Goal: Task Accomplishment & Management: Use online tool/utility

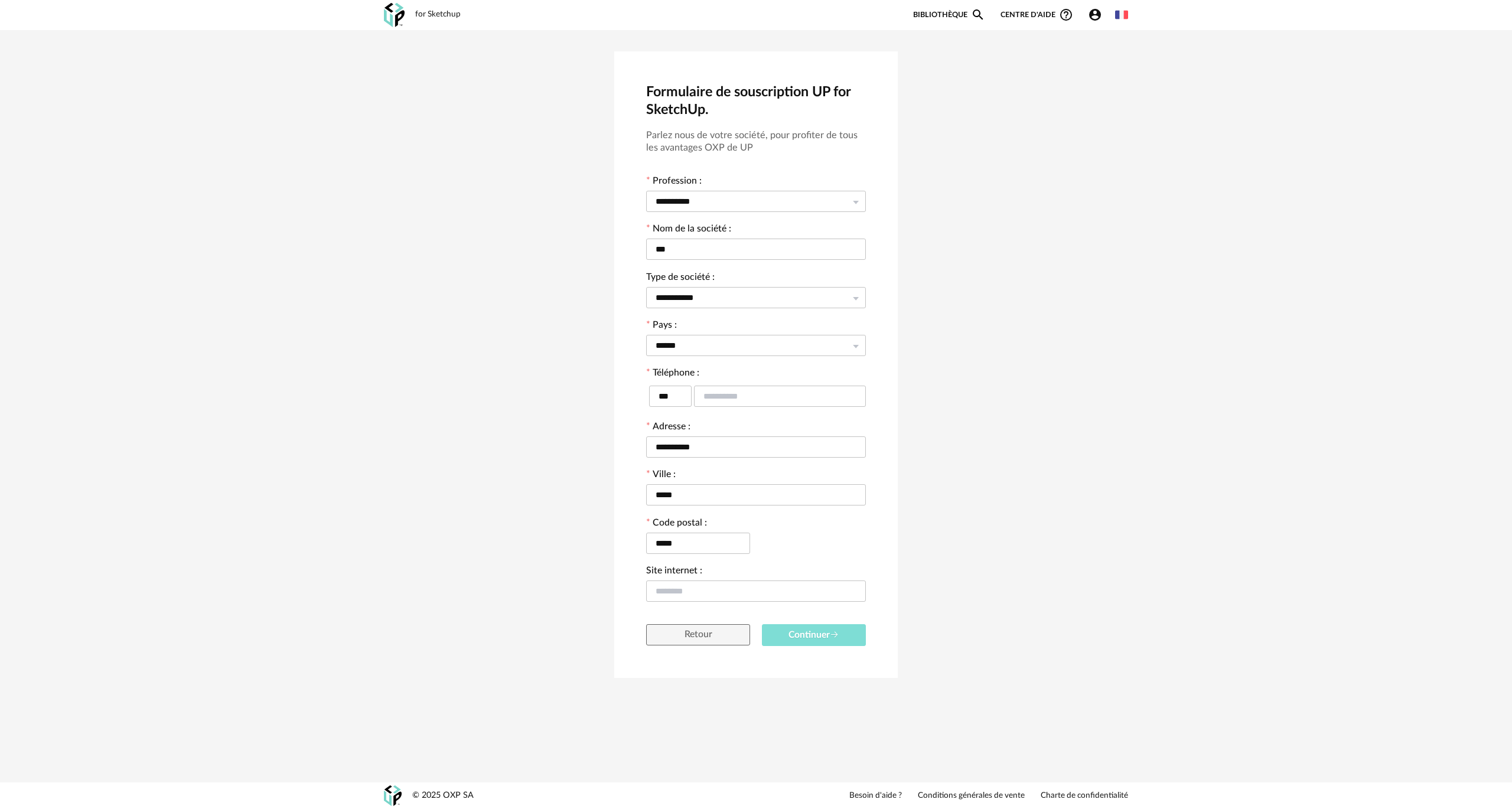
click at [815, 639] on span "Continuer" at bounding box center [813, 634] width 51 height 9
click at [756, 397] on input "text" at bounding box center [780, 395] width 172 height 21
type input "*********"
click at [836, 659] on button "Continuer" at bounding box center [814, 668] width 104 height 22
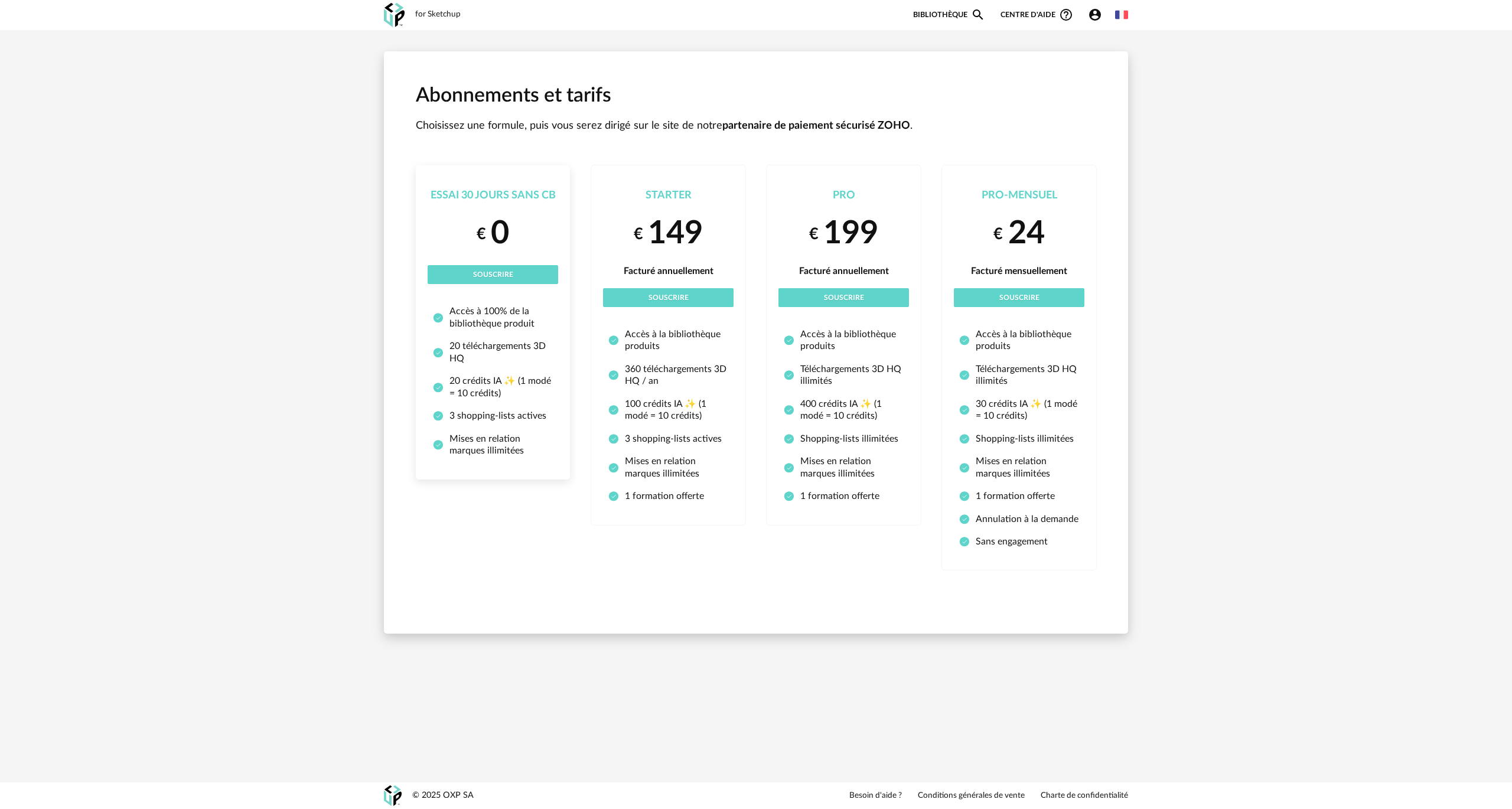
click at [527, 235] on div "€ 0" at bounding box center [492, 233] width 131 height 41
click at [521, 271] on button "Souscrire" at bounding box center [492, 274] width 131 height 19
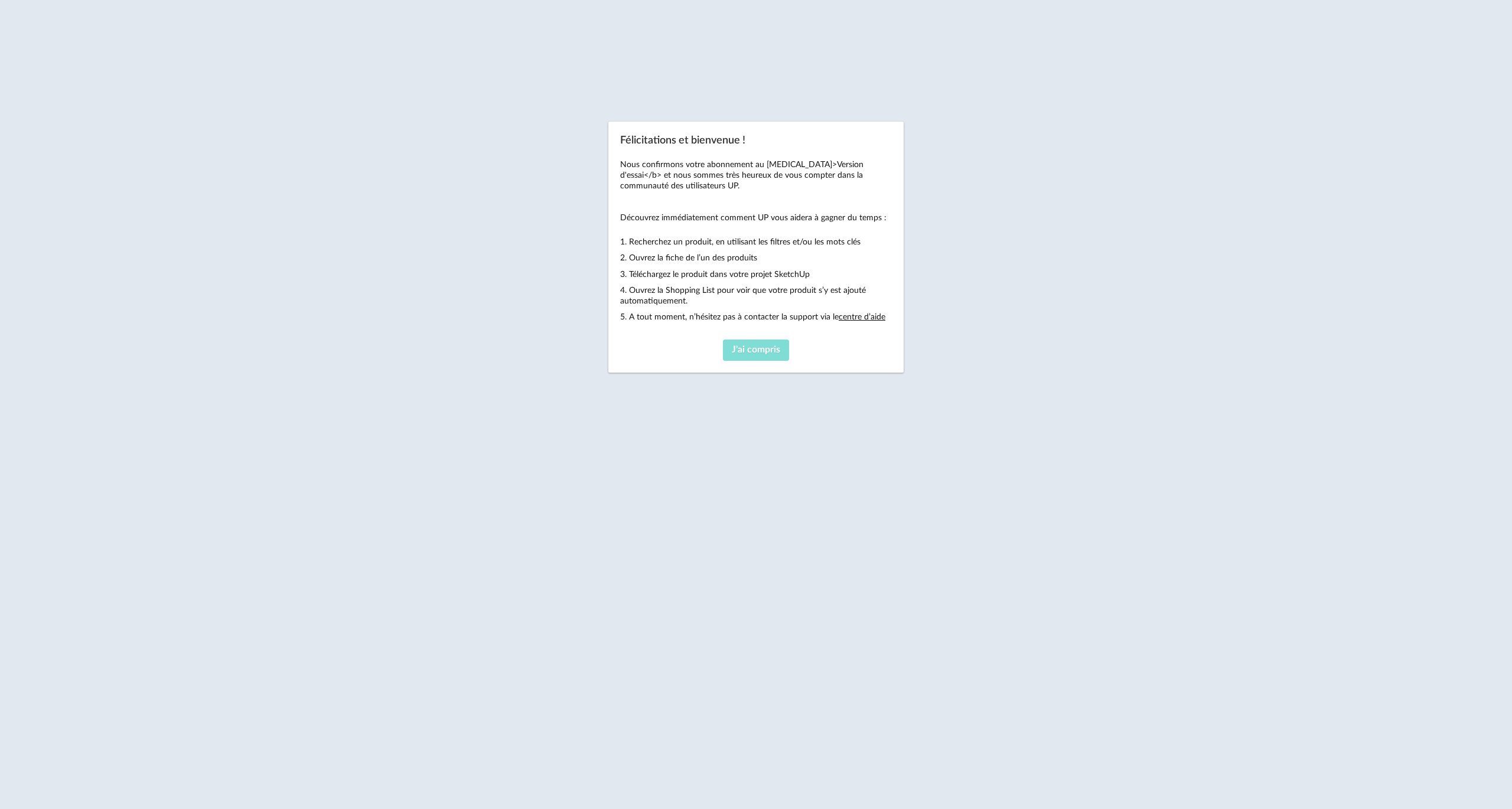
click at [740, 347] on span "J'ai compris" at bounding box center [756, 349] width 48 height 9
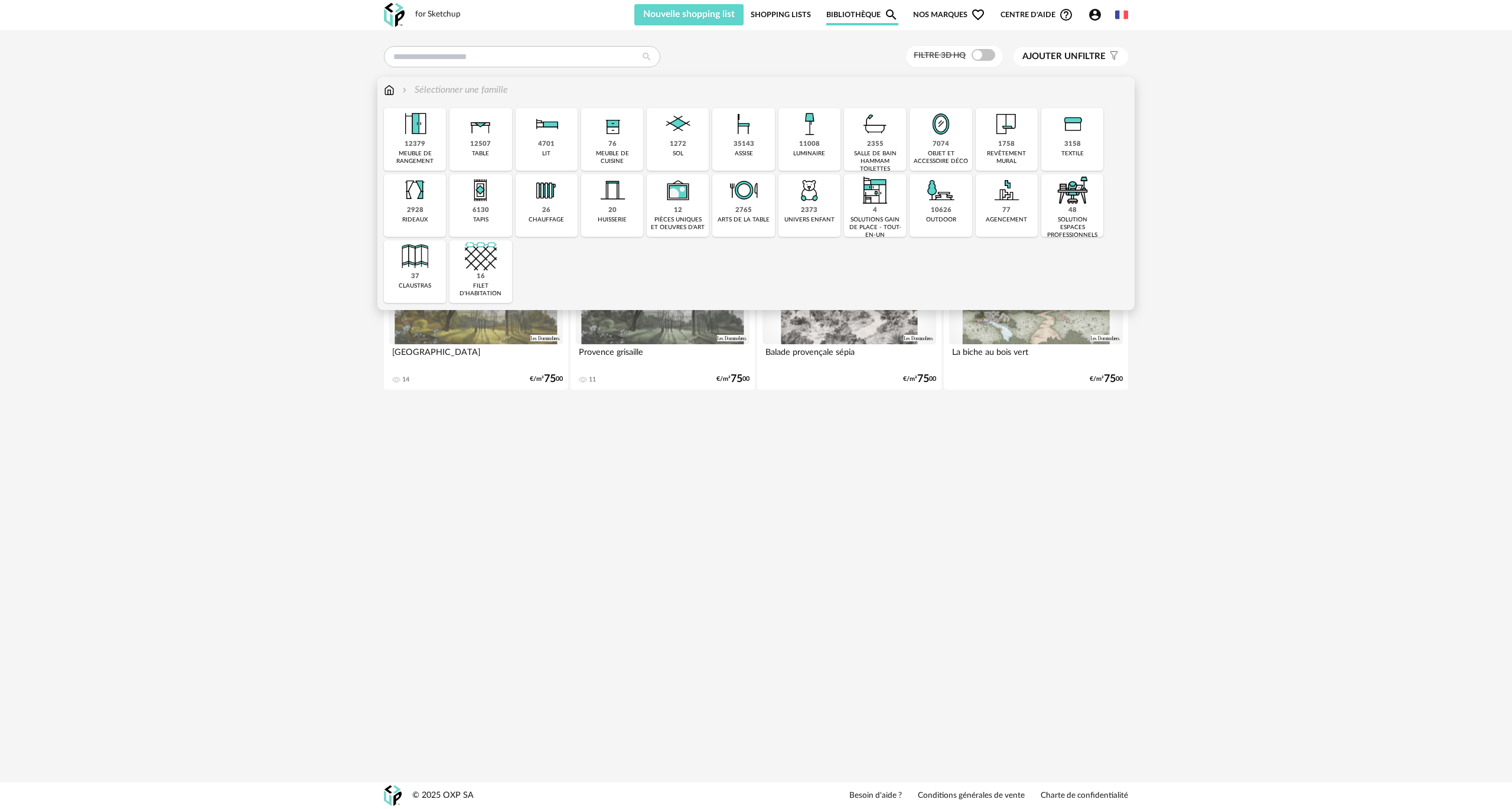
click at [489, 135] on img at bounding box center [481, 124] width 32 height 32
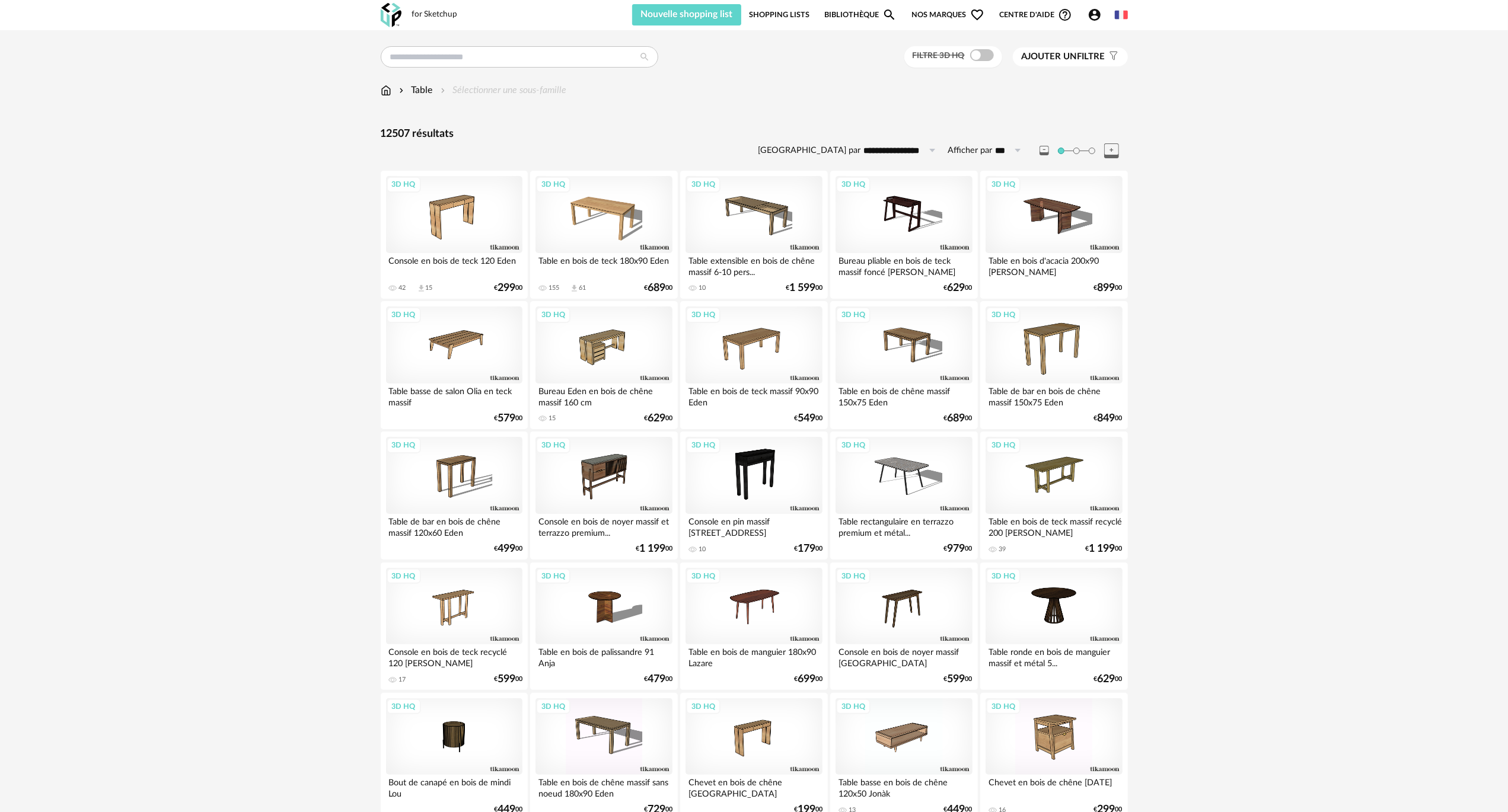
click at [906, 148] on input "**********" at bounding box center [901, 151] width 82 height 19
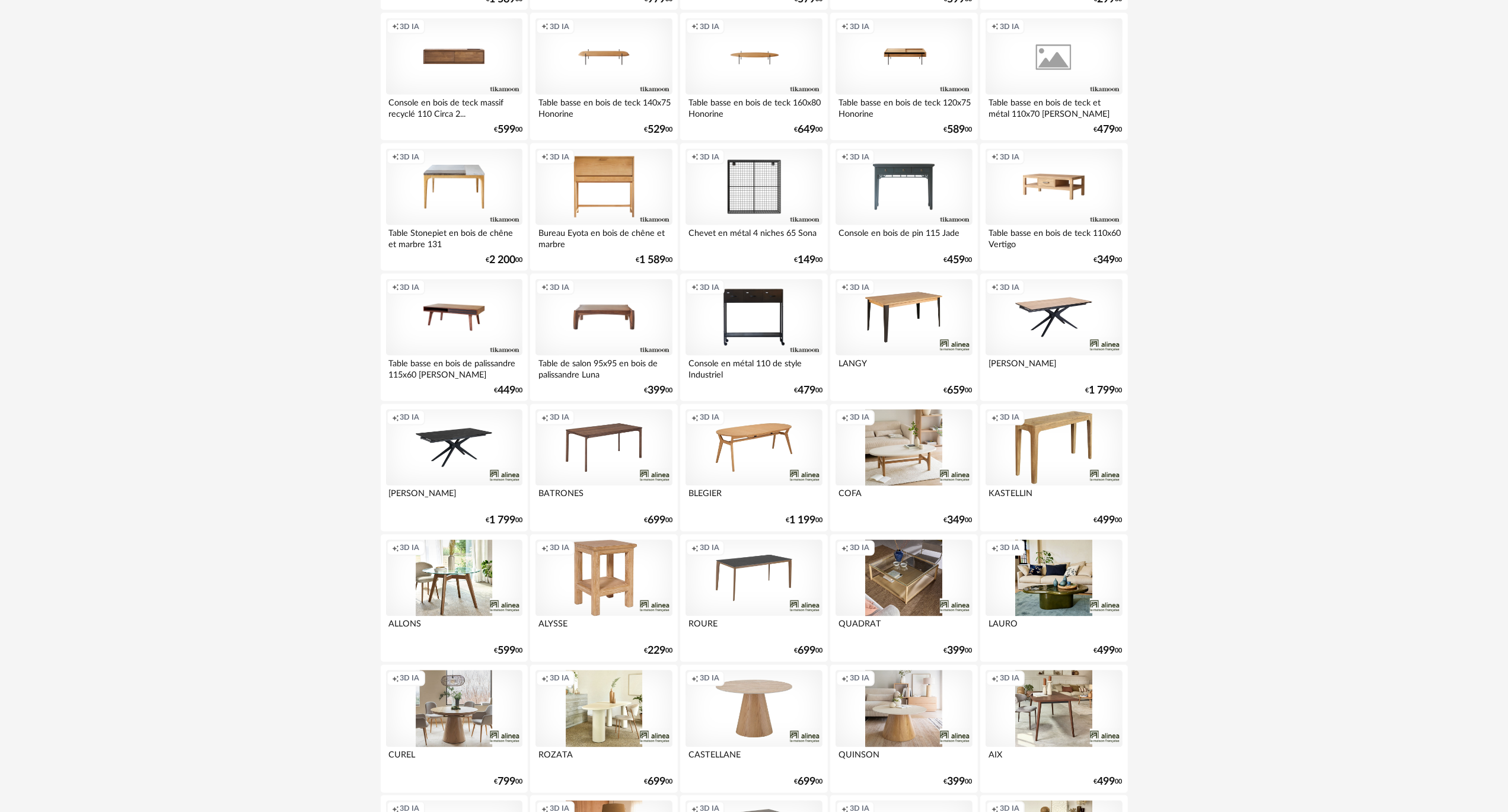
scroll to position [1855, 0]
click at [1070, 582] on div "Creation icon 3D IA" at bounding box center [1054, 577] width 136 height 77
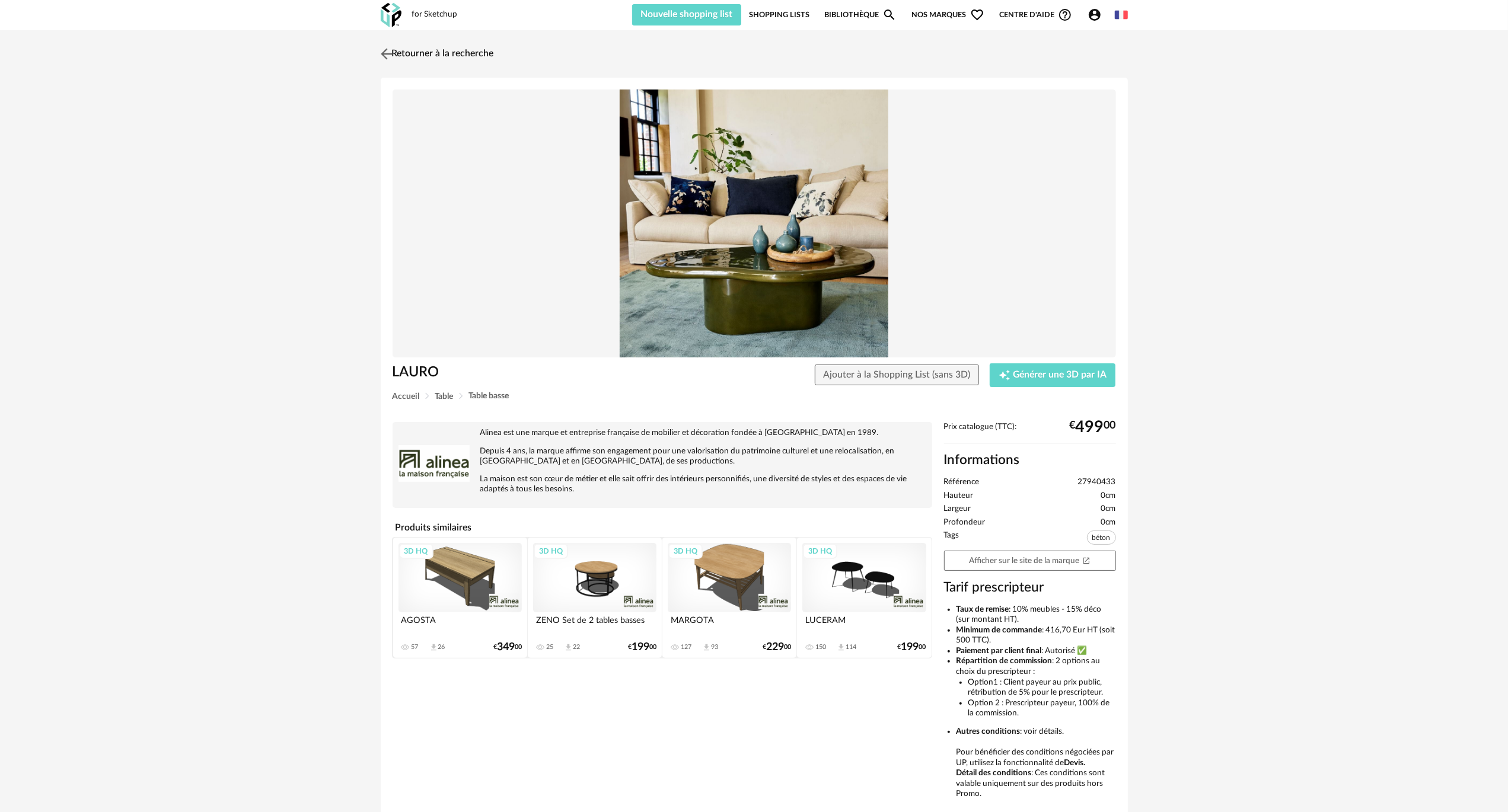
click at [481, 54] on link "Retourner à la recherche" at bounding box center [436, 54] width 116 height 26
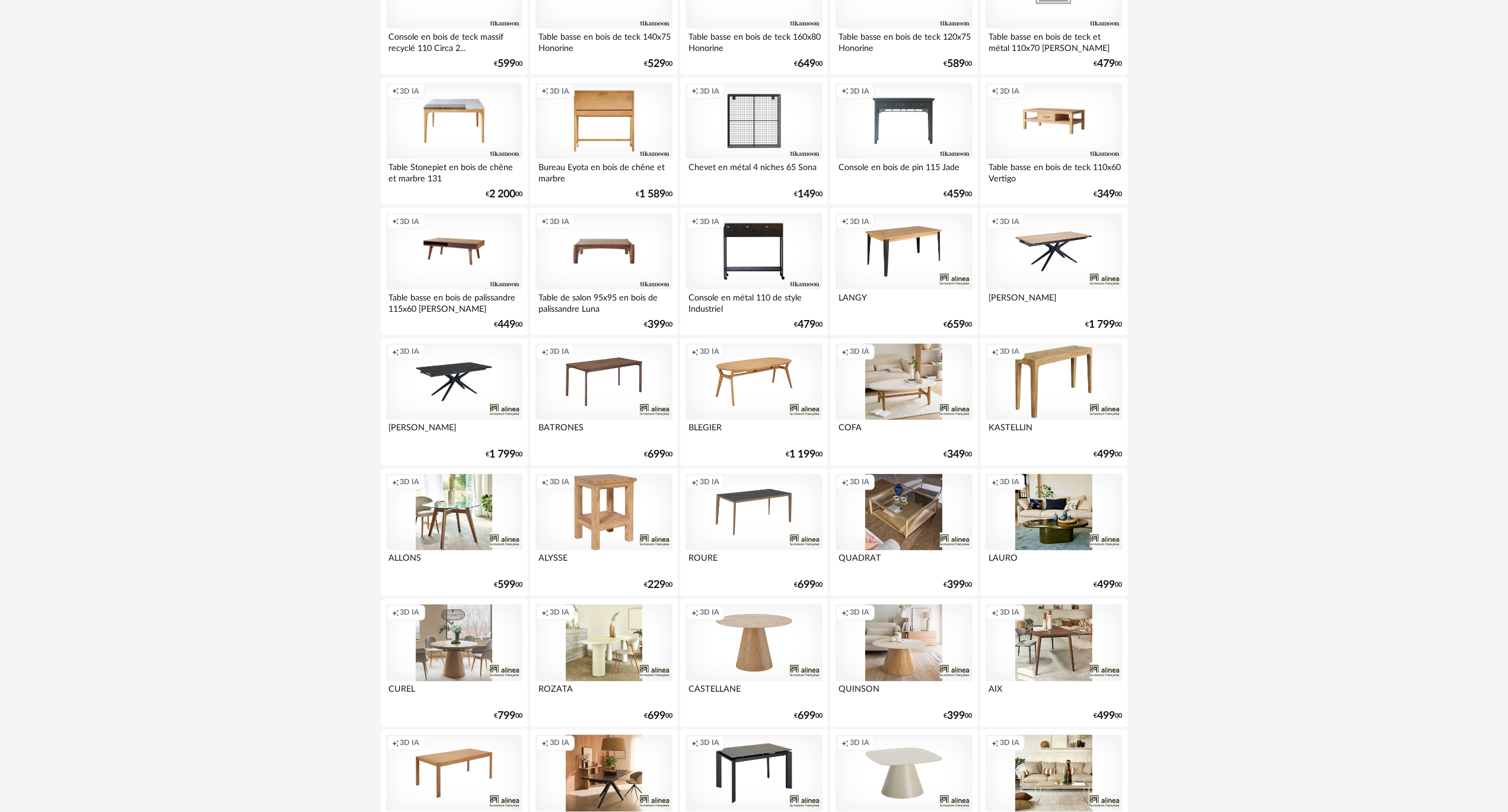
scroll to position [1974, 0]
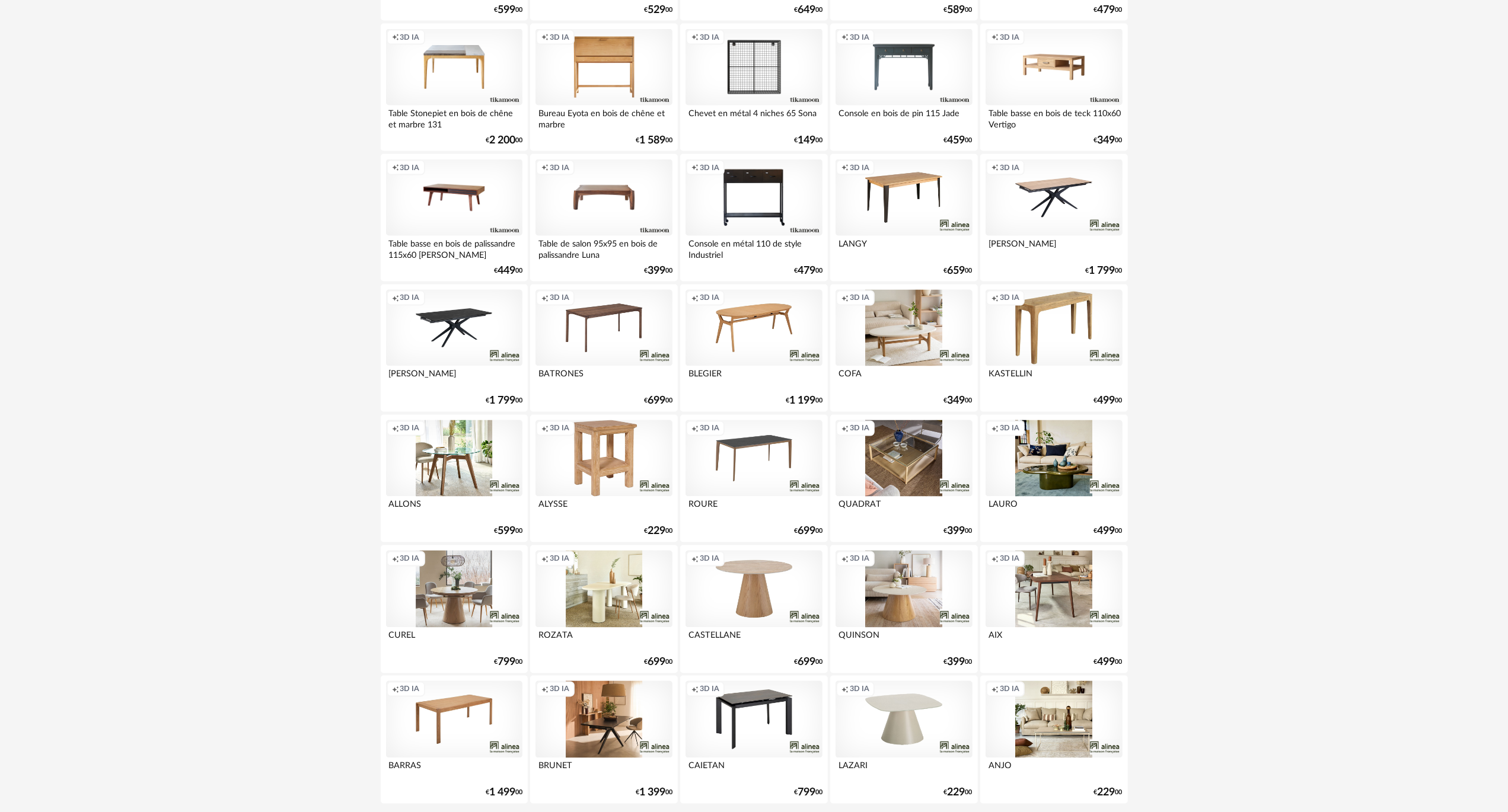
click at [615, 589] on div "Creation icon 3D IA" at bounding box center [604, 589] width 136 height 77
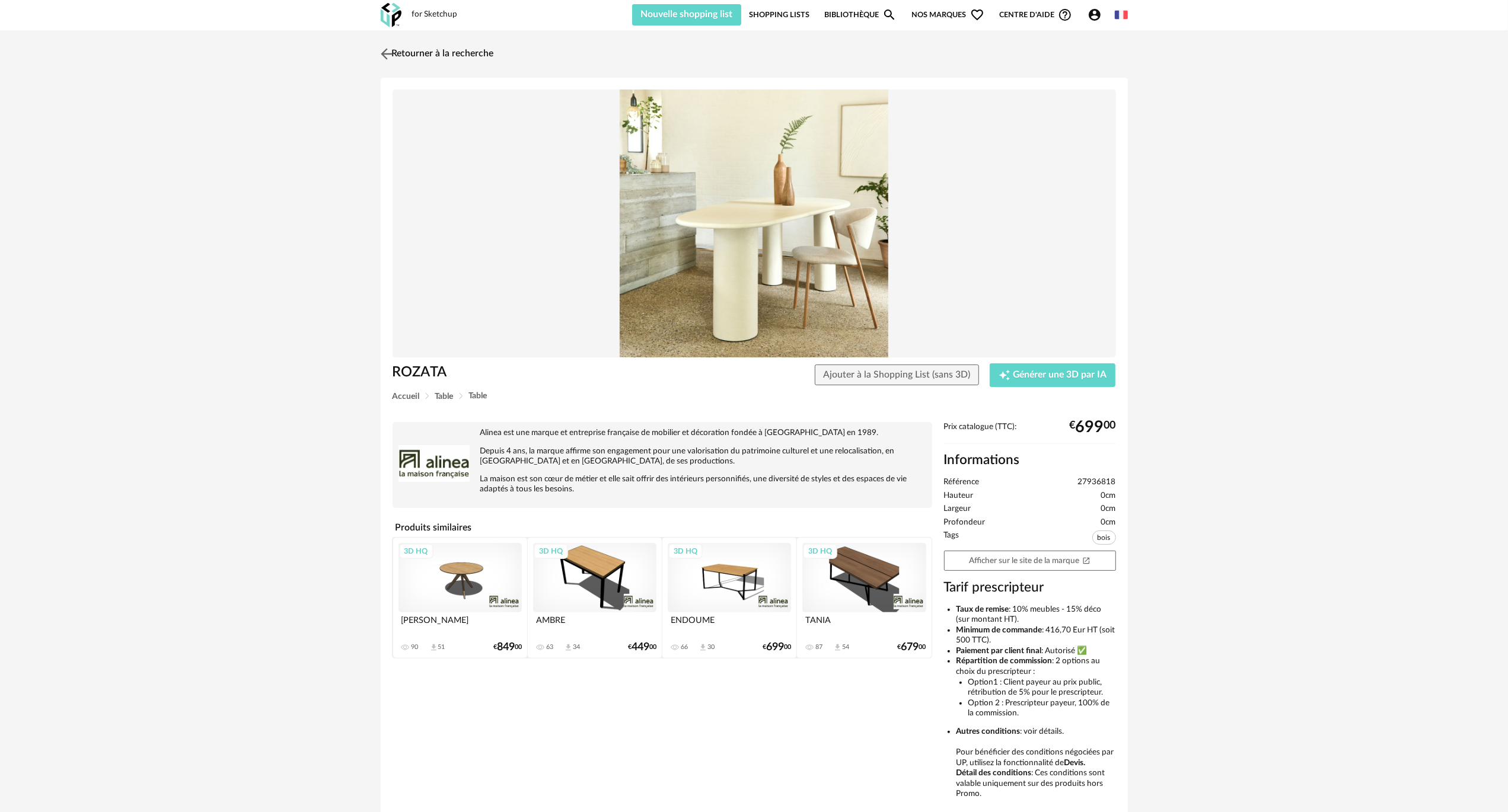
click at [441, 54] on link "Retourner à la recherche" at bounding box center [436, 54] width 116 height 26
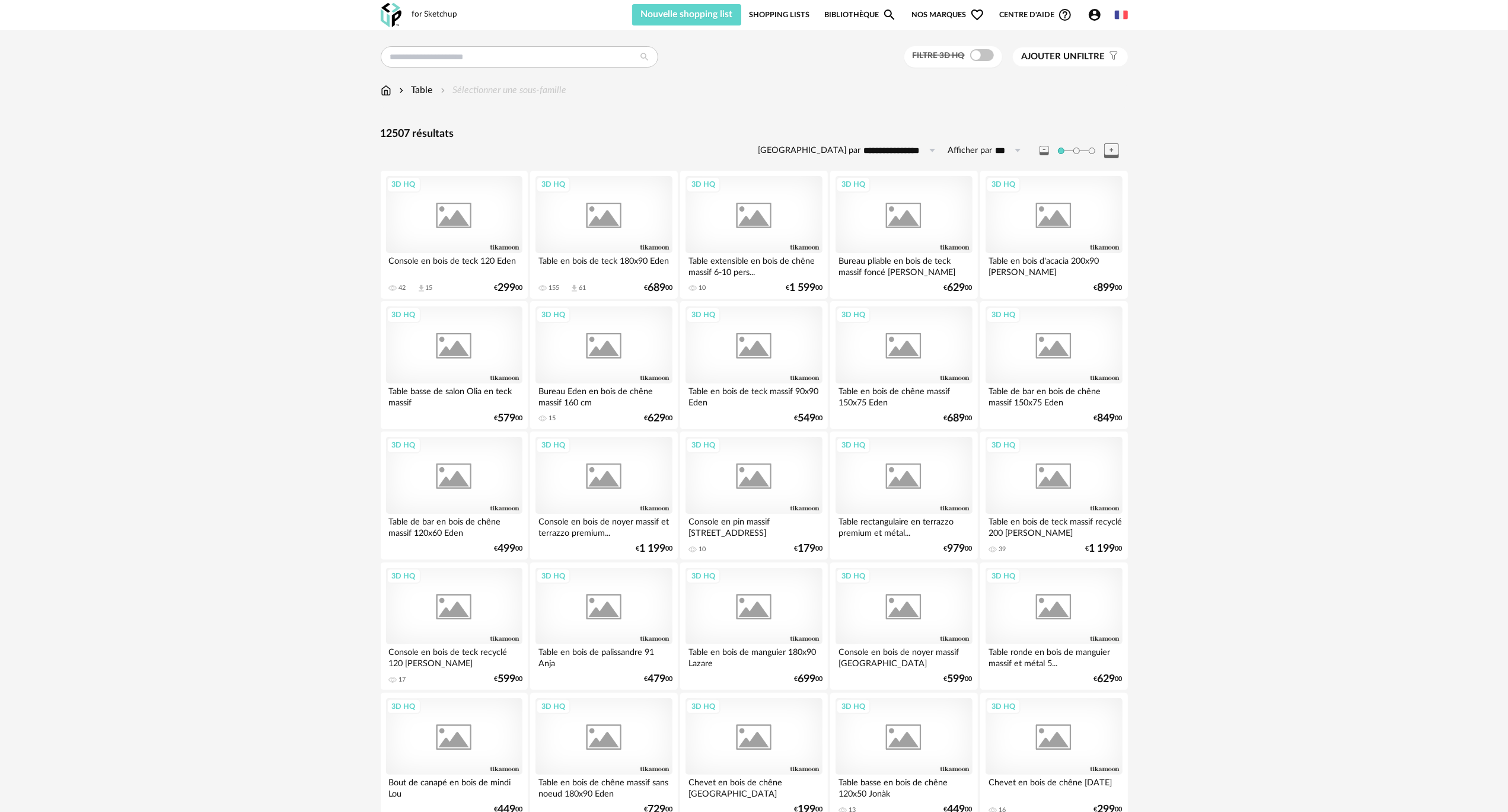
scroll to position [1974, 0]
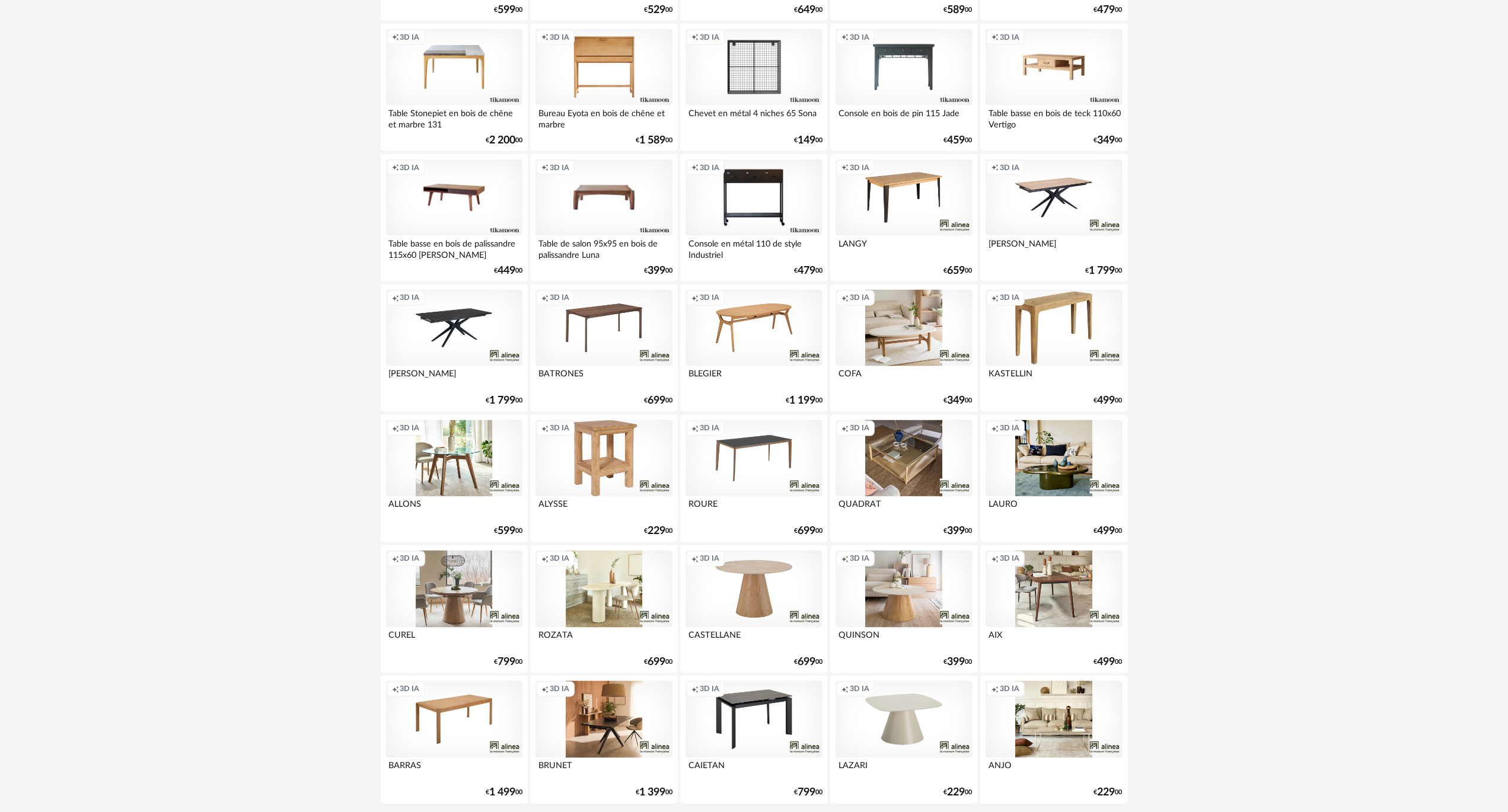
click at [1062, 475] on div "Creation icon 3D IA" at bounding box center [1054, 459] width 136 height 77
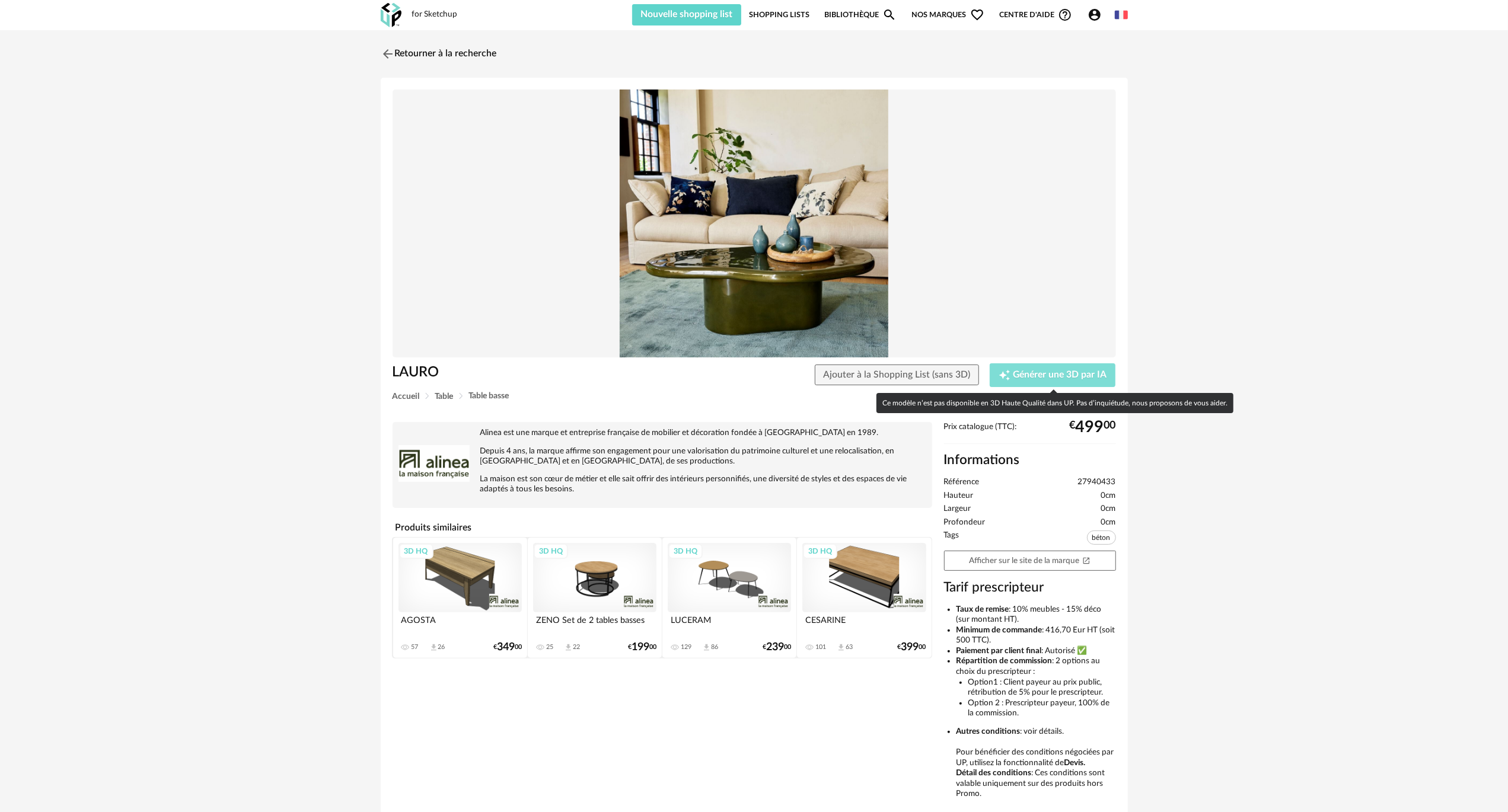
click at [1051, 374] on span "Générer une 3D par IA" at bounding box center [1060, 374] width 93 height 9
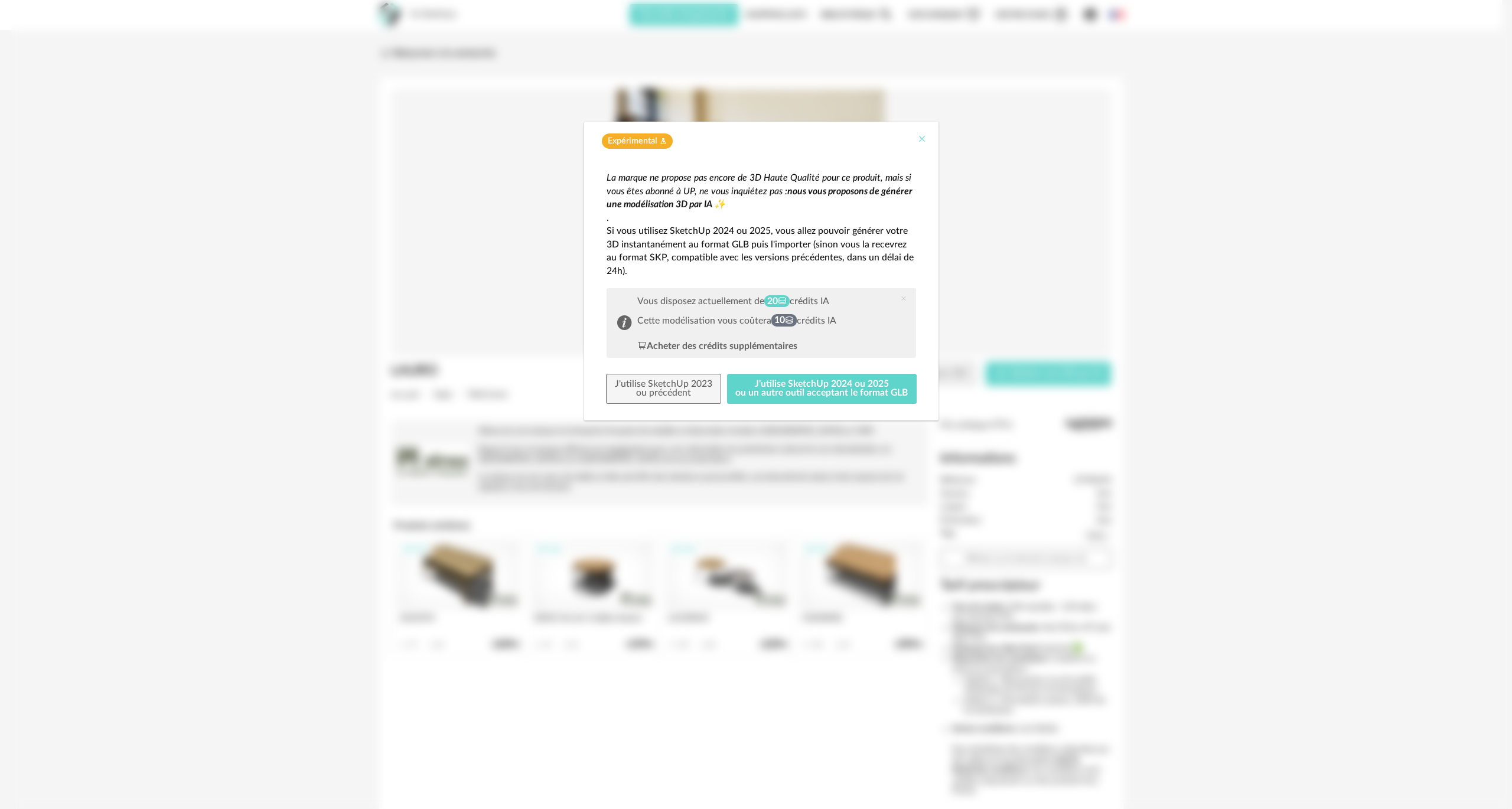
click at [918, 134] on icon "Close" at bounding box center [922, 139] width 9 height 9
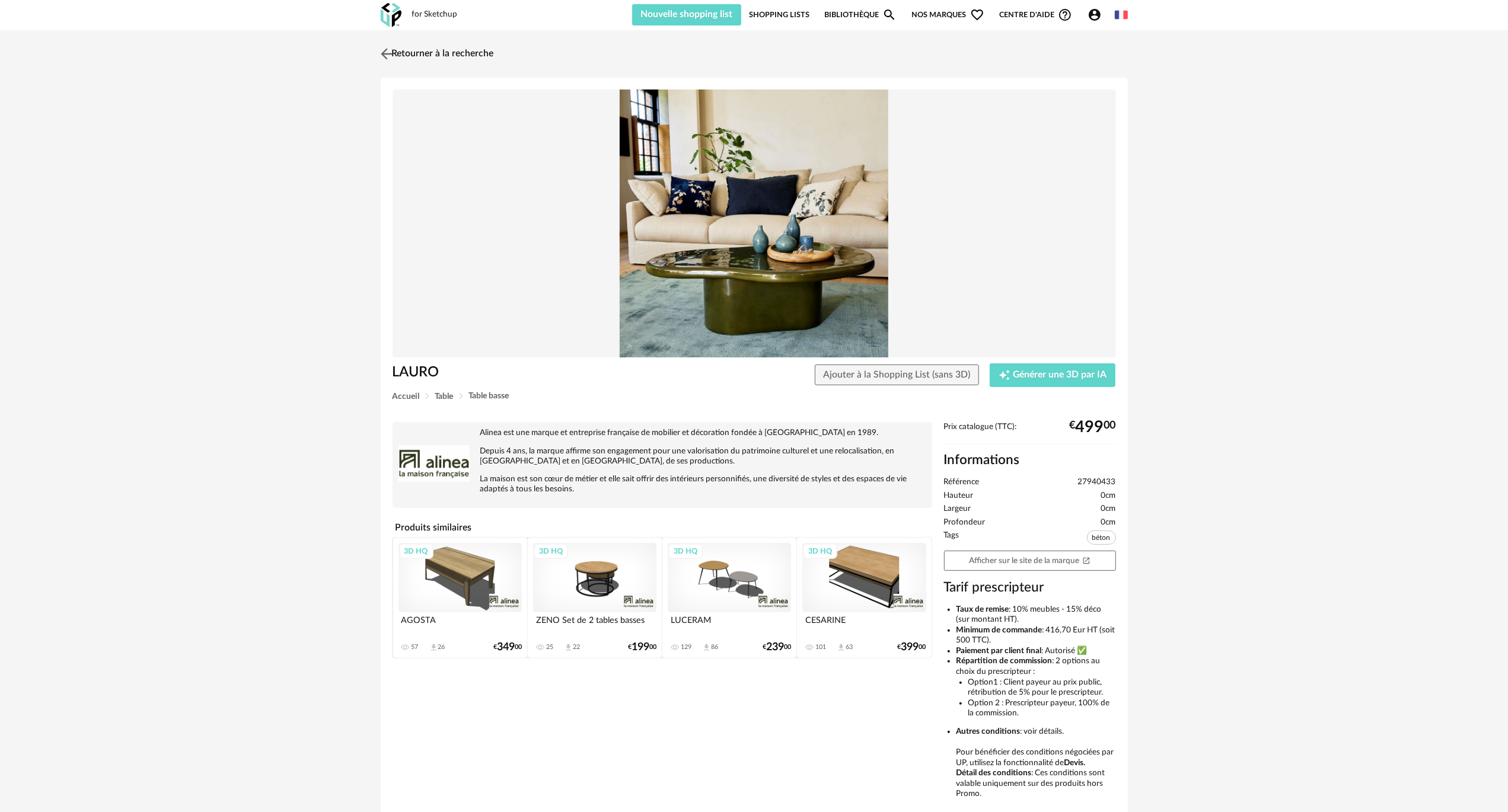
click at [467, 46] on link "Retourner à la recherche" at bounding box center [436, 54] width 116 height 26
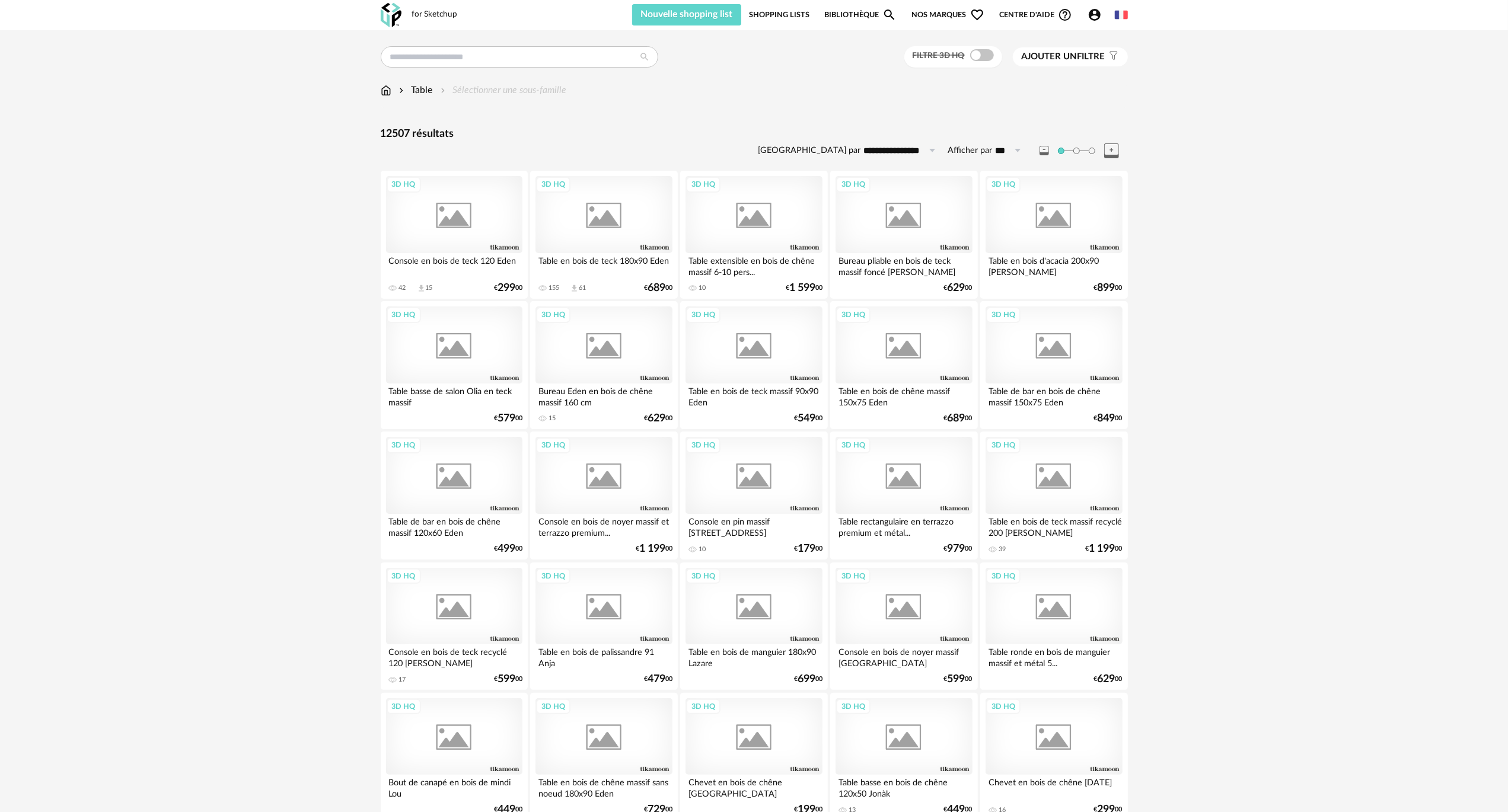
scroll to position [1974, 0]
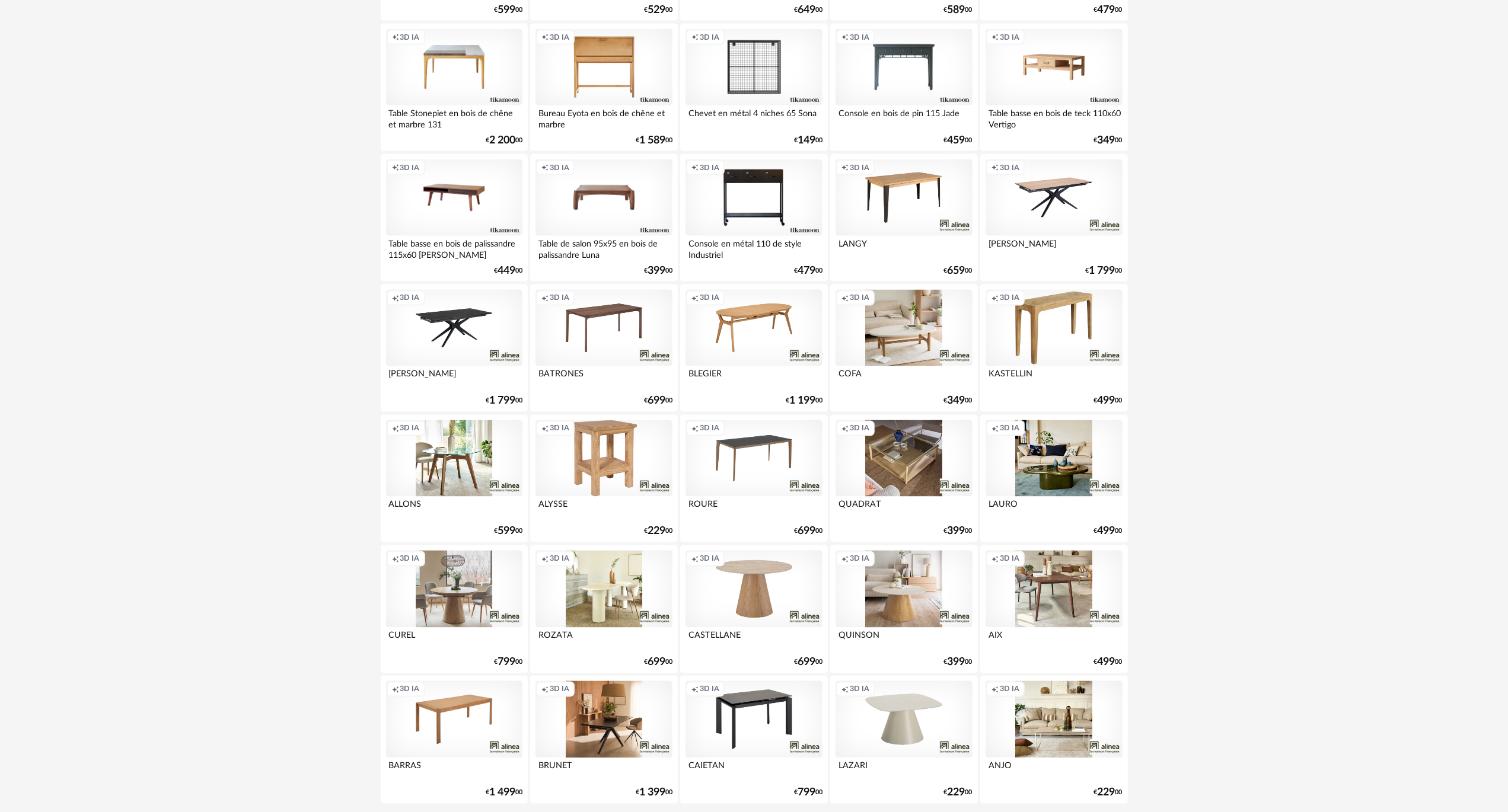
click at [601, 302] on div "Creation icon 3D IA" at bounding box center [604, 328] width 136 height 77
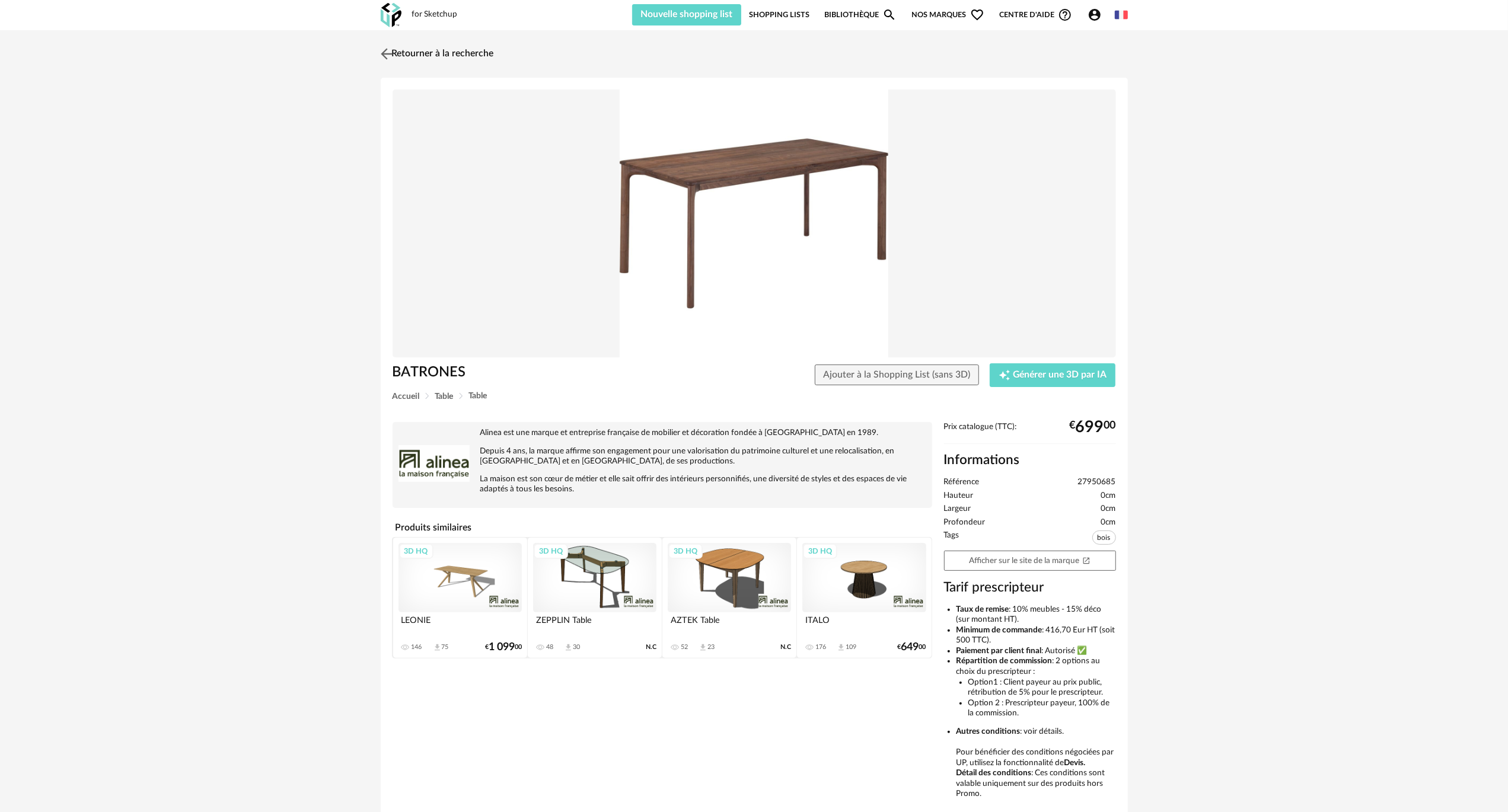
click at [397, 57] on link "Retourner à la recherche" at bounding box center [436, 54] width 116 height 26
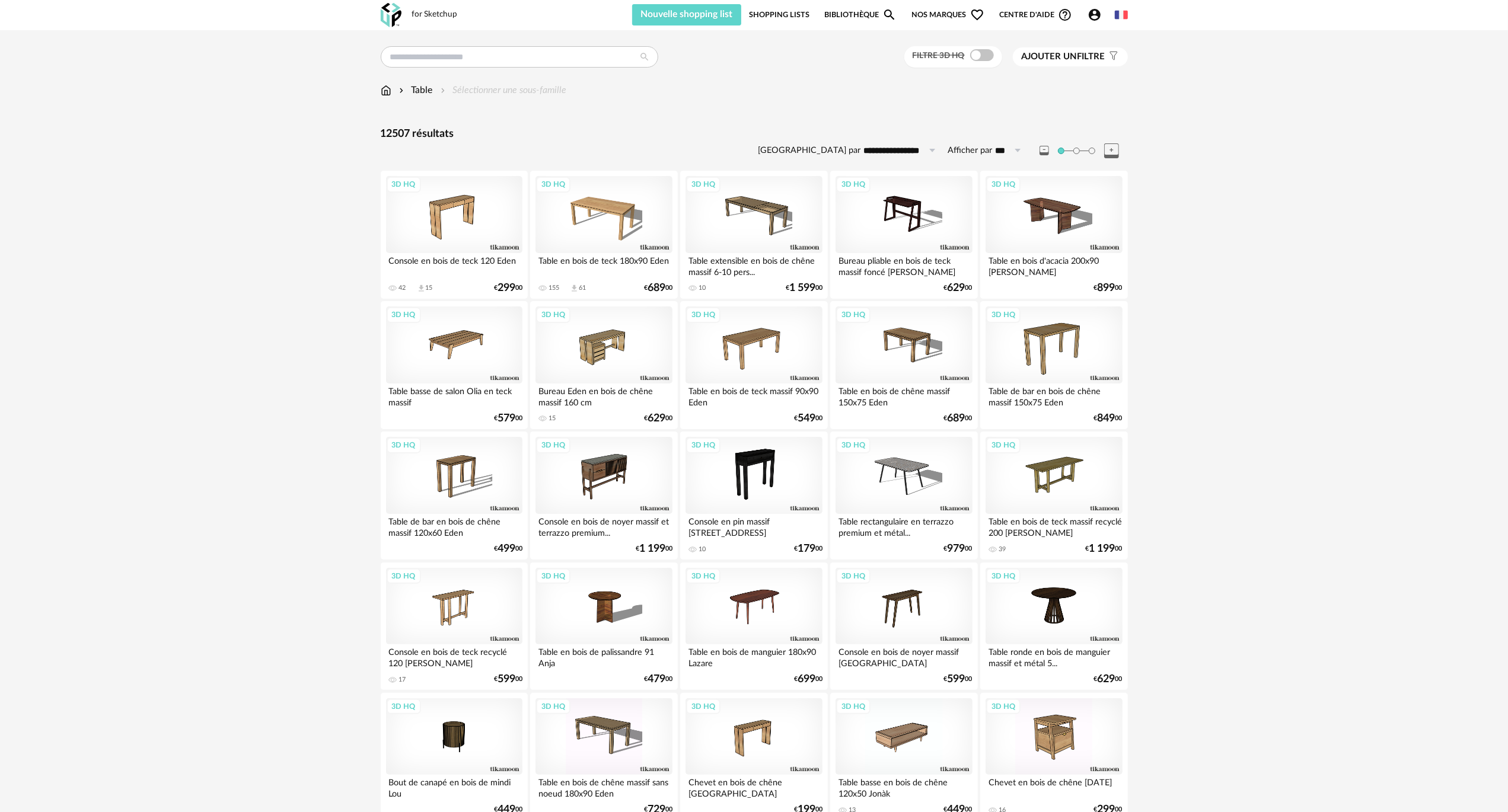
click at [1052, 51] on span "Ajouter un filtre" at bounding box center [1063, 56] width 83 height 12
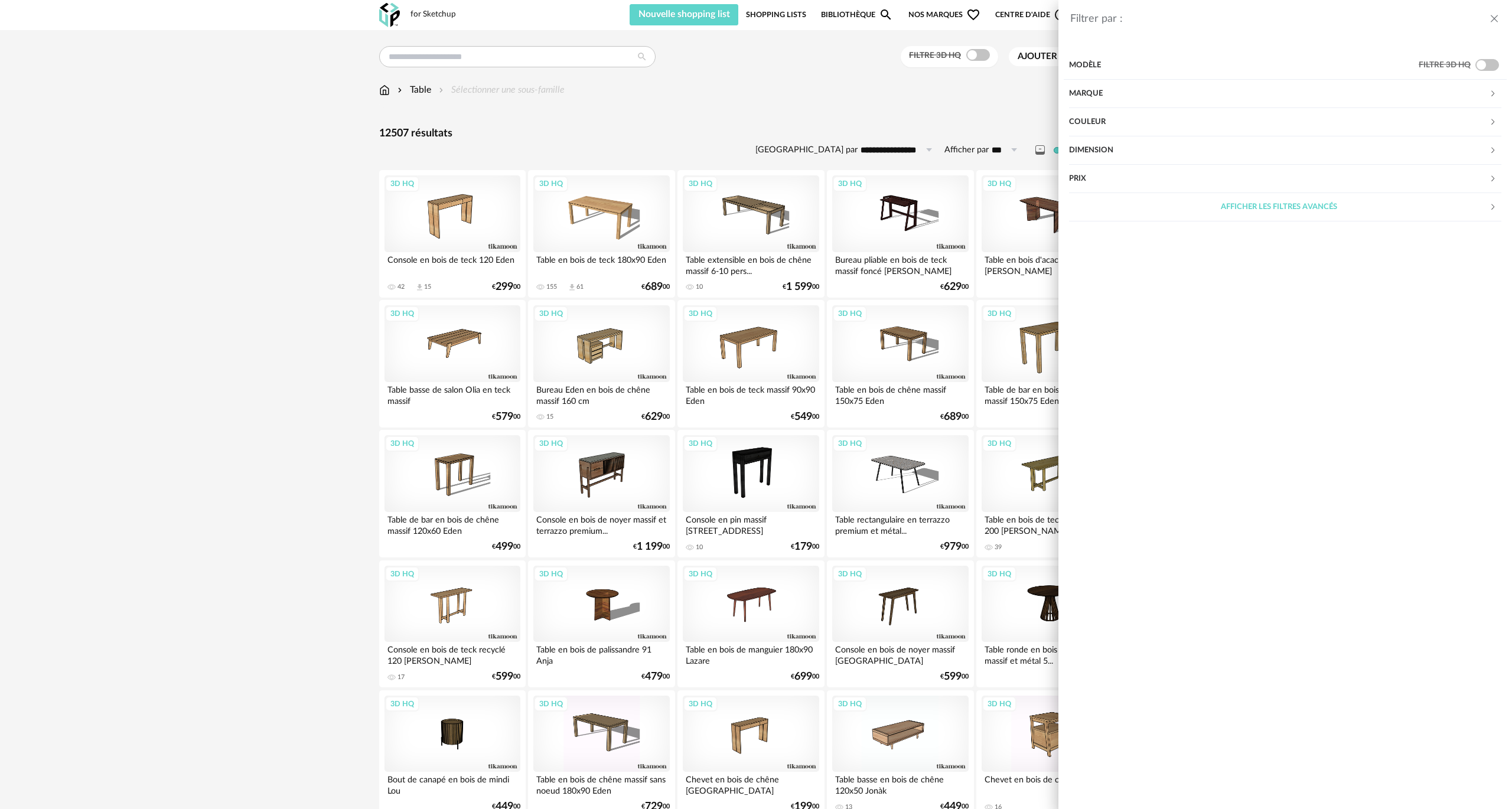
click at [1083, 61] on div "Modèle" at bounding box center [1244, 65] width 349 height 28
click at [1497, 67] on span at bounding box center [1487, 65] width 24 height 12
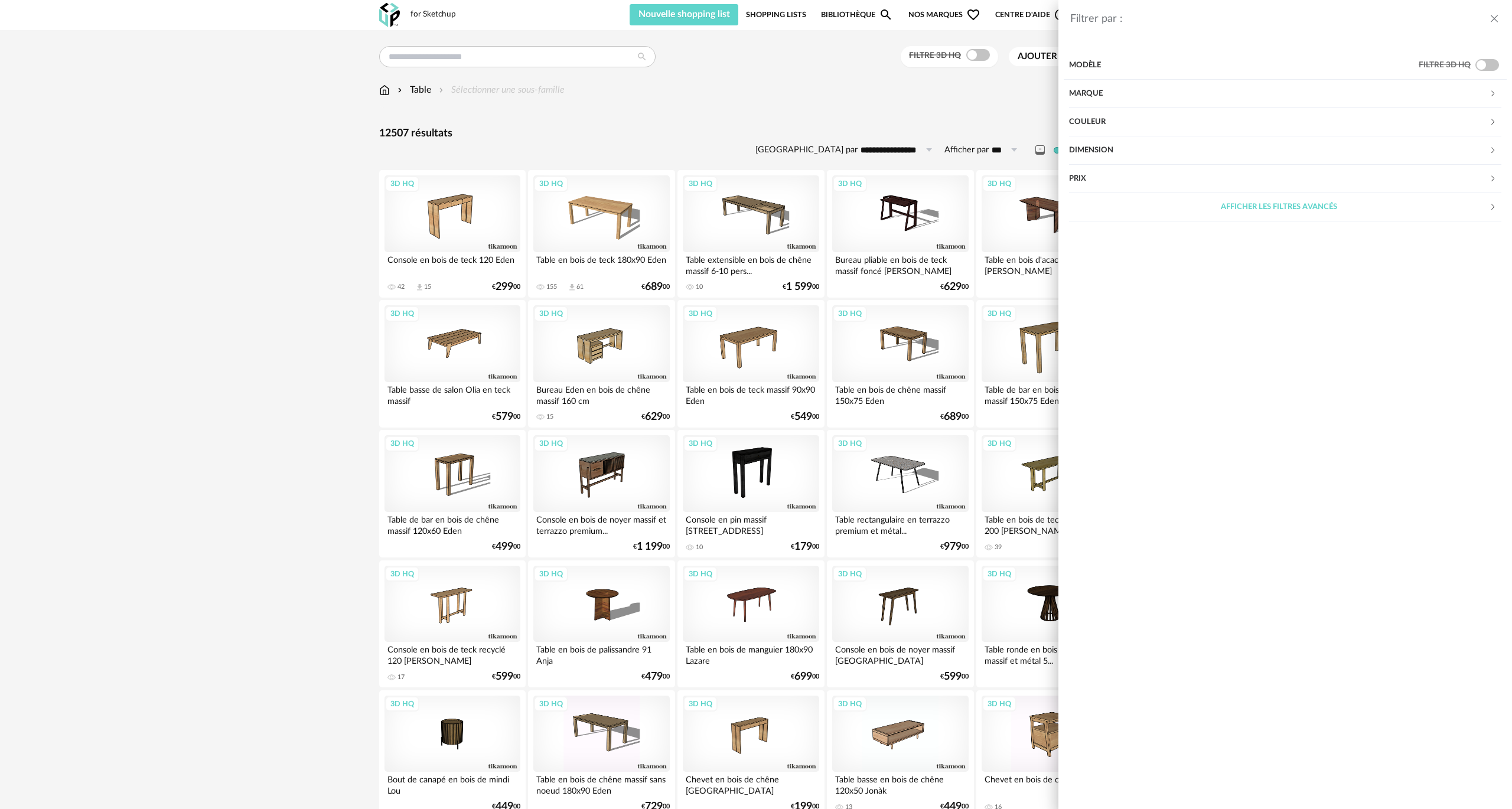
click at [1494, 19] on icon "close drawer" at bounding box center [1494, 19] width 12 height 12
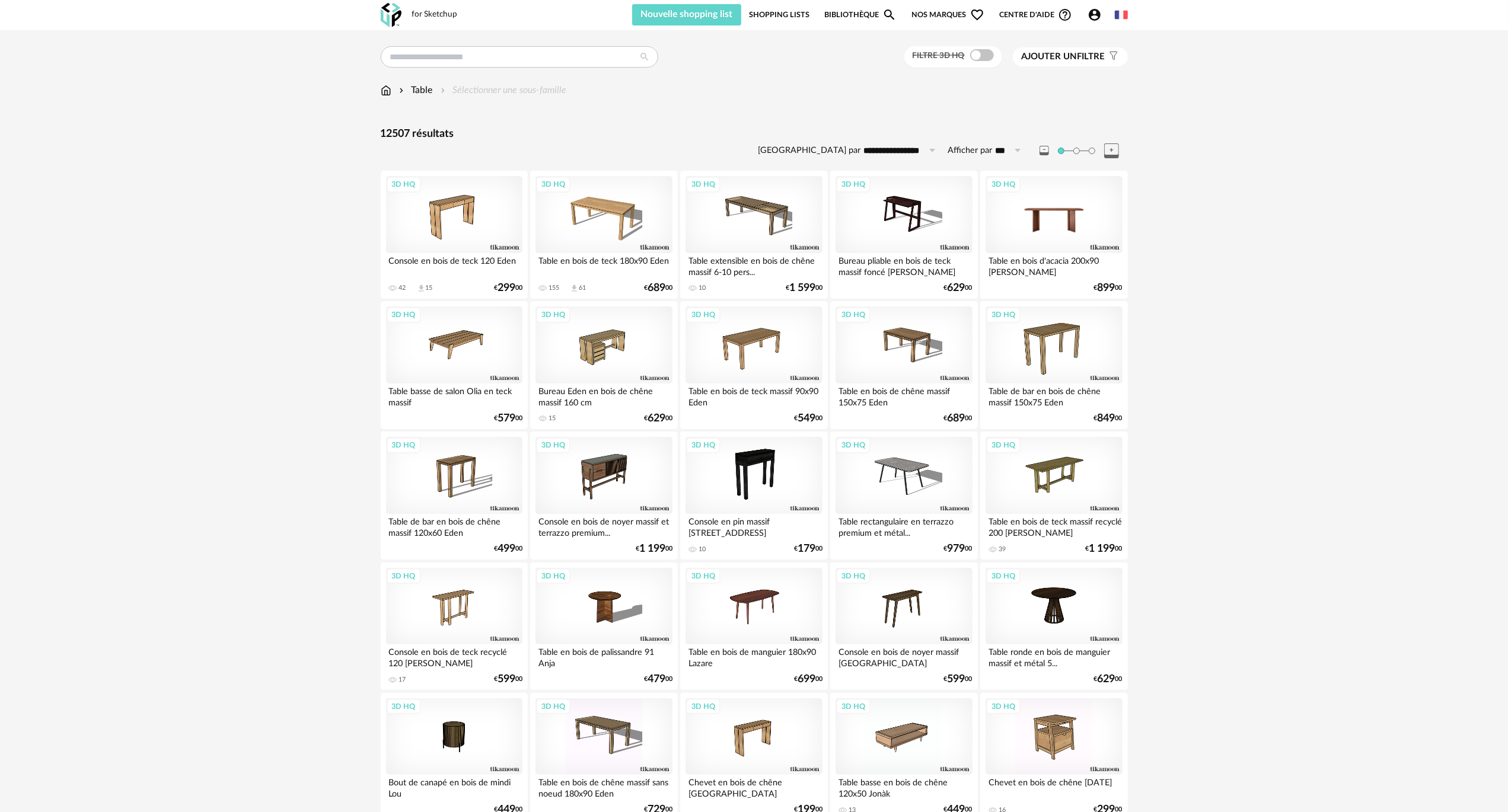
click at [1062, 212] on div "3D HQ" at bounding box center [1054, 214] width 136 height 77
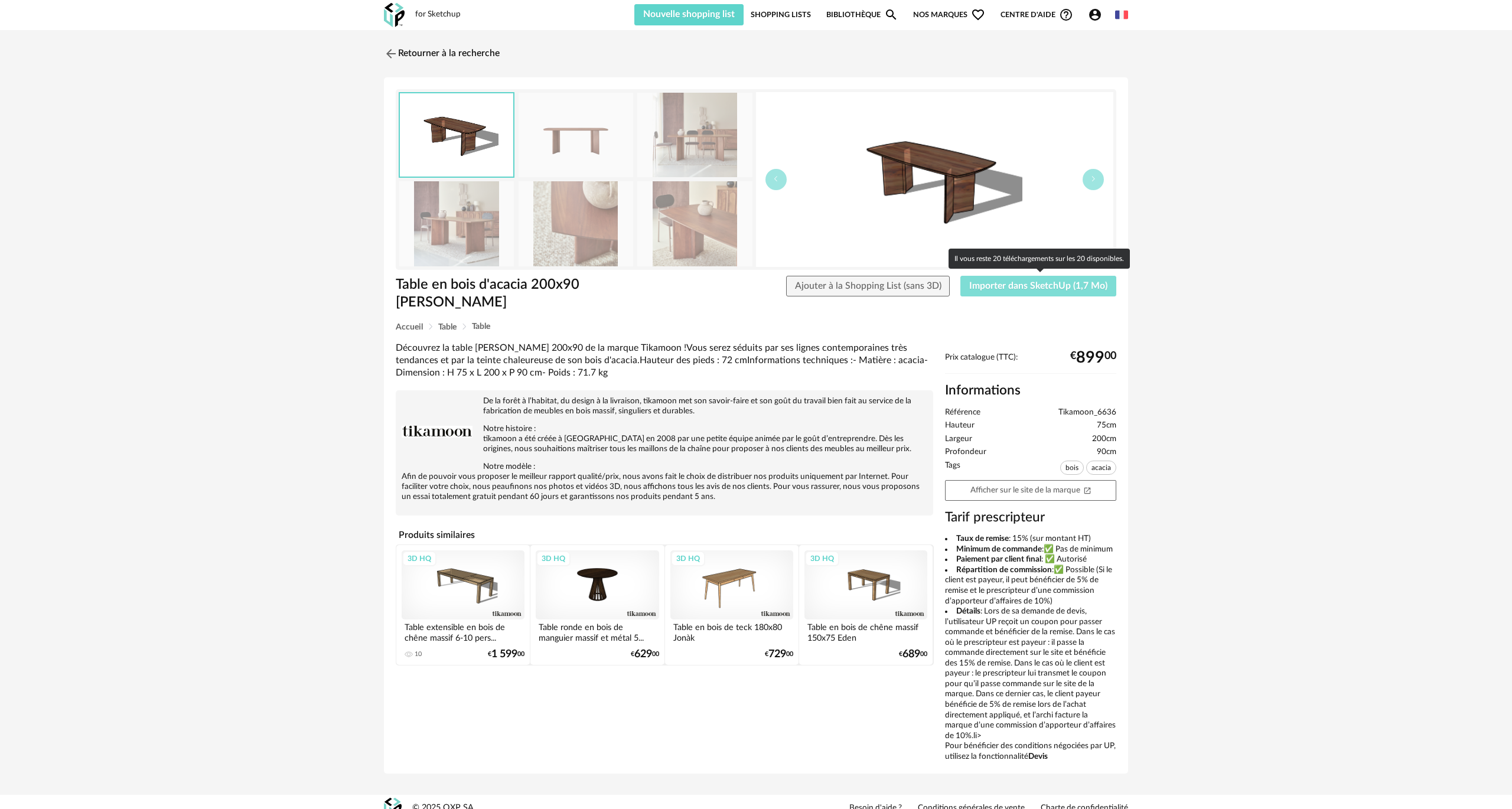
click at [1034, 286] on span "Importer dans SketchUp (1,7 Mo)" at bounding box center [1038, 286] width 138 height 9
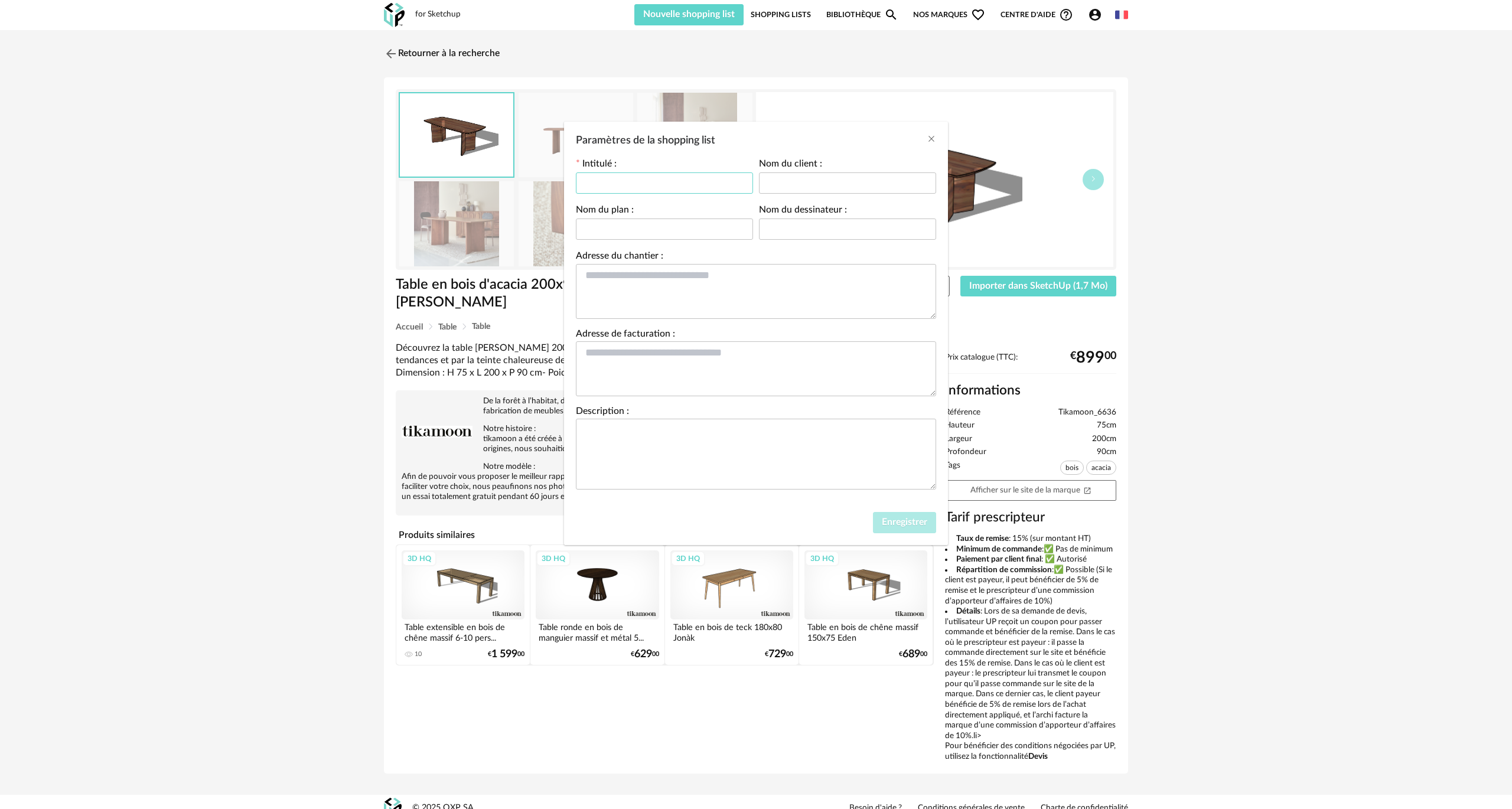
click at [608, 176] on input "Paramètres de la shopping list" at bounding box center [664, 183] width 177 height 21
click at [930, 137] on icon "Close" at bounding box center [931, 139] width 9 height 9
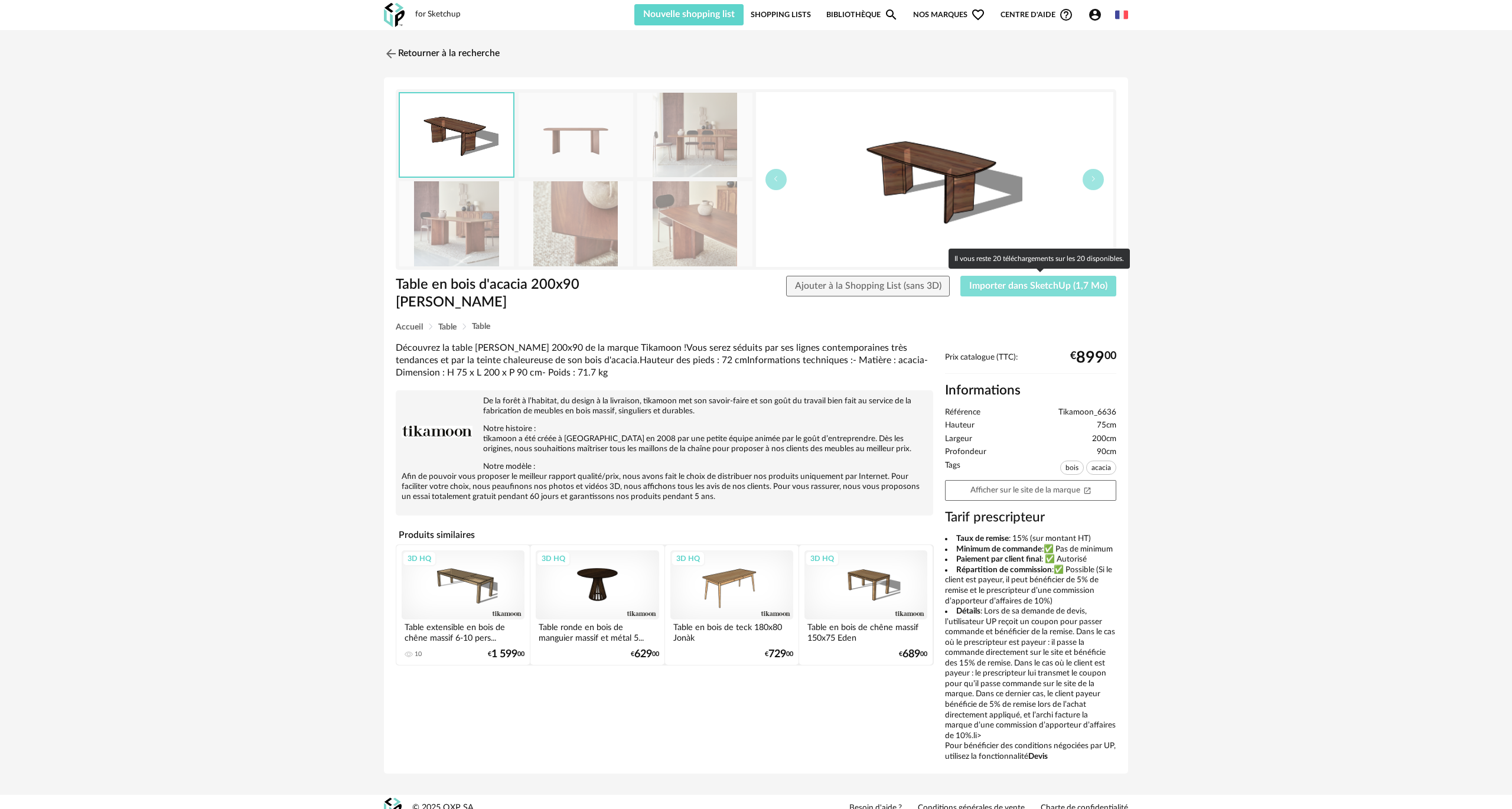
click at [1010, 288] on span "Importer dans SketchUp (1,7 Mo)" at bounding box center [1038, 286] width 138 height 9
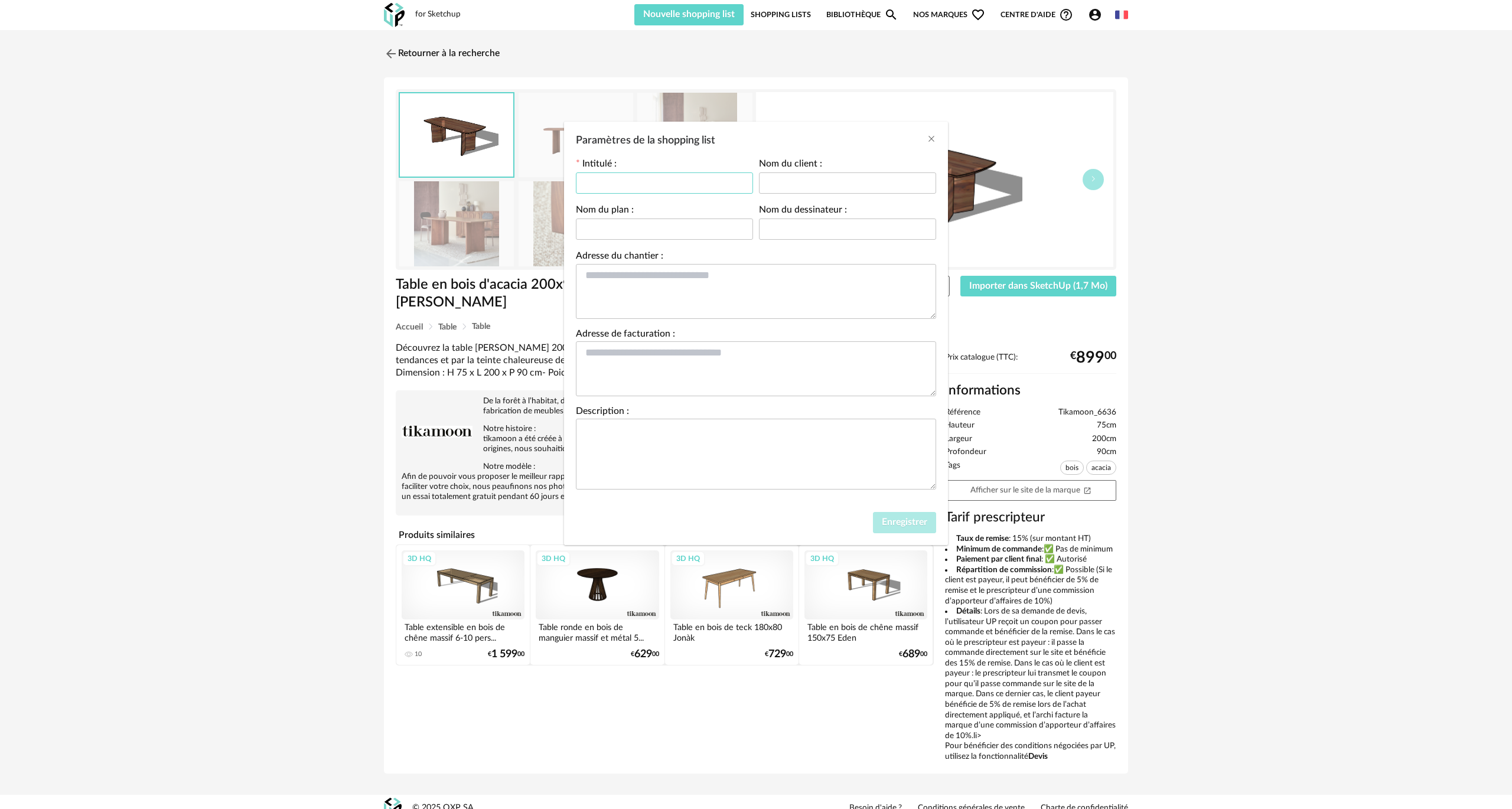
click at [608, 182] on input "Paramètres de la shopping list" at bounding box center [664, 183] width 177 height 21
type input "**********"
click at [905, 515] on button "Enregistrer" at bounding box center [904, 522] width 64 height 21
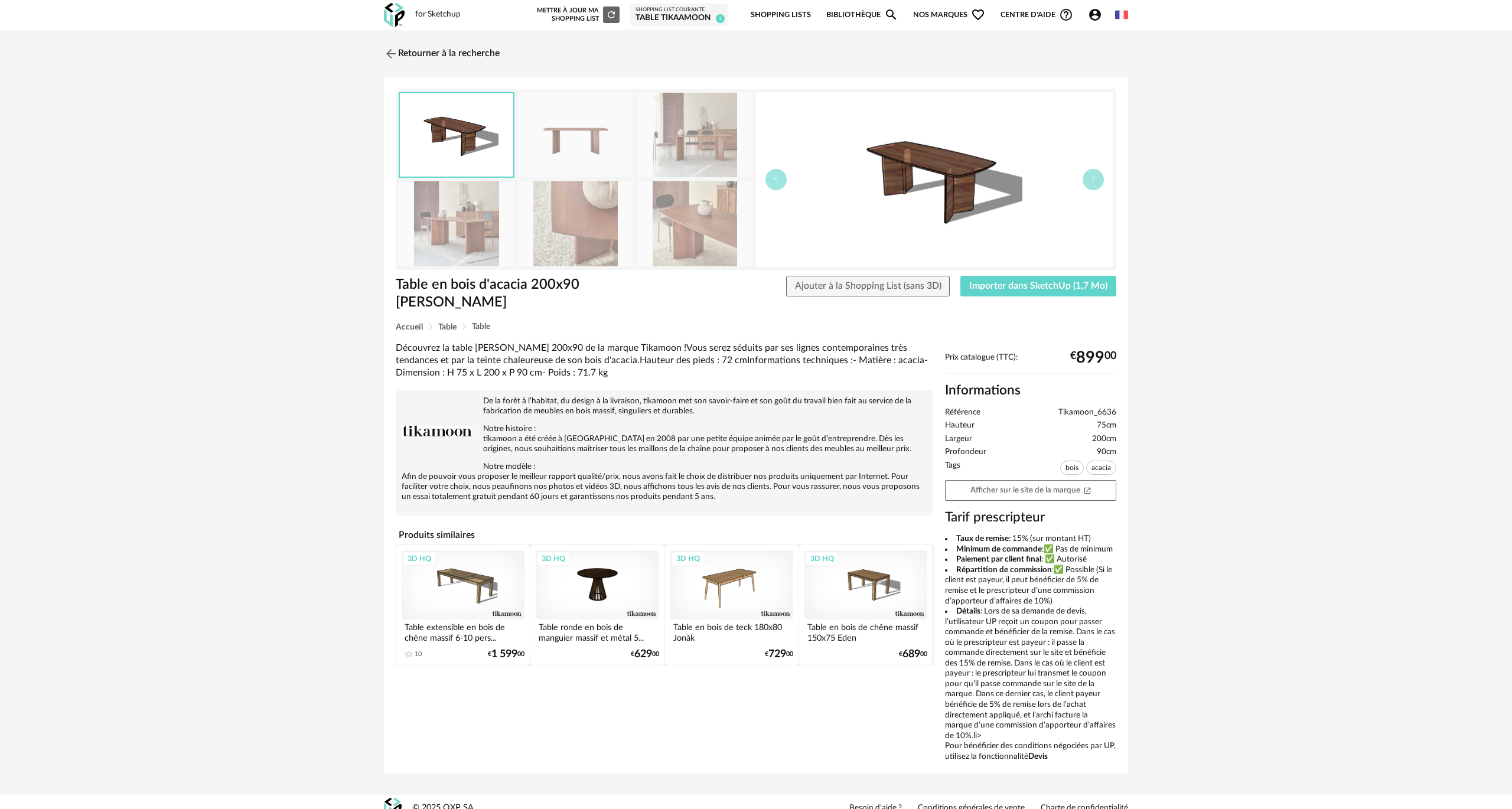
click at [844, 17] on link "Bibliothèque Magnify icon" at bounding box center [862, 15] width 72 height 27
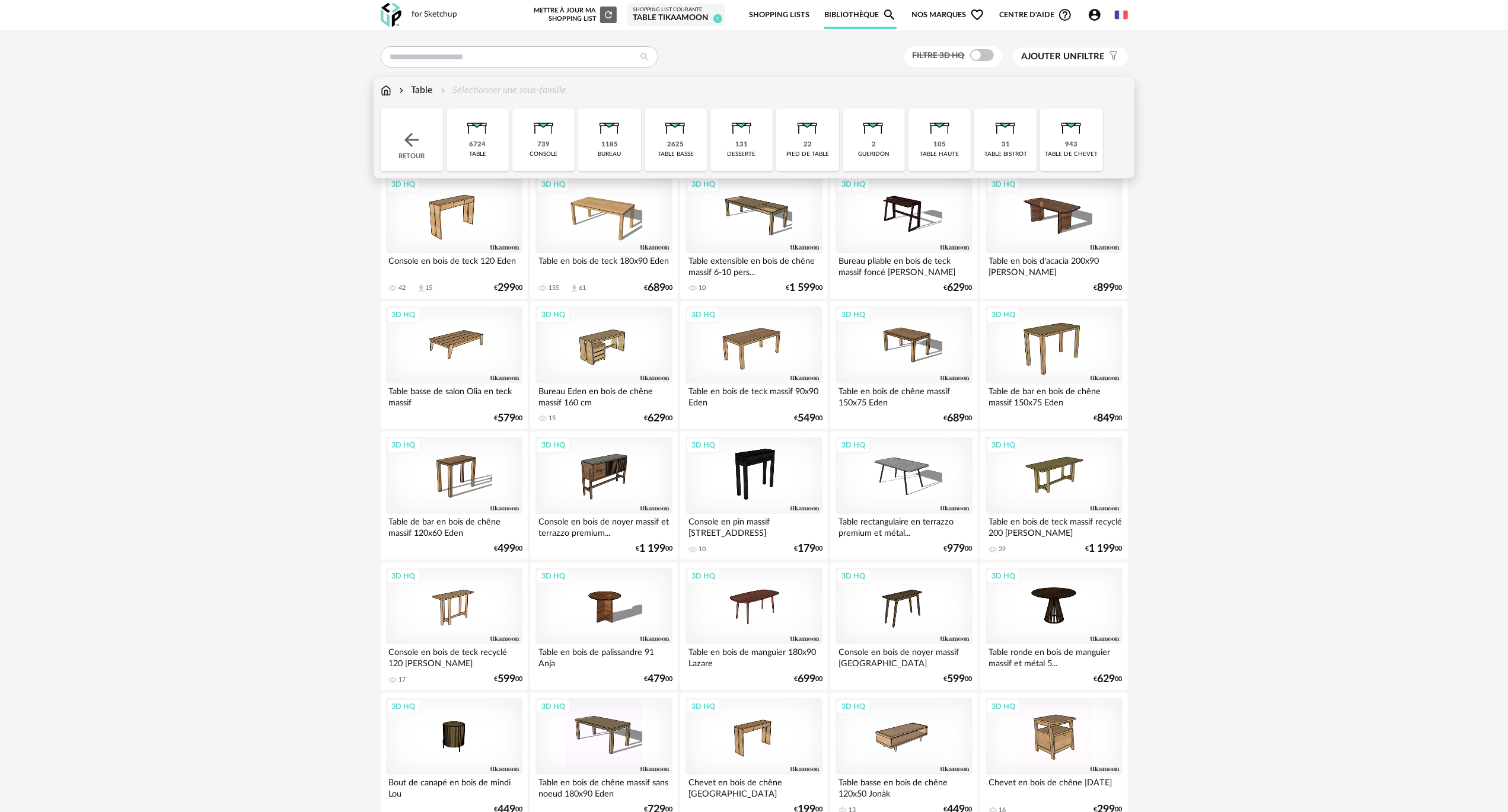
click at [380, 90] on img at bounding box center [386, 90] width 11 height 14
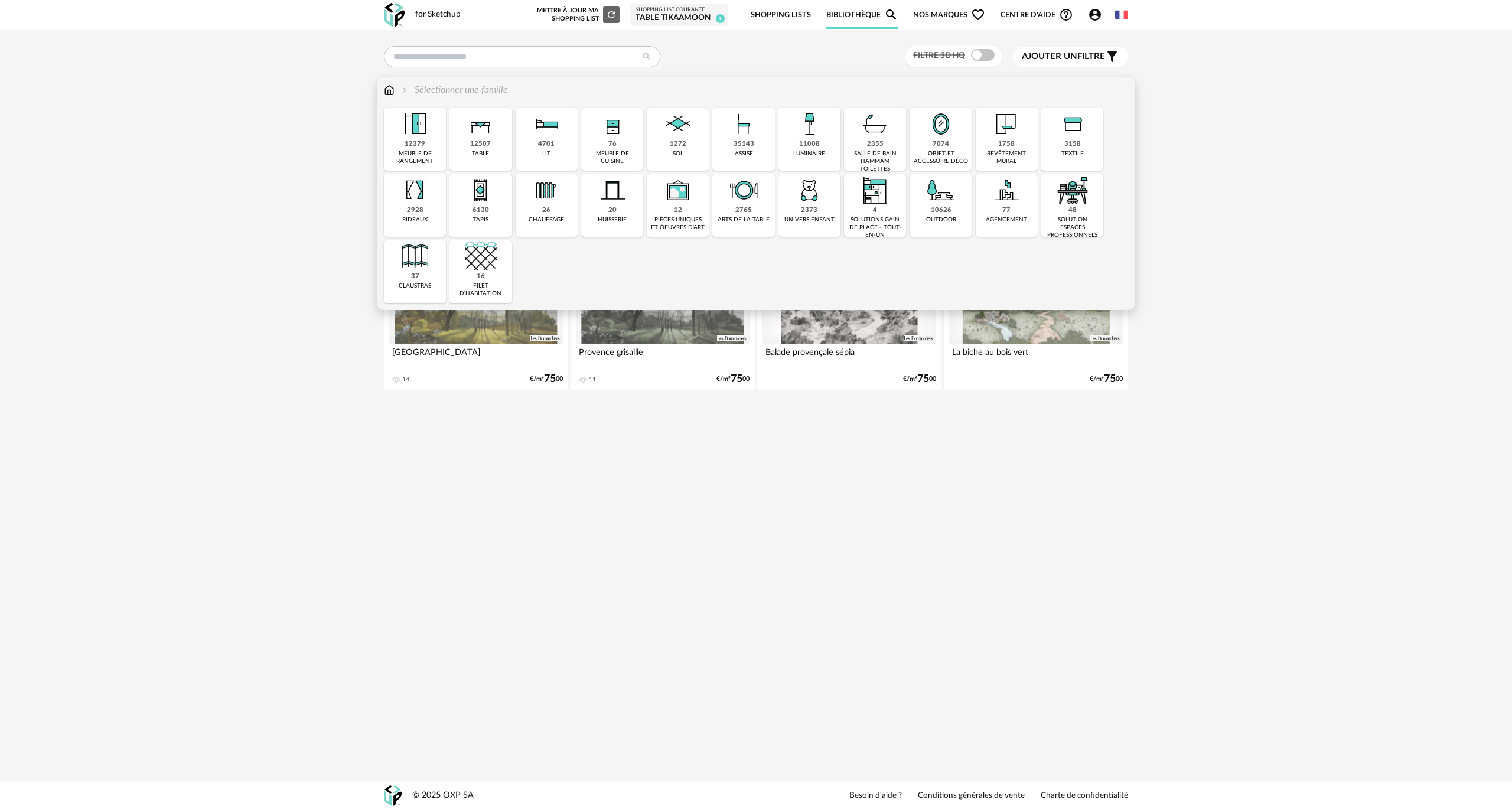
click at [801, 130] on img at bounding box center [809, 124] width 32 height 32
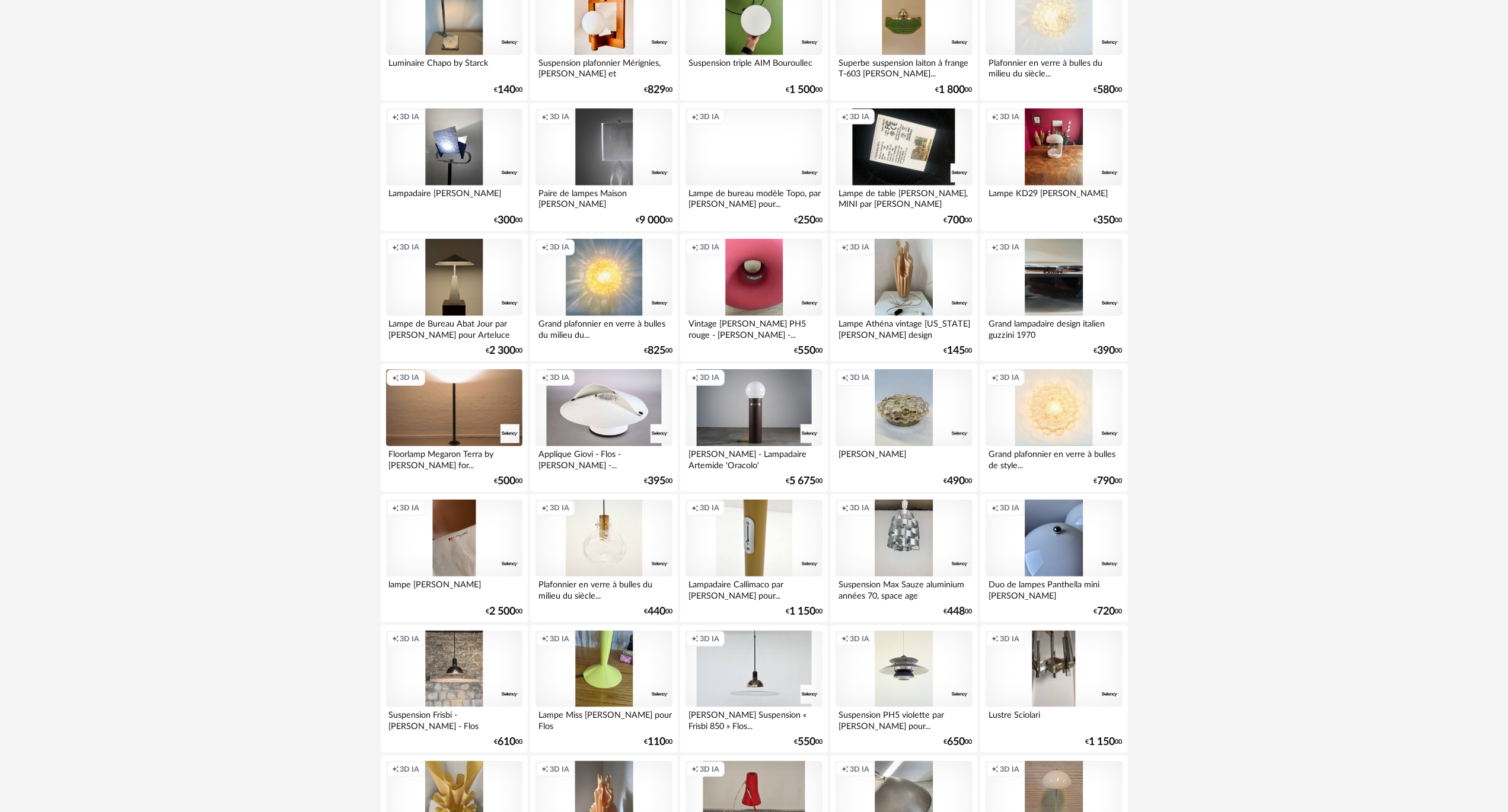
scroll to position [1482, 0]
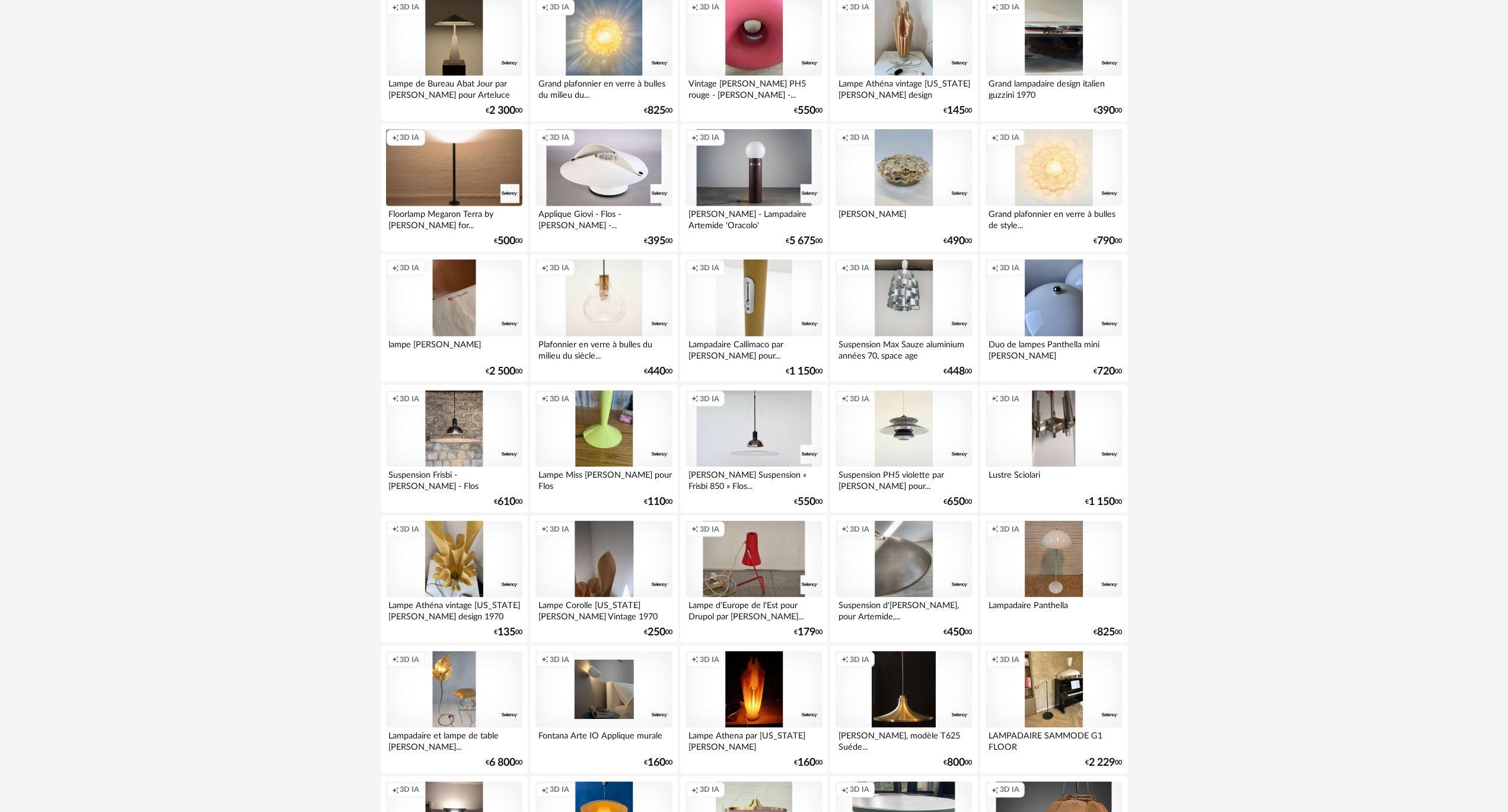
click at [583, 557] on div "Creation icon 3D IA" at bounding box center [604, 559] width 136 height 77
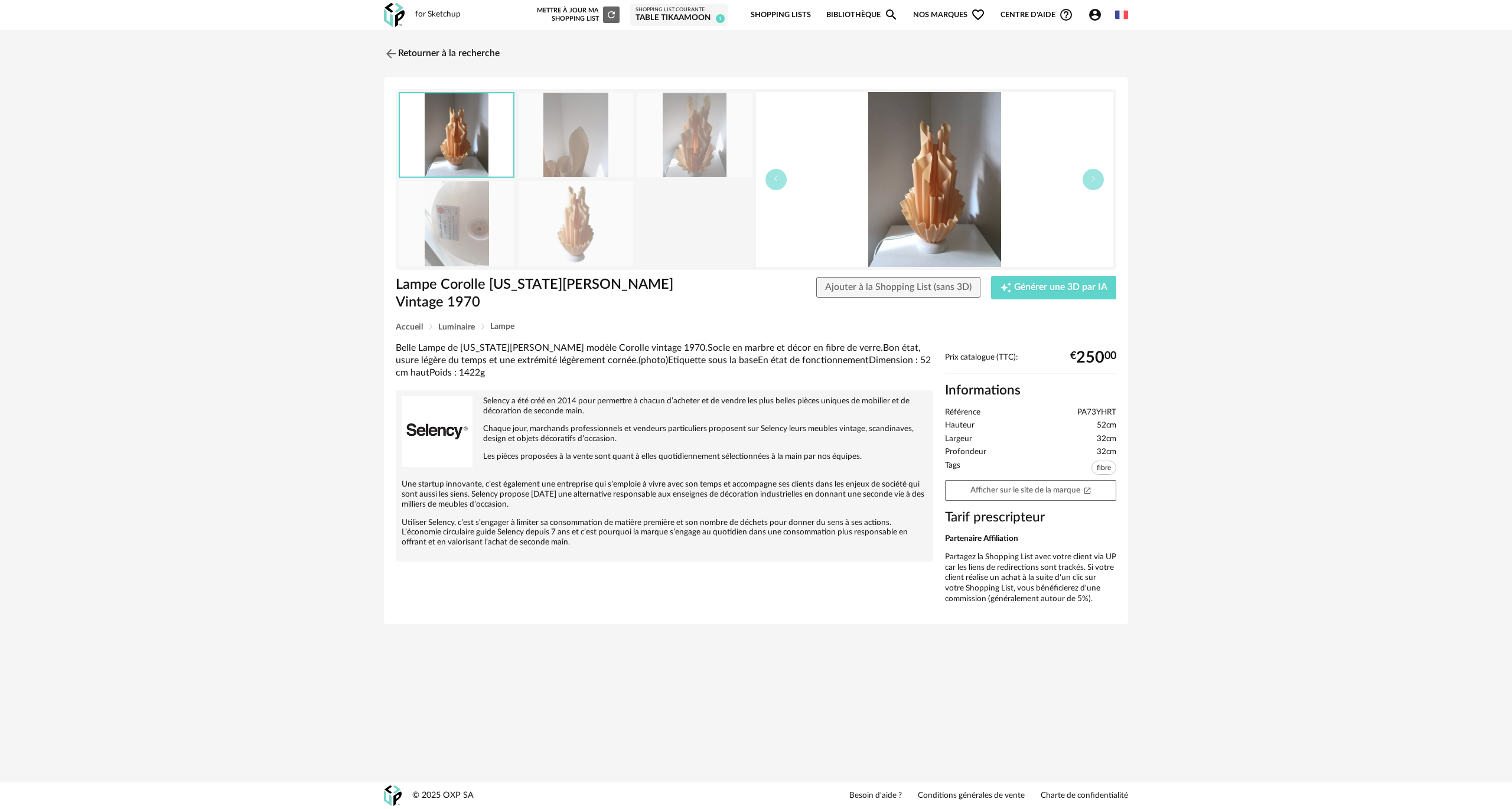
click at [573, 219] on img at bounding box center [575, 223] width 115 height 84
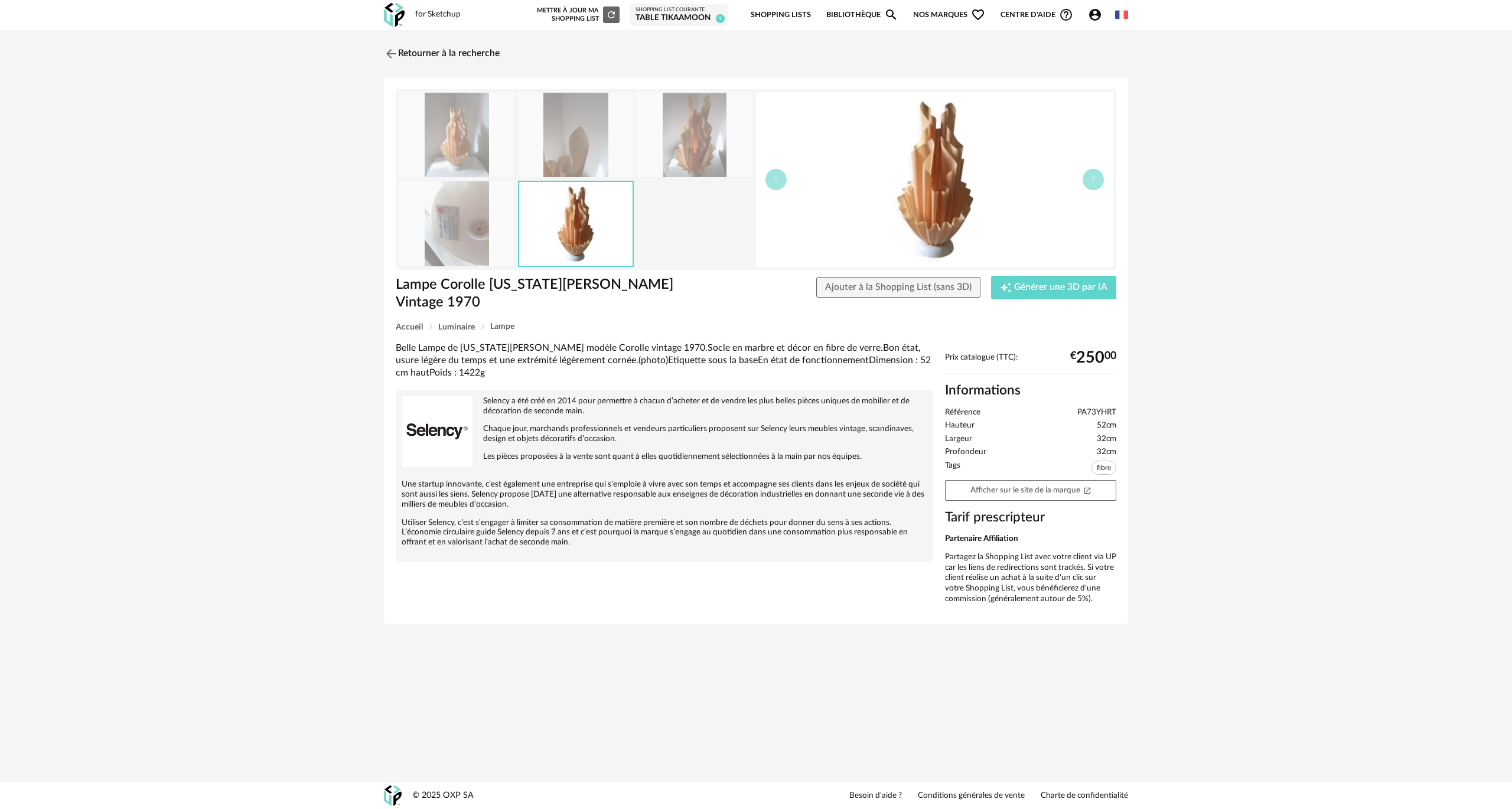
click at [573, 147] on img at bounding box center [575, 134] width 115 height 84
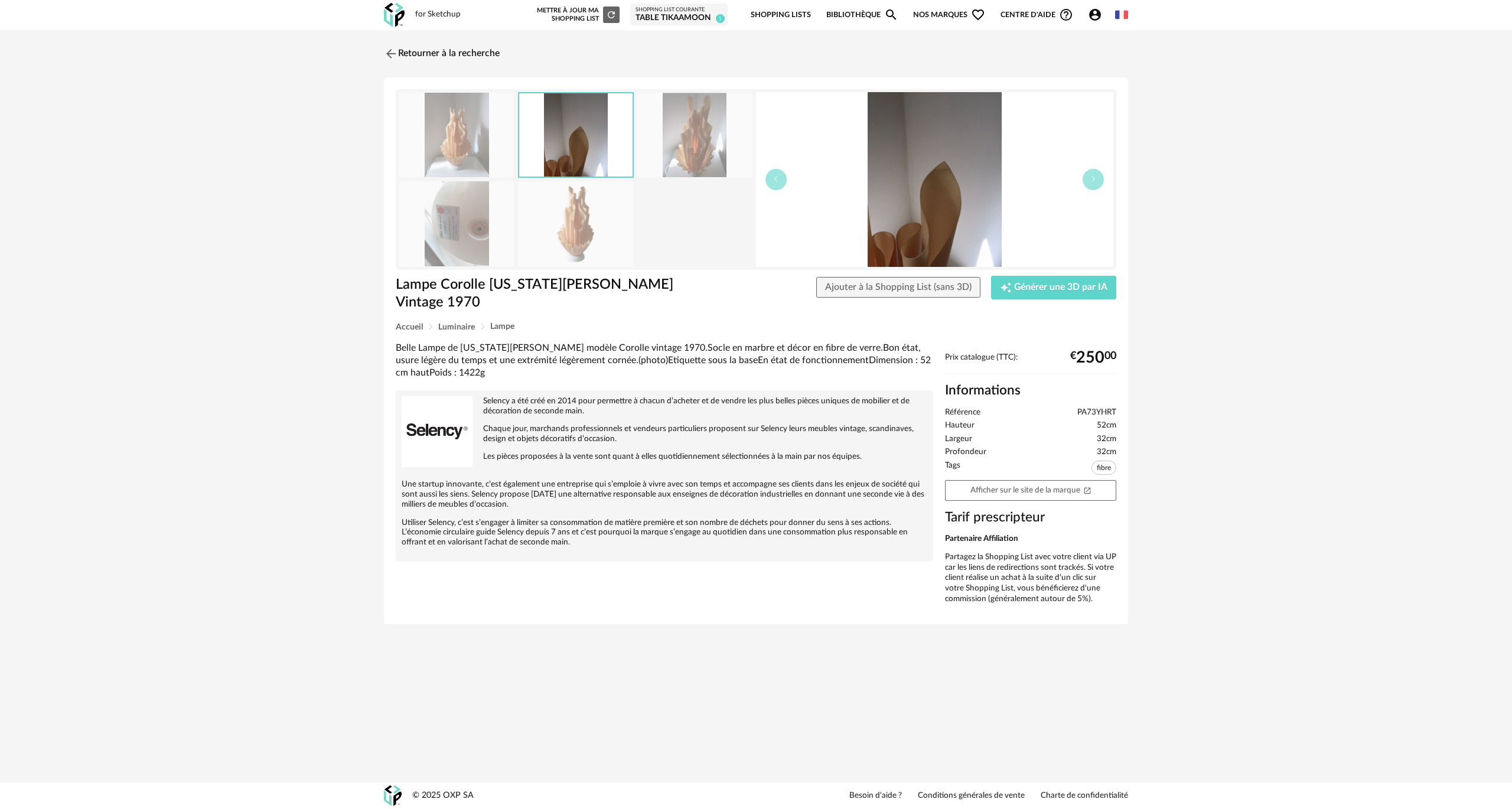
click at [473, 129] on img at bounding box center [456, 134] width 115 height 84
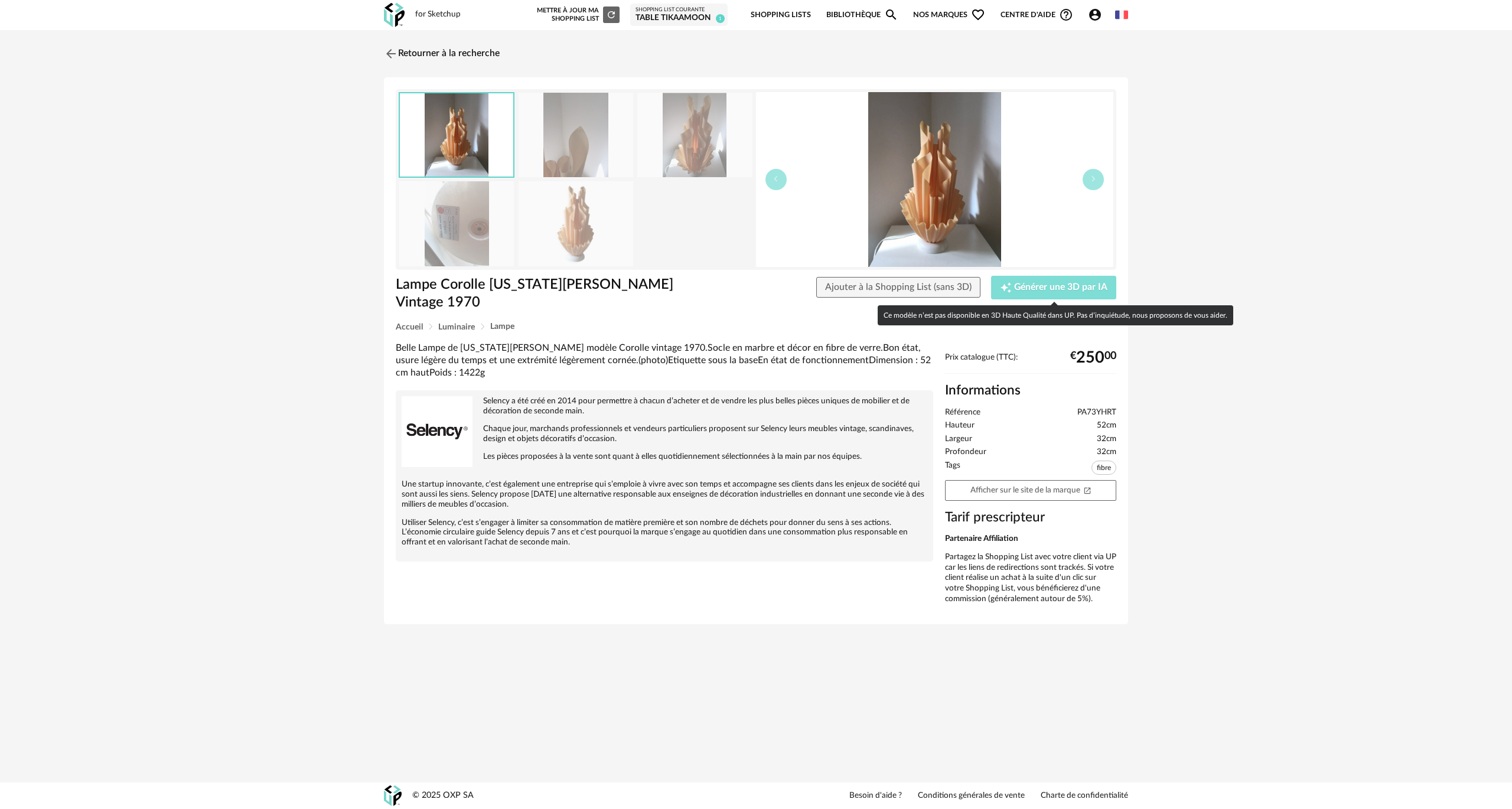
click at [1061, 292] on div "Creation icon Générer une 3D par IA" at bounding box center [1054, 287] width 108 height 12
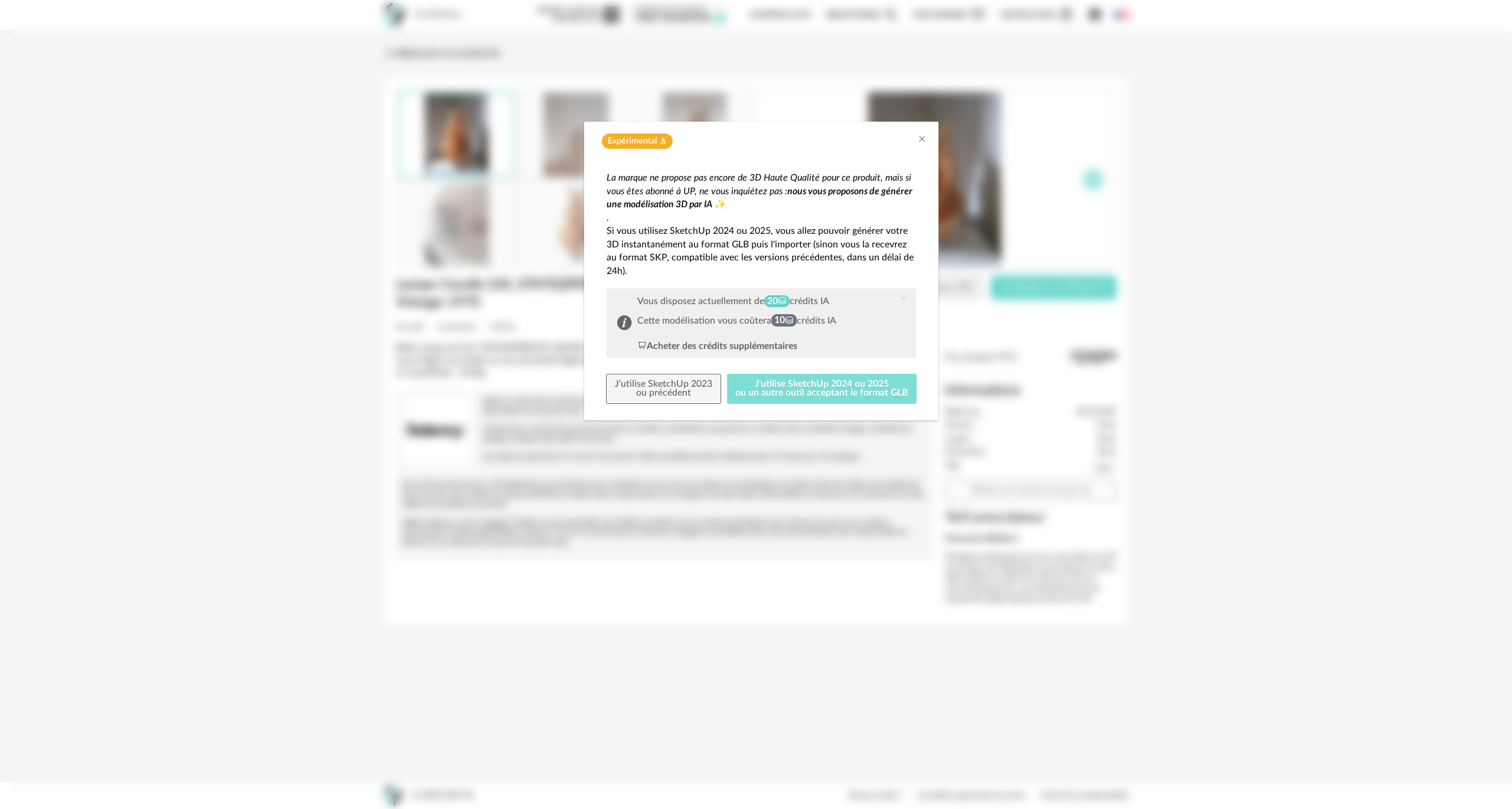
click at [777, 390] on button "J'utilise SketchUp 2024 ou 2025 ou un autre outil acceptant le format GLB" at bounding box center [822, 389] width 191 height 31
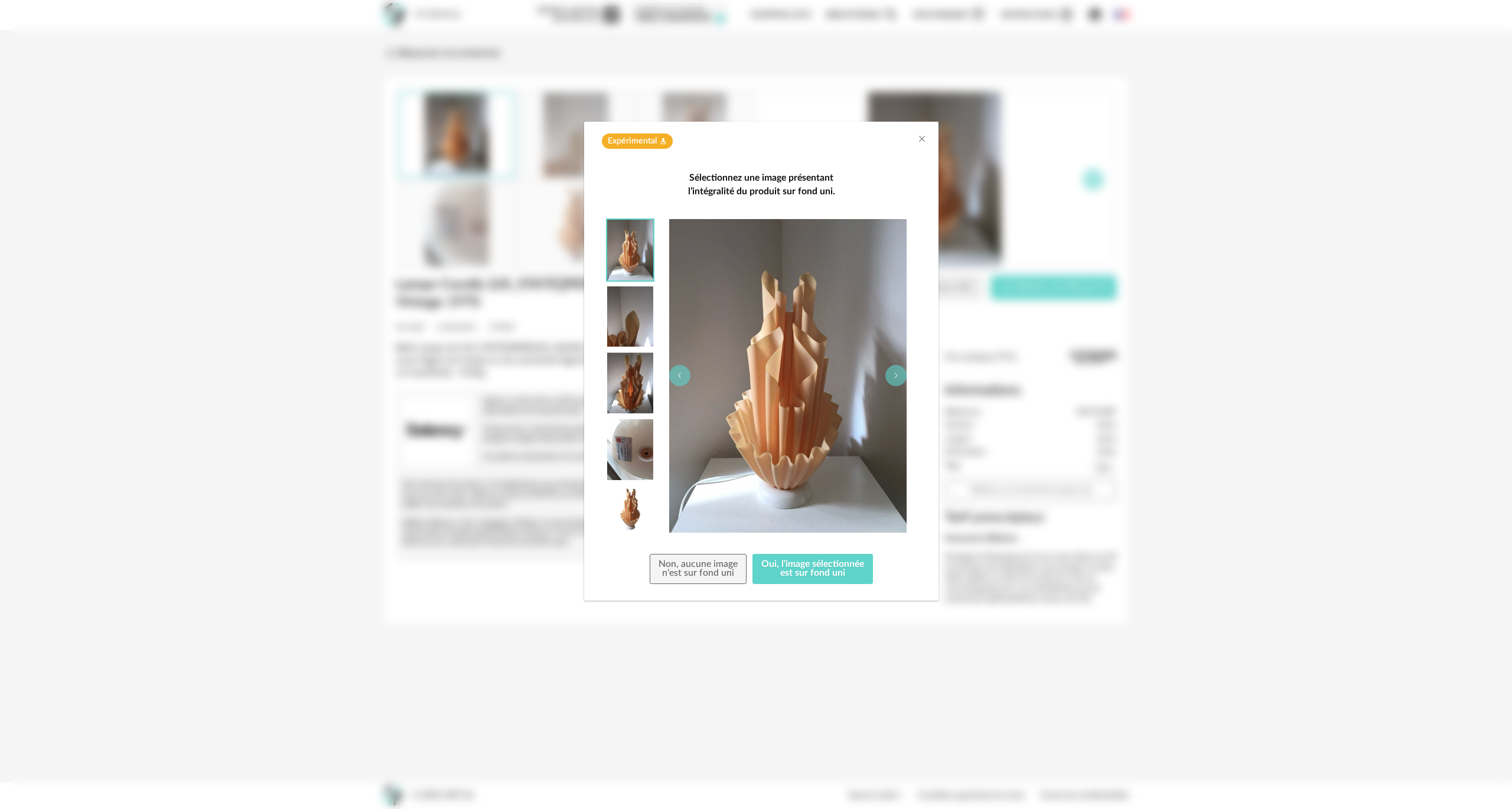
click at [629, 504] on img "dialog" at bounding box center [630, 509] width 46 height 46
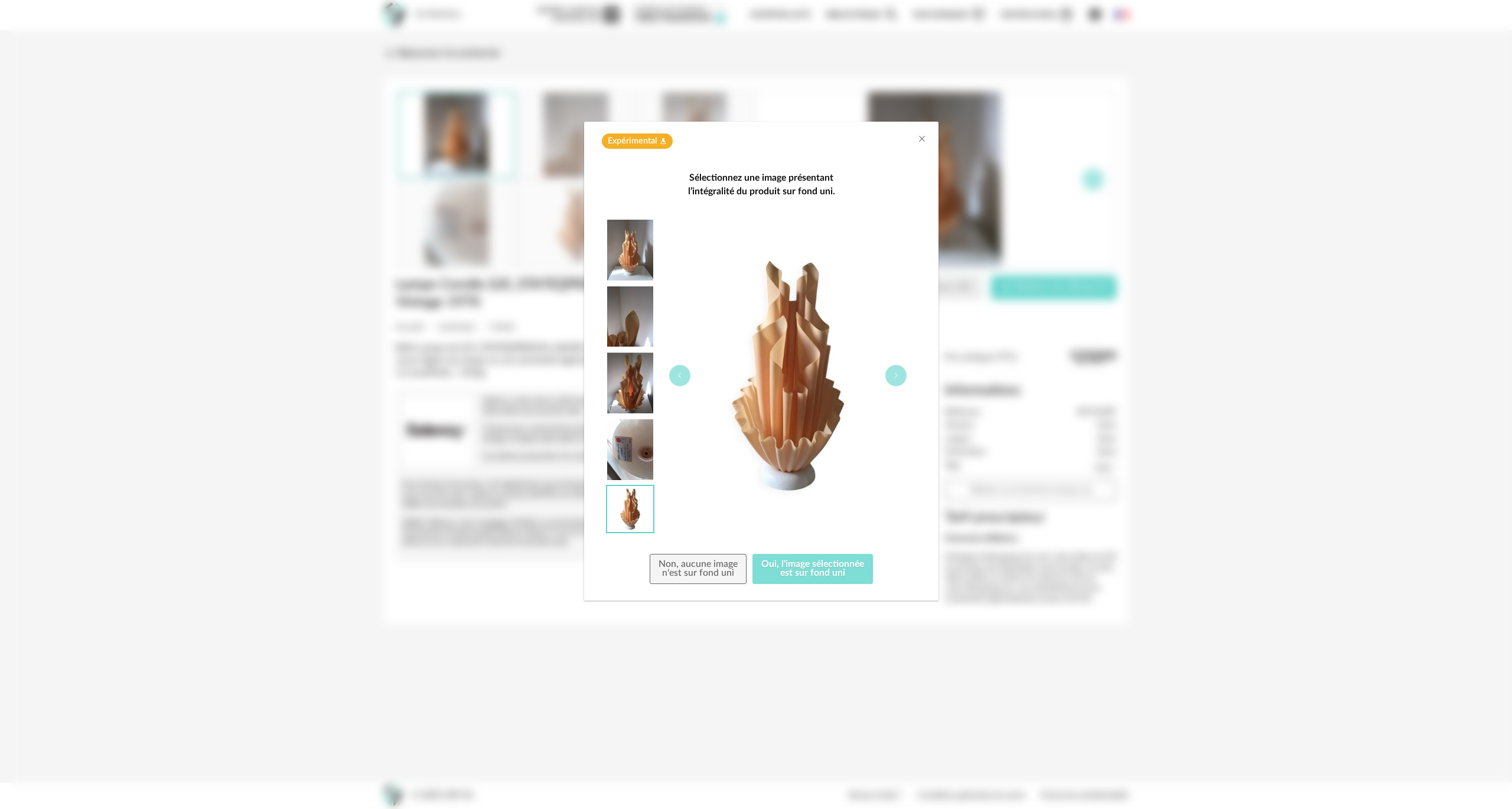
click at [835, 574] on button "Oui, l'image sélectionnée est sur fond uni" at bounding box center [813, 569] width 121 height 31
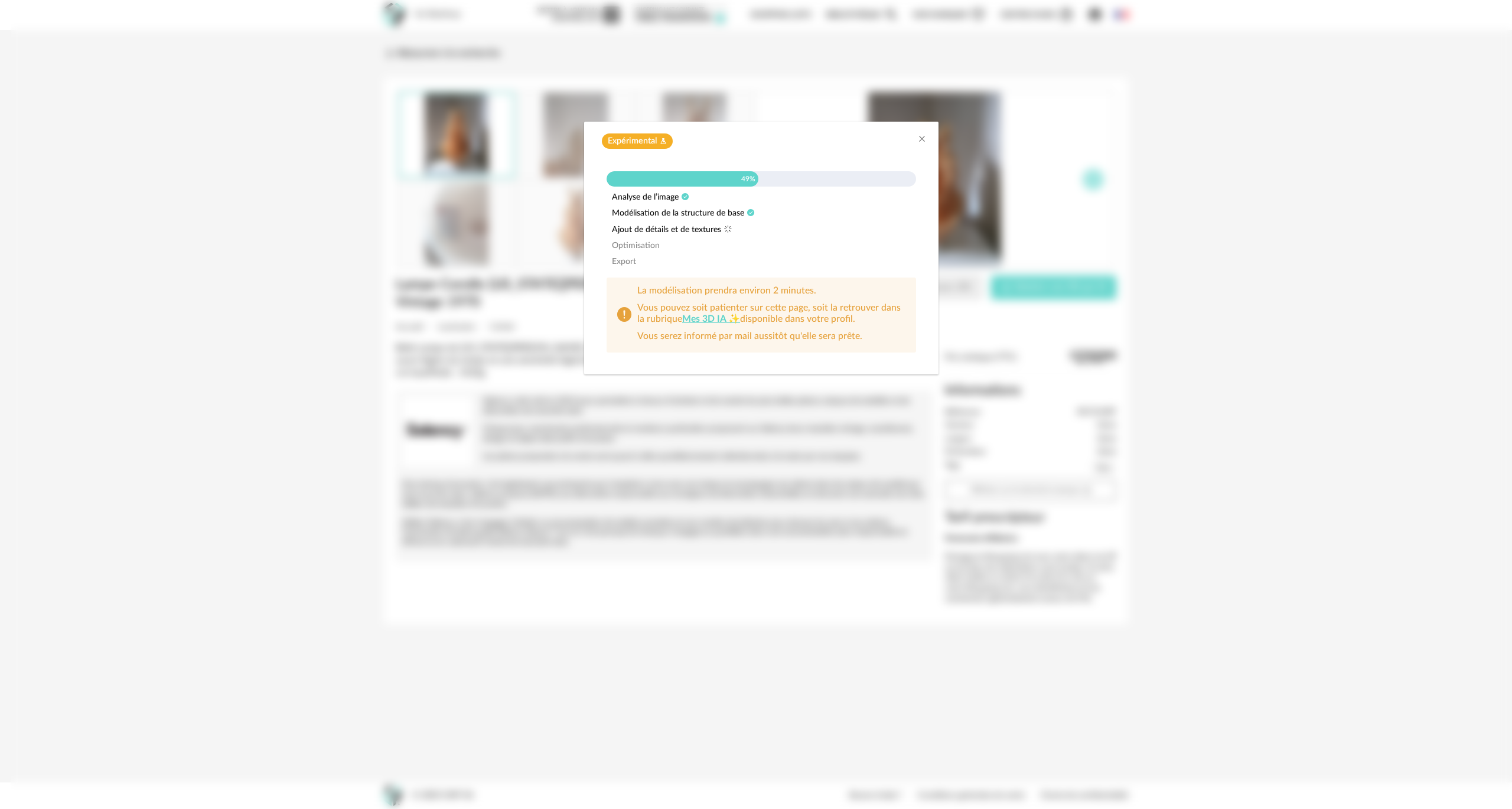
click at [709, 320] on link "Mes 3D IA ✨" at bounding box center [711, 318] width 58 height 9
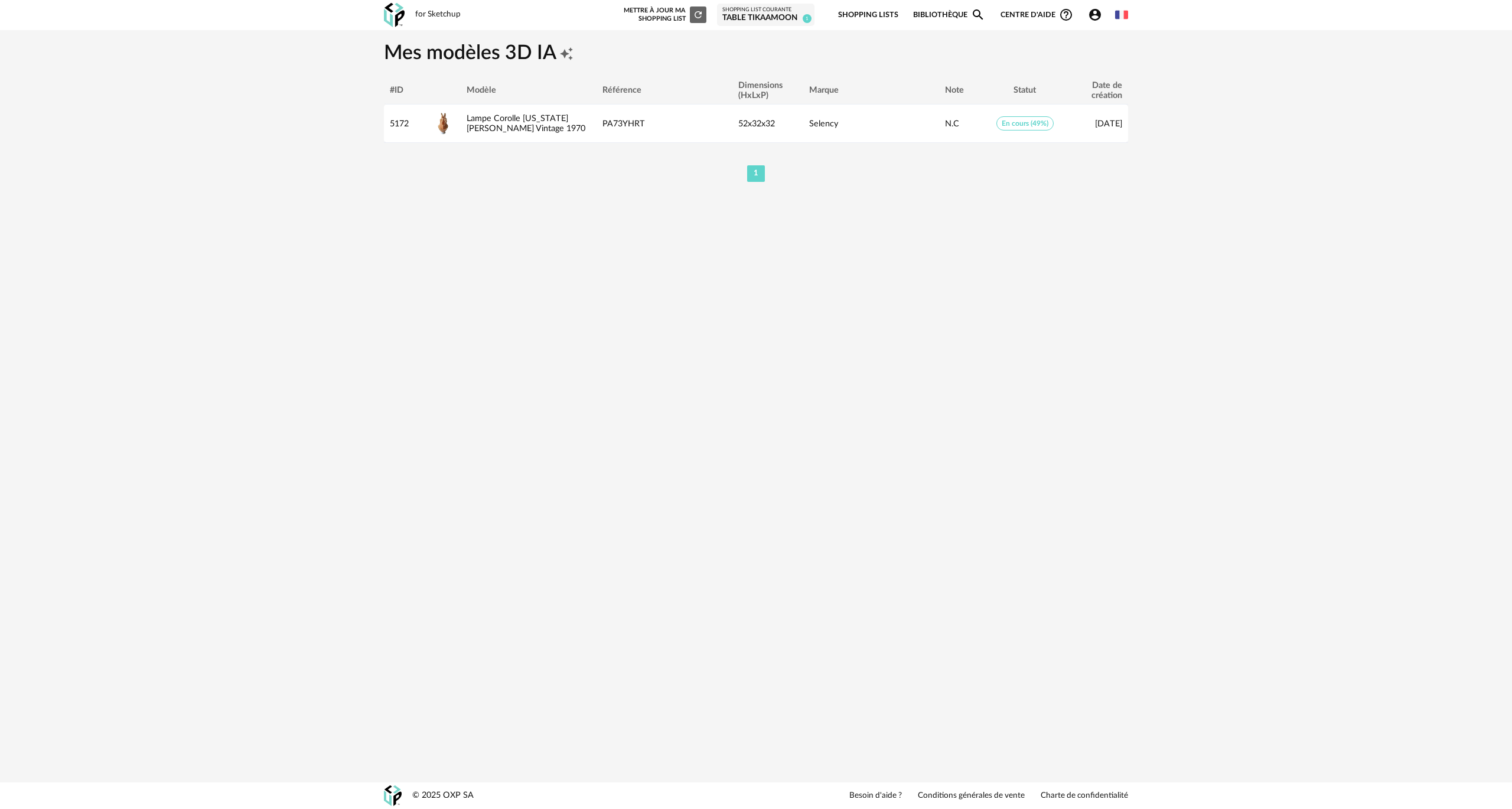
click at [449, 12] on div "for Sketchup" at bounding box center [437, 14] width 45 height 11
click at [939, 6] on link "Bibliothèque Magnify icon" at bounding box center [949, 15] width 72 height 27
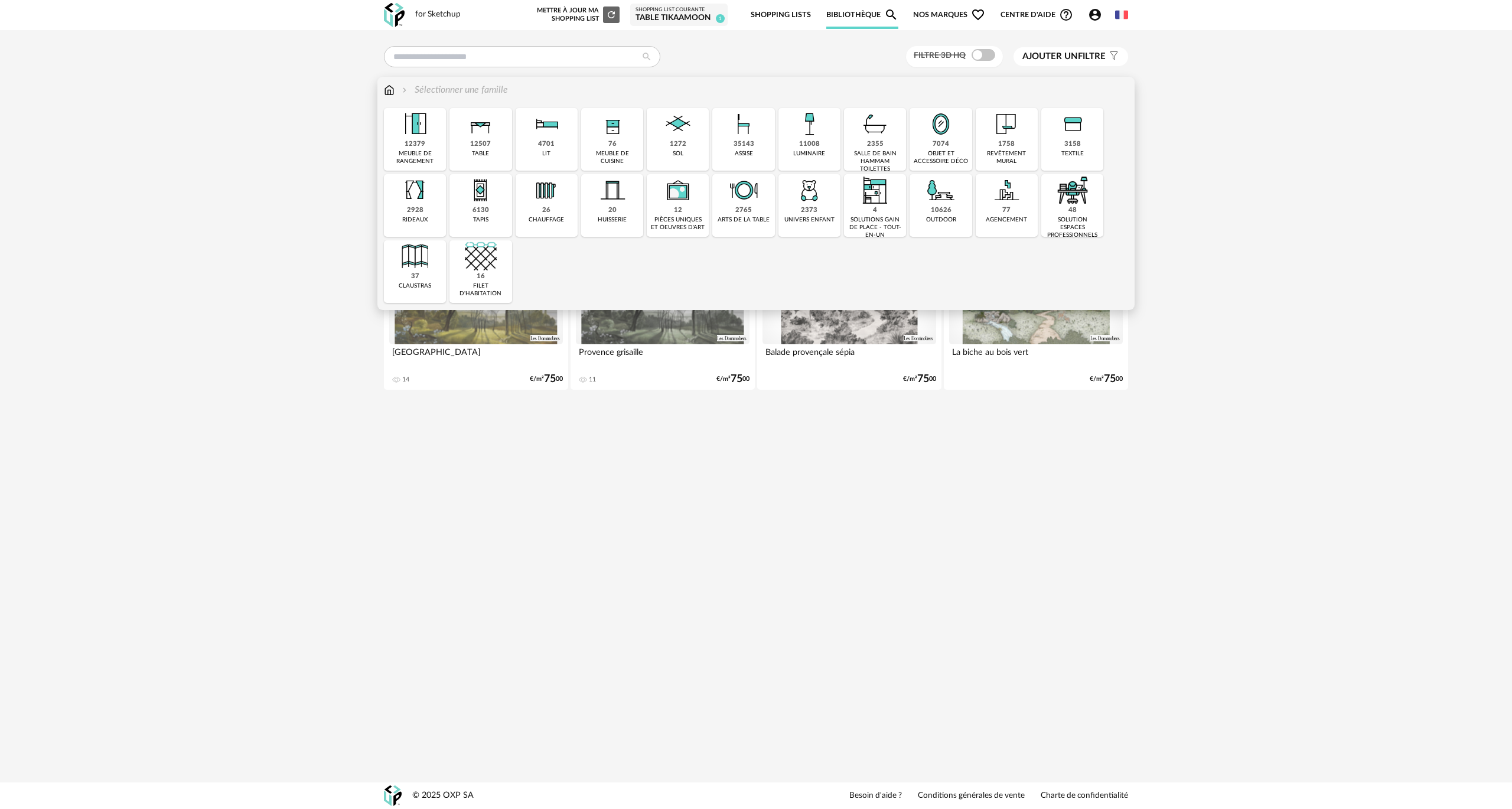
click at [551, 194] on img at bounding box center [546, 190] width 32 height 32
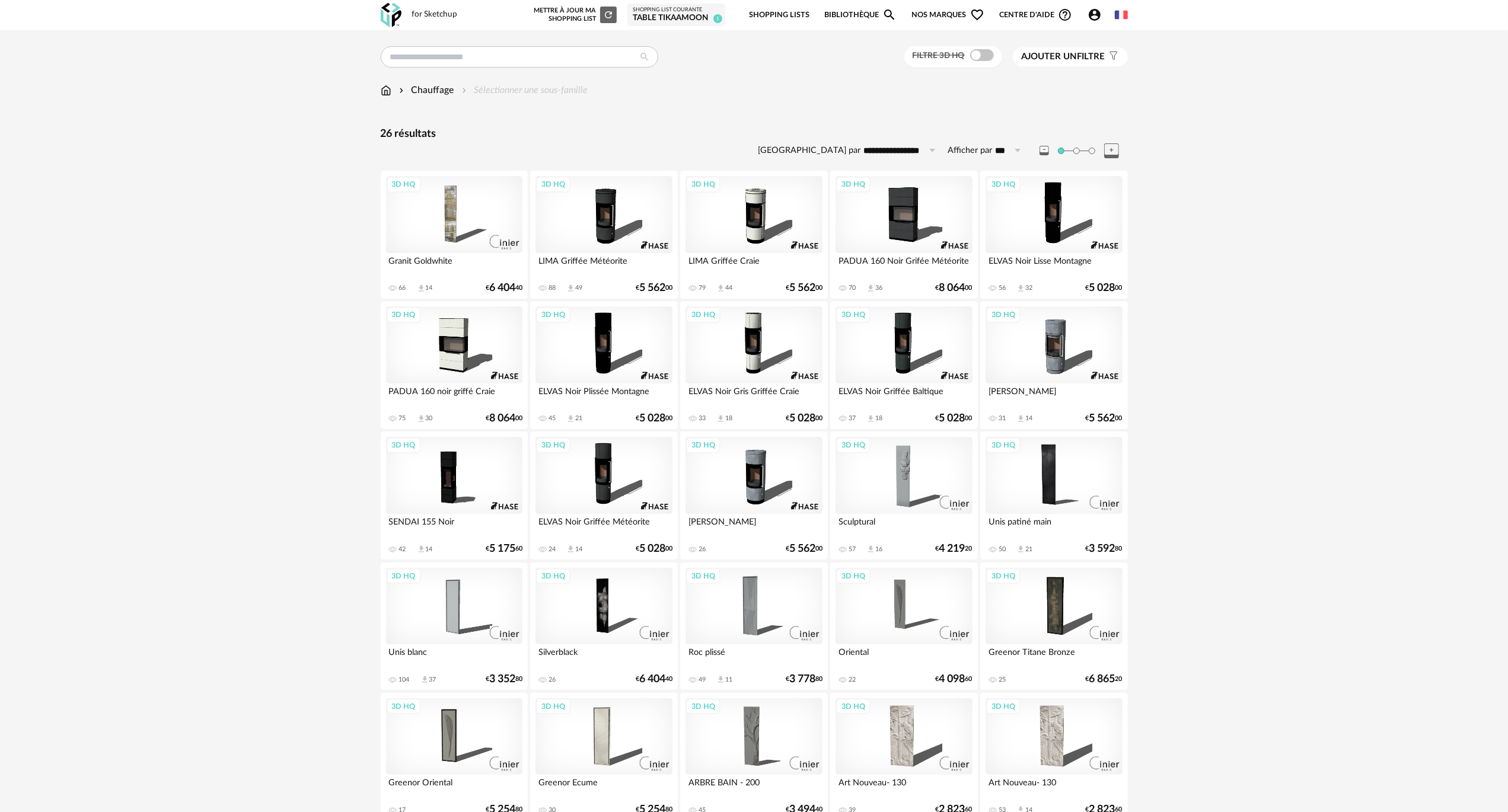
click at [851, 12] on link "Bibliothèque Magnify icon" at bounding box center [860, 15] width 72 height 28
click at [386, 93] on img at bounding box center [386, 90] width 11 height 14
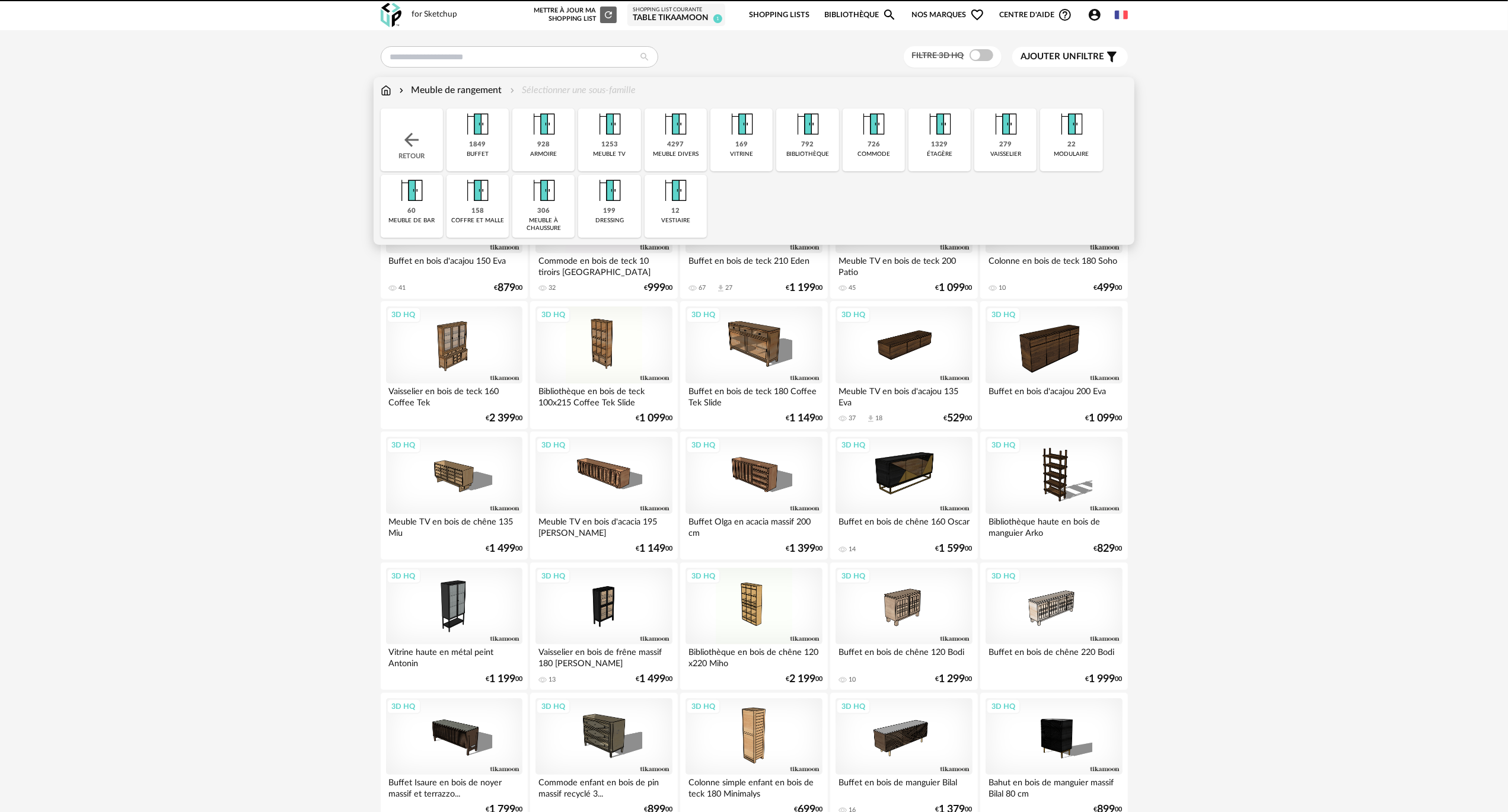
click at [420, 138] on img at bounding box center [411, 139] width 21 height 21
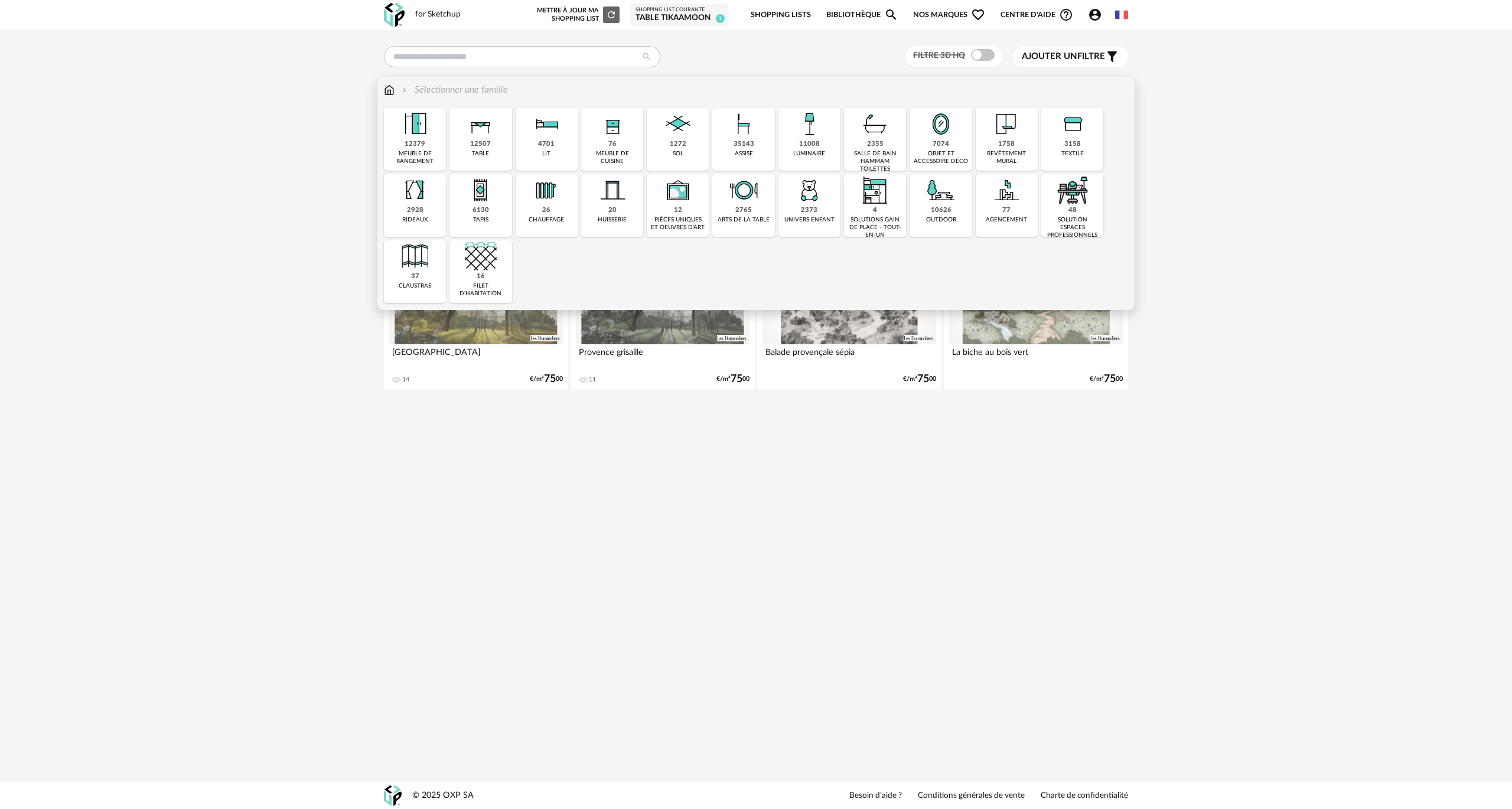
click at [1078, 141] on div "3158" at bounding box center [1072, 144] width 17 height 9
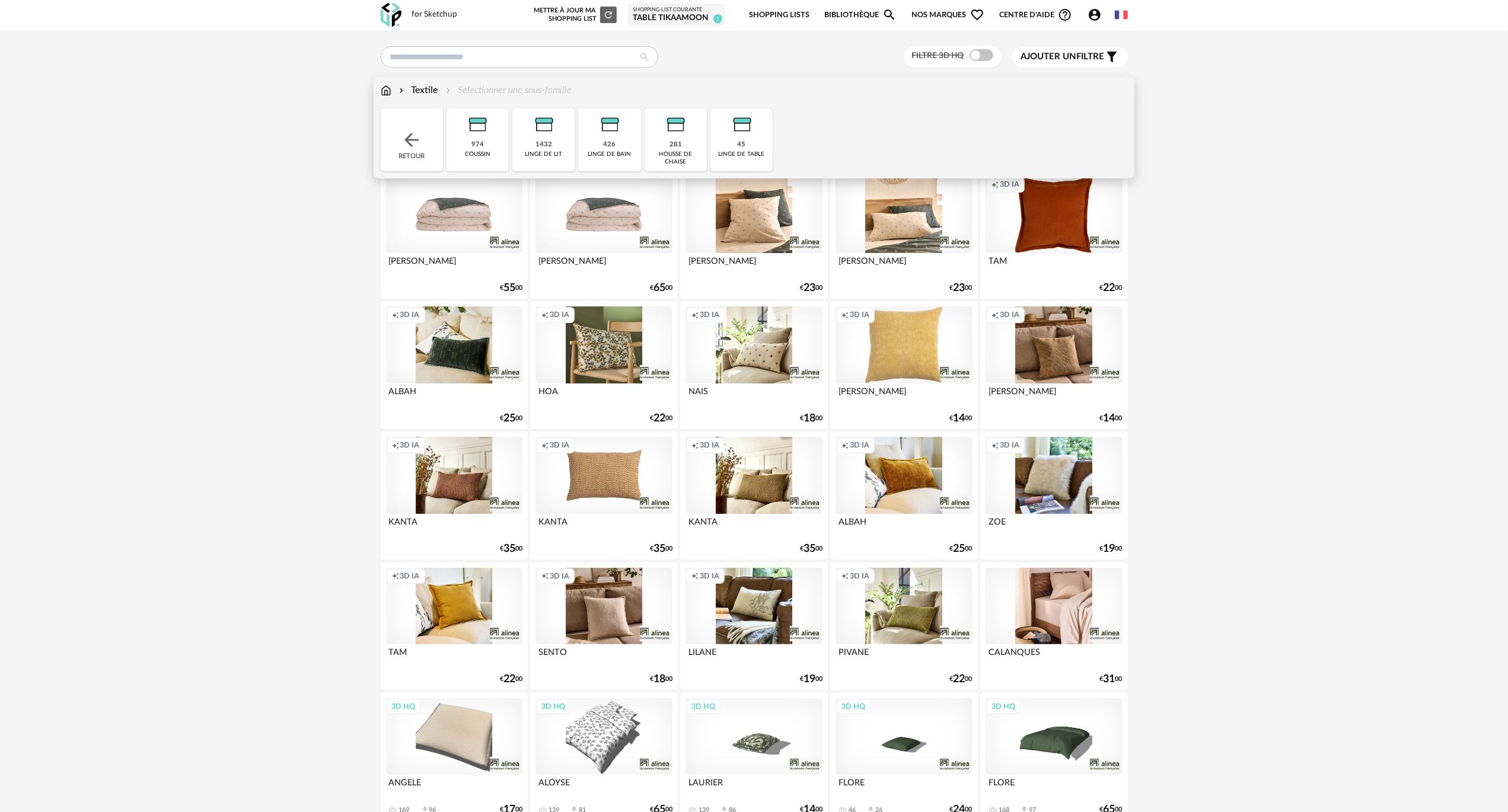
click at [382, 90] on img at bounding box center [386, 90] width 11 height 14
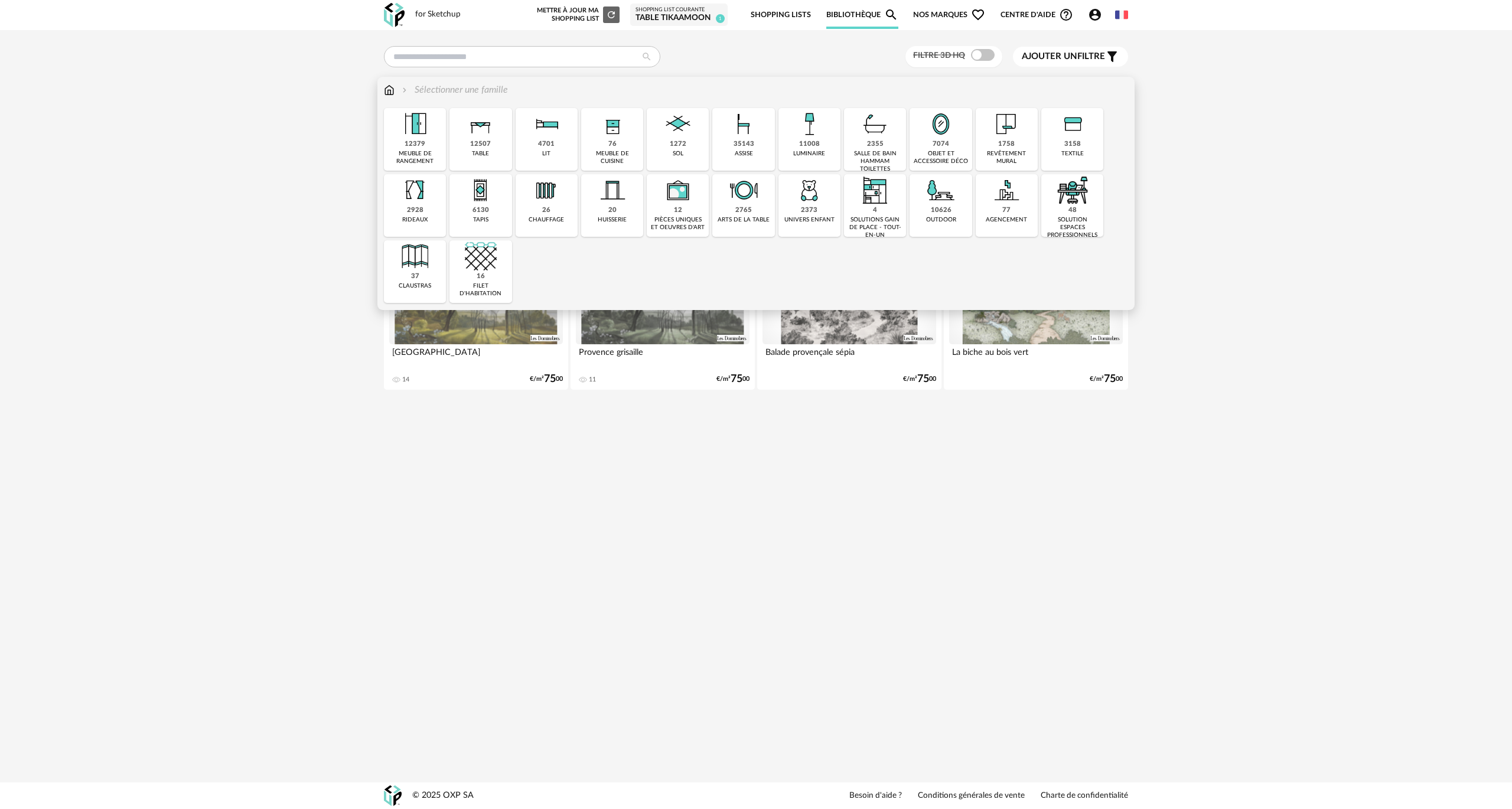
click at [727, 196] on img at bounding box center [743, 190] width 32 height 32
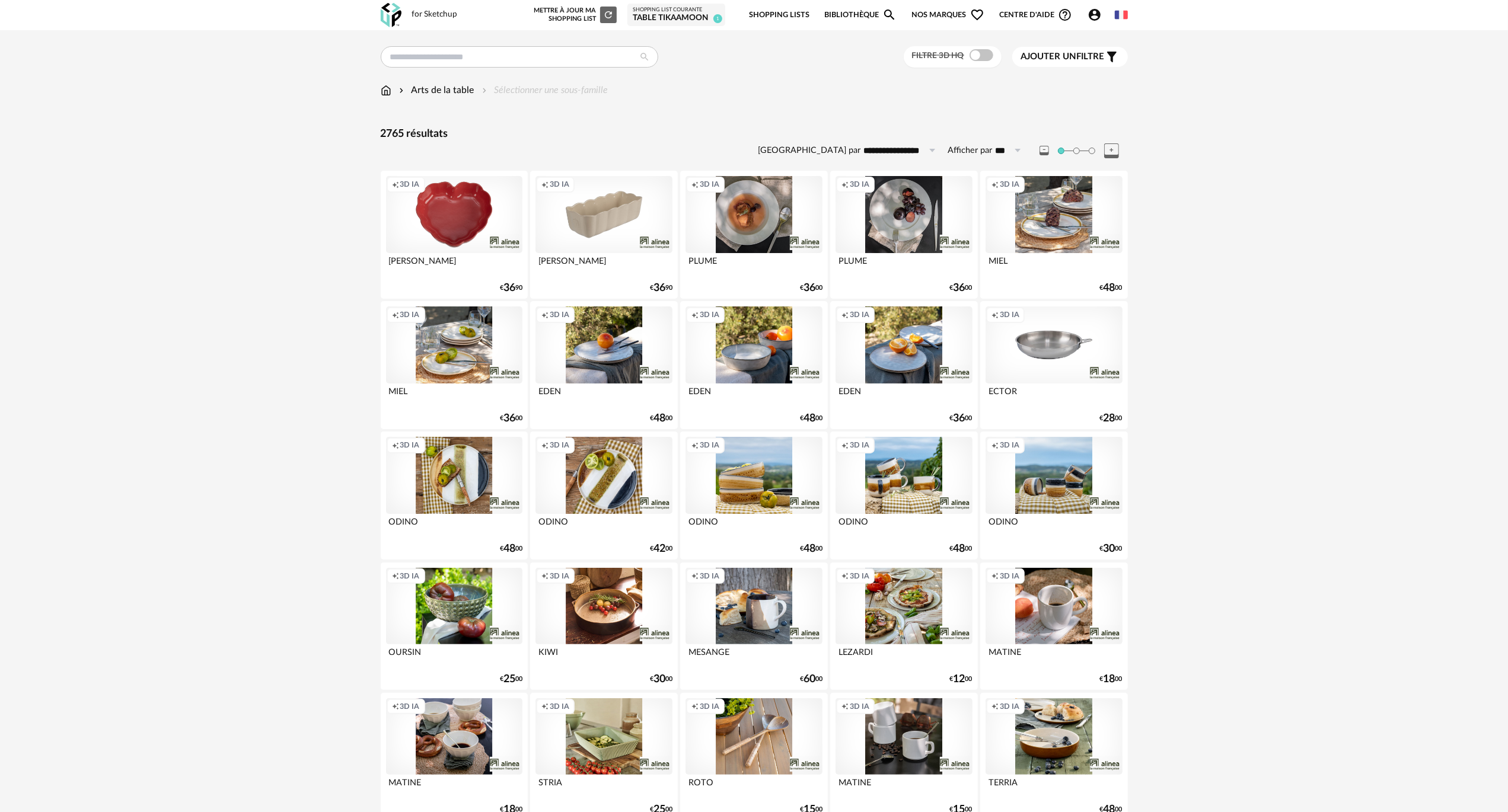
click at [586, 455] on div "Creation icon 3D IA" at bounding box center [604, 475] width 136 height 77
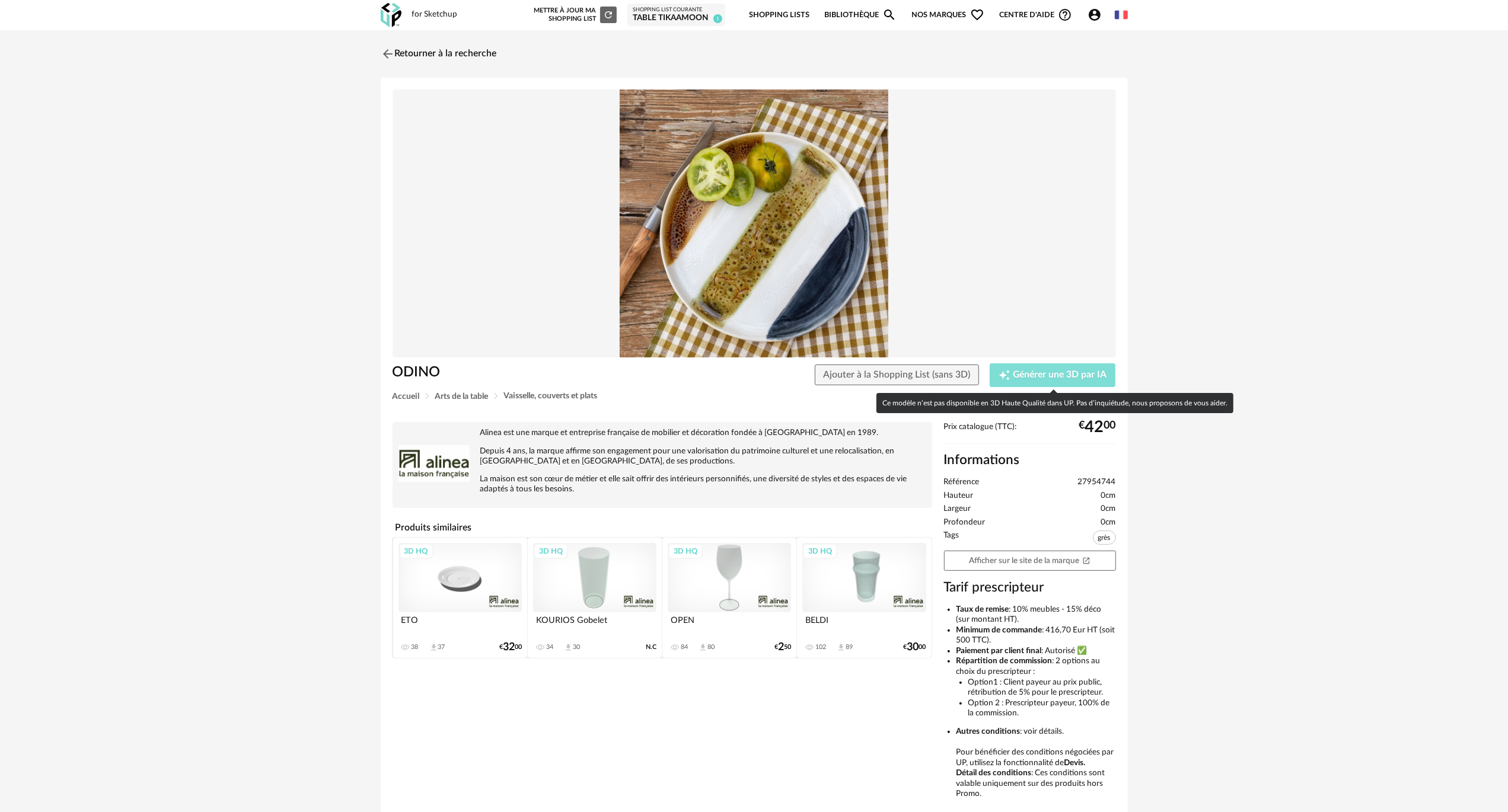
click at [1026, 374] on span "Générer une 3D par IA" at bounding box center [1060, 374] width 93 height 9
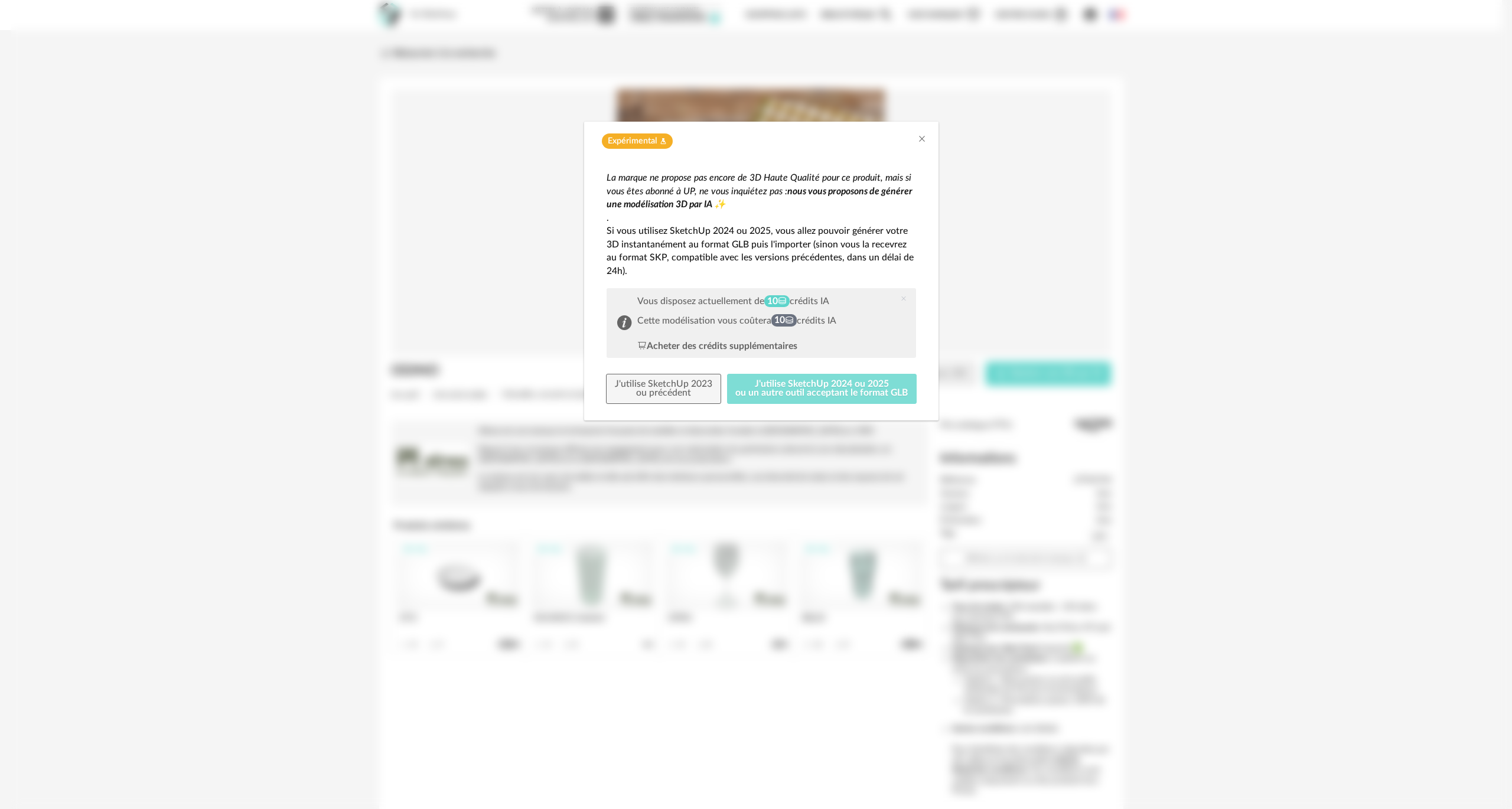
click at [748, 388] on button "J'utilise SketchUp 2024 ou 2025 ou un autre outil acceptant le format GLB" at bounding box center [822, 389] width 191 height 31
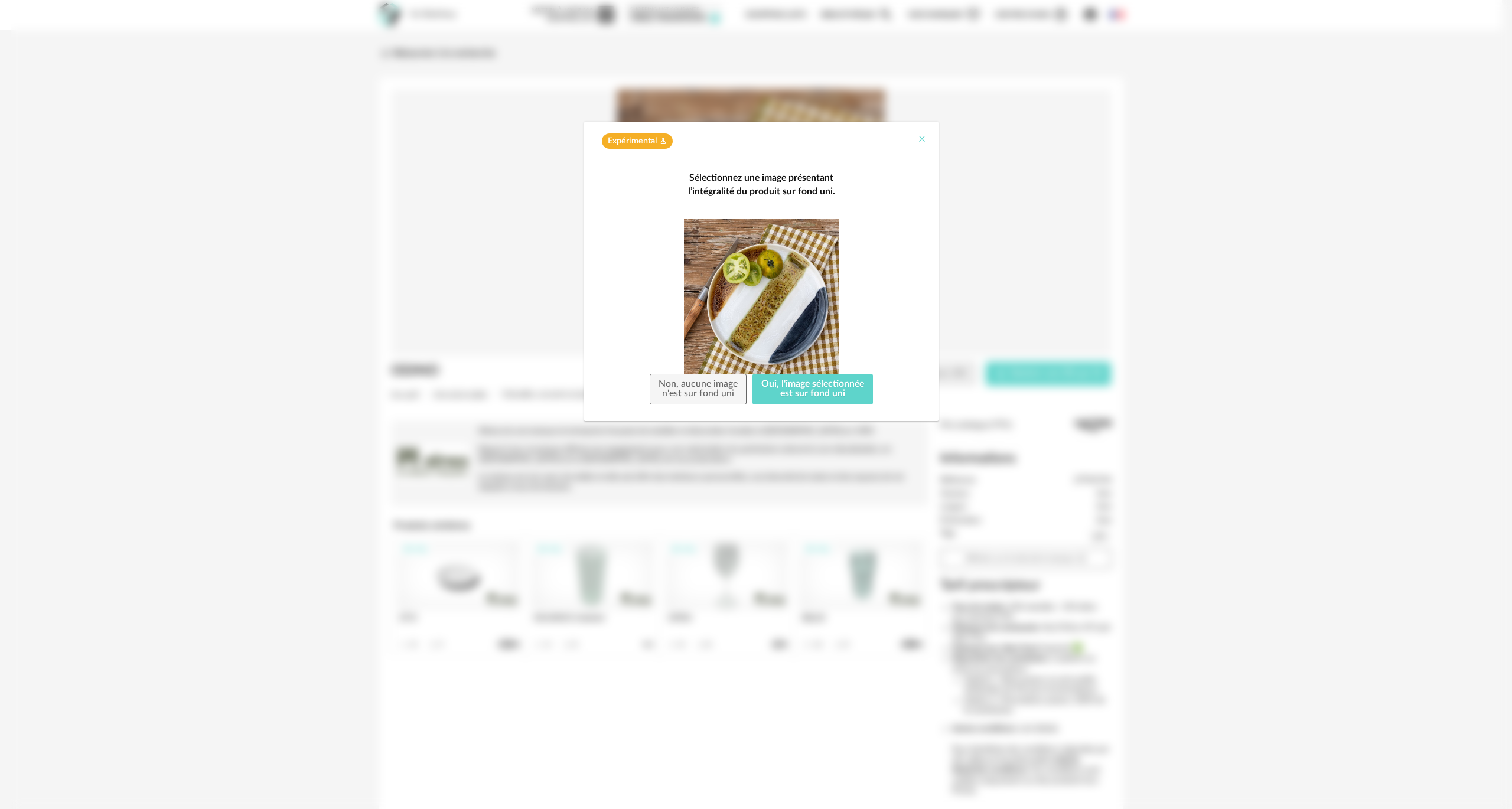
click at [920, 137] on icon "Close" at bounding box center [922, 139] width 9 height 9
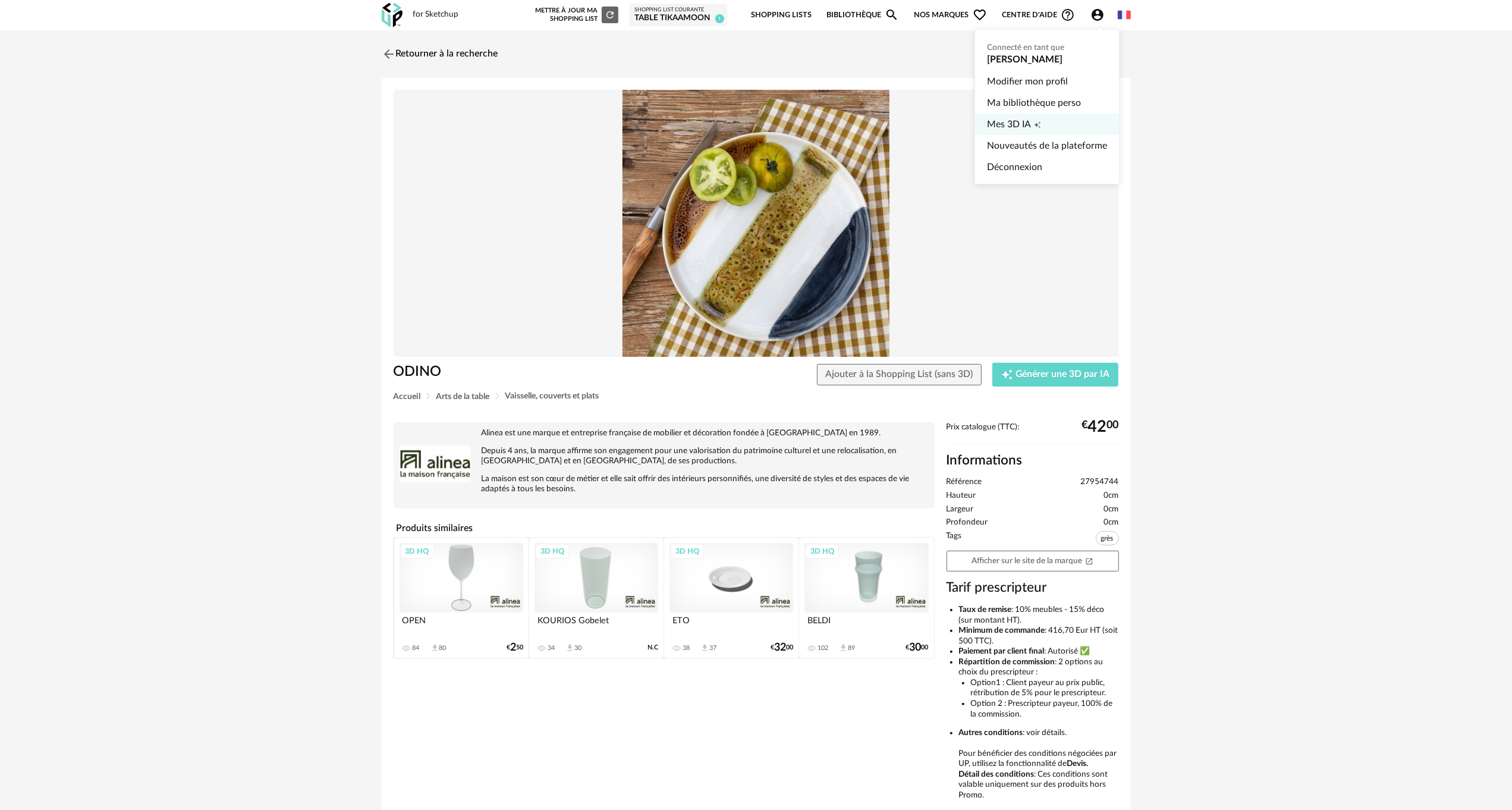
click at [1016, 125] on span "Mes 3D IA" at bounding box center [1008, 123] width 44 height 21
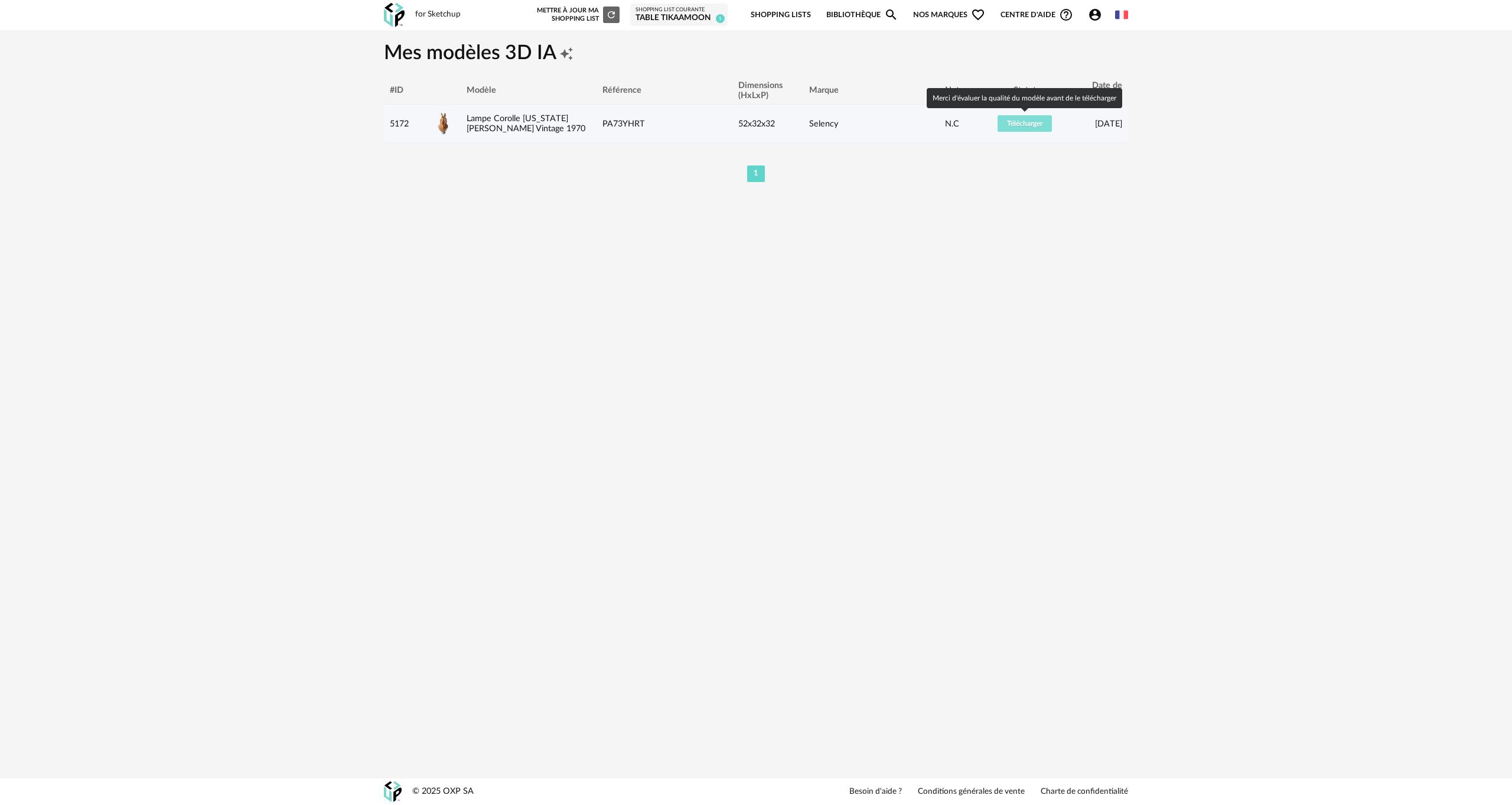
click at [1018, 122] on span "Télécharger" at bounding box center [1024, 123] width 35 height 7
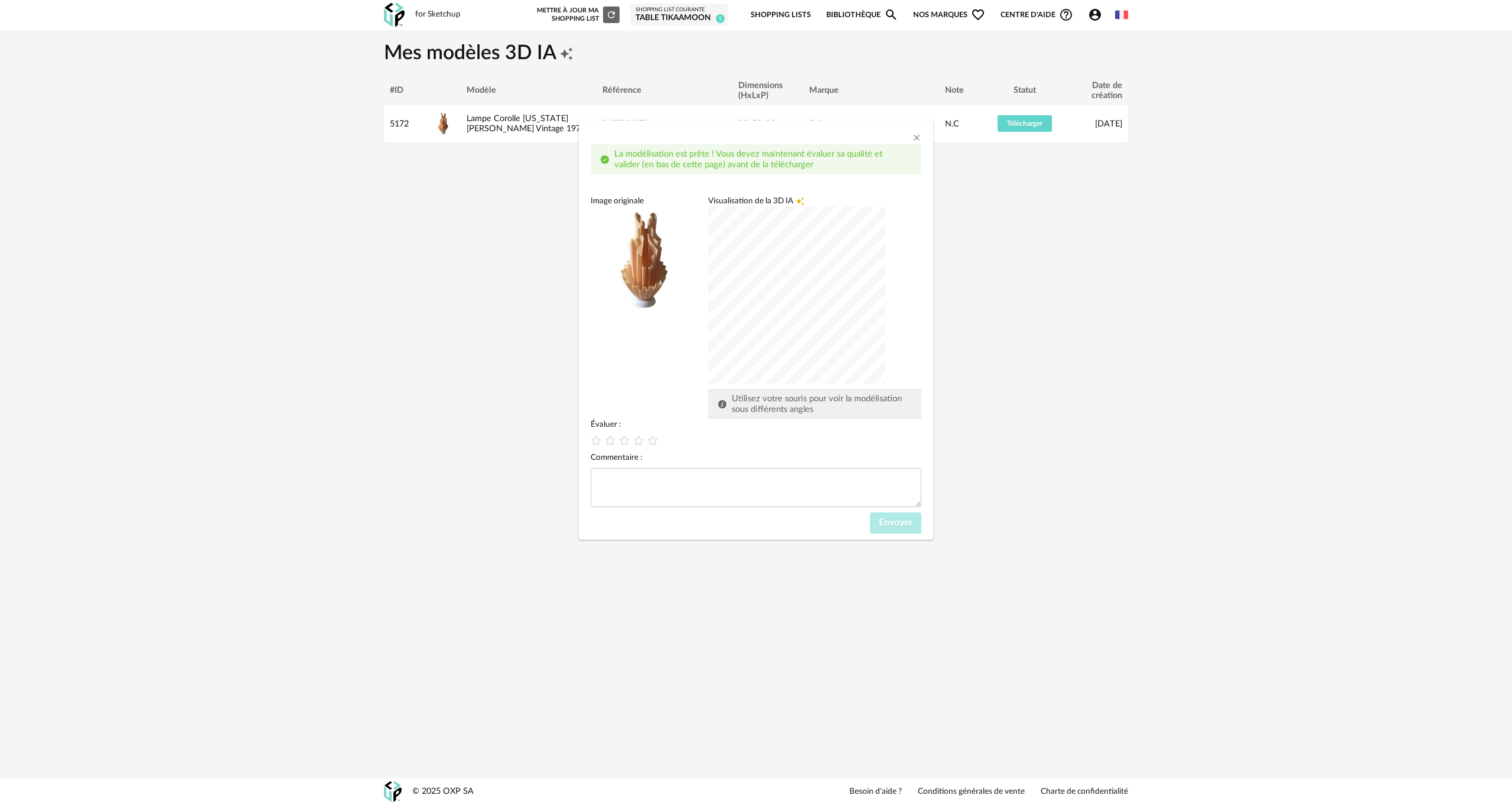
click at [729, 306] on div "dialog" at bounding box center [796, 295] width 177 height 177
click at [842, 346] on div "dialog" at bounding box center [796, 295] width 177 height 177
click at [805, 249] on div "dialog" at bounding box center [796, 295] width 177 height 177
click at [708, 290] on div "dialog" at bounding box center [796, 295] width 177 height 177
click at [639, 440] on icon "dialog" at bounding box center [638, 440] width 12 height 12
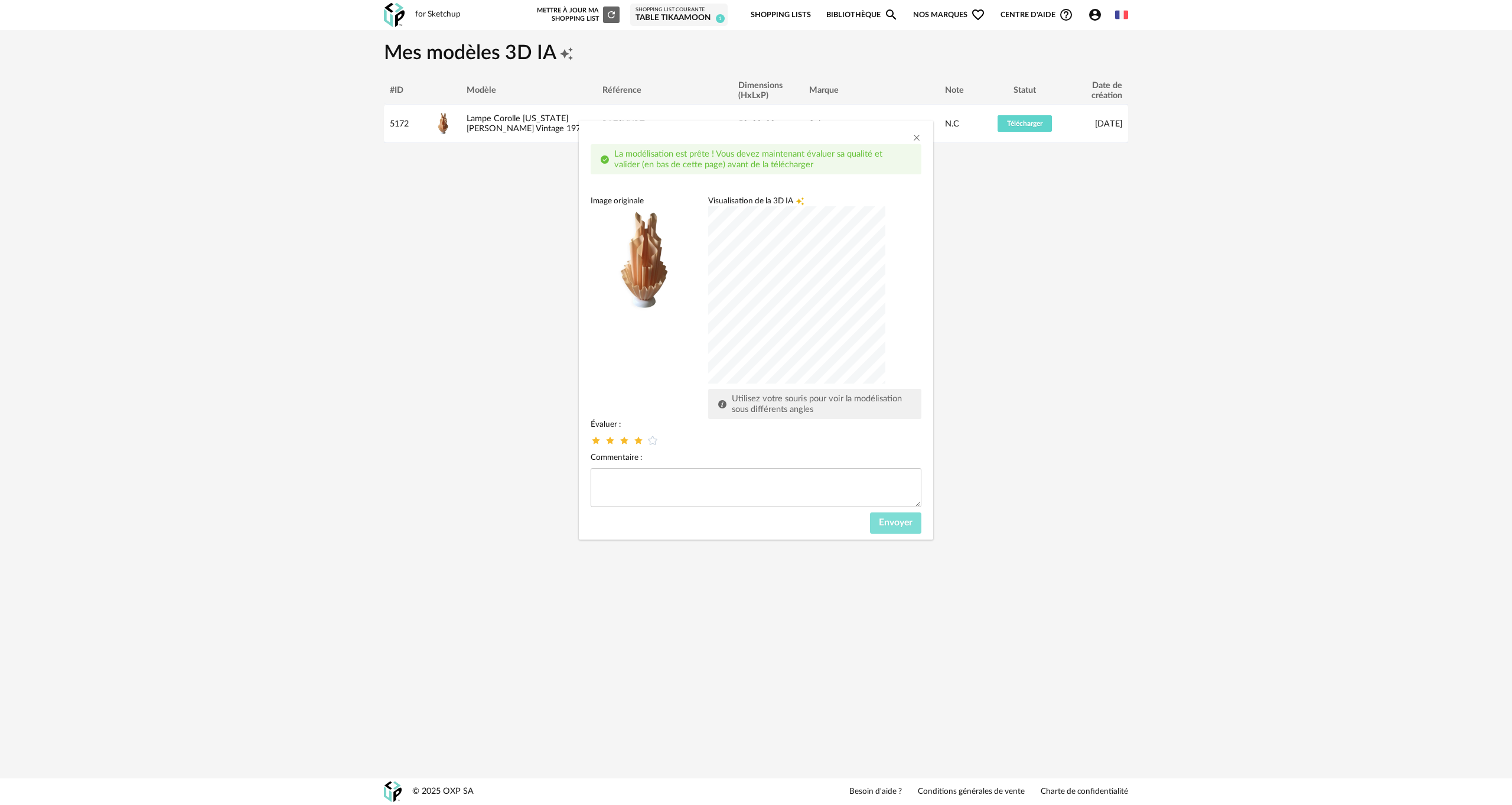
click at [878, 518] on button "Envoyer" at bounding box center [895, 522] width 51 height 21
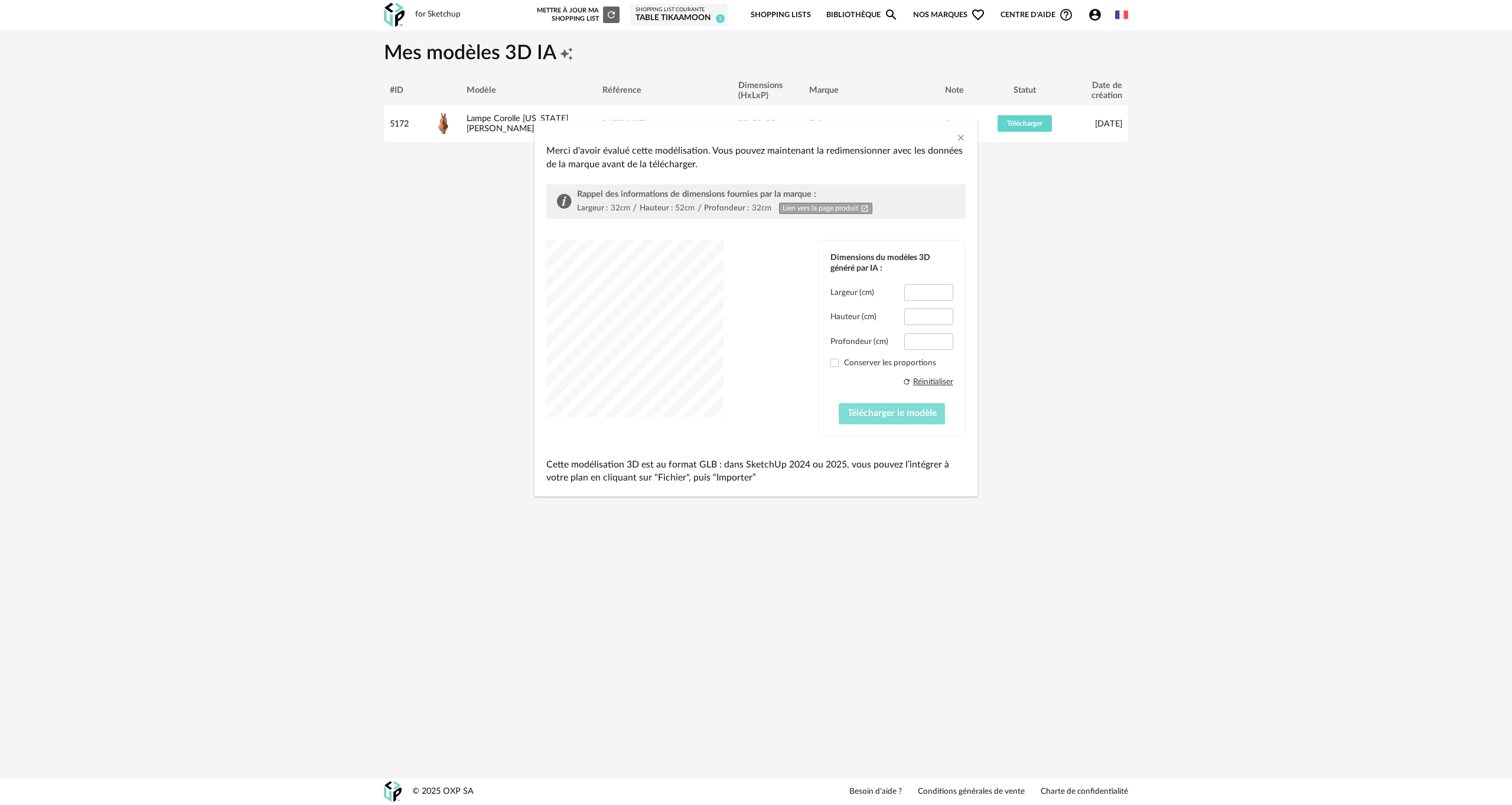
click at [863, 412] on span "Télécharger le modèle" at bounding box center [892, 412] width 89 height 9
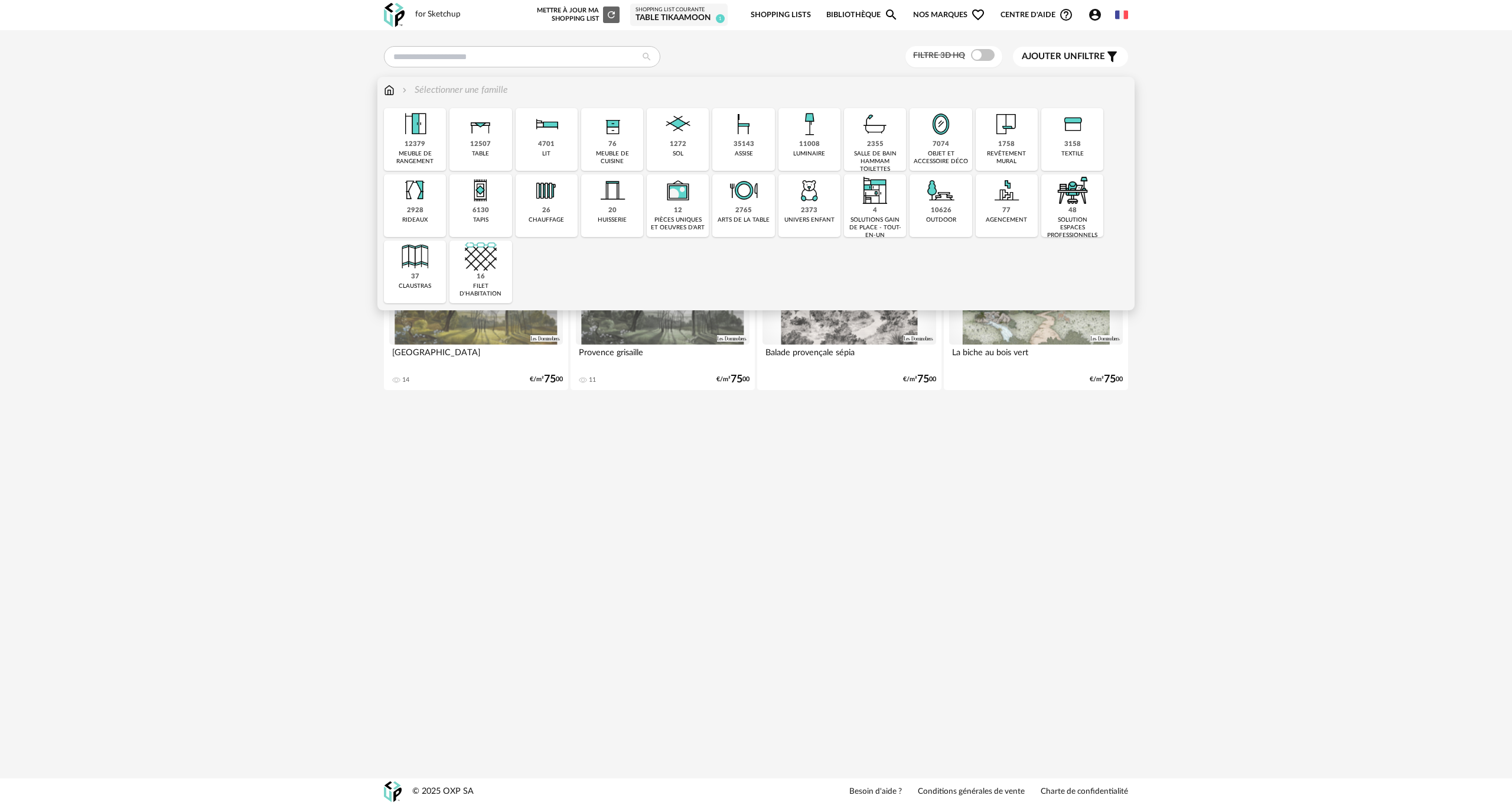
click at [762, 131] on div "35143 assise" at bounding box center [743, 139] width 62 height 63
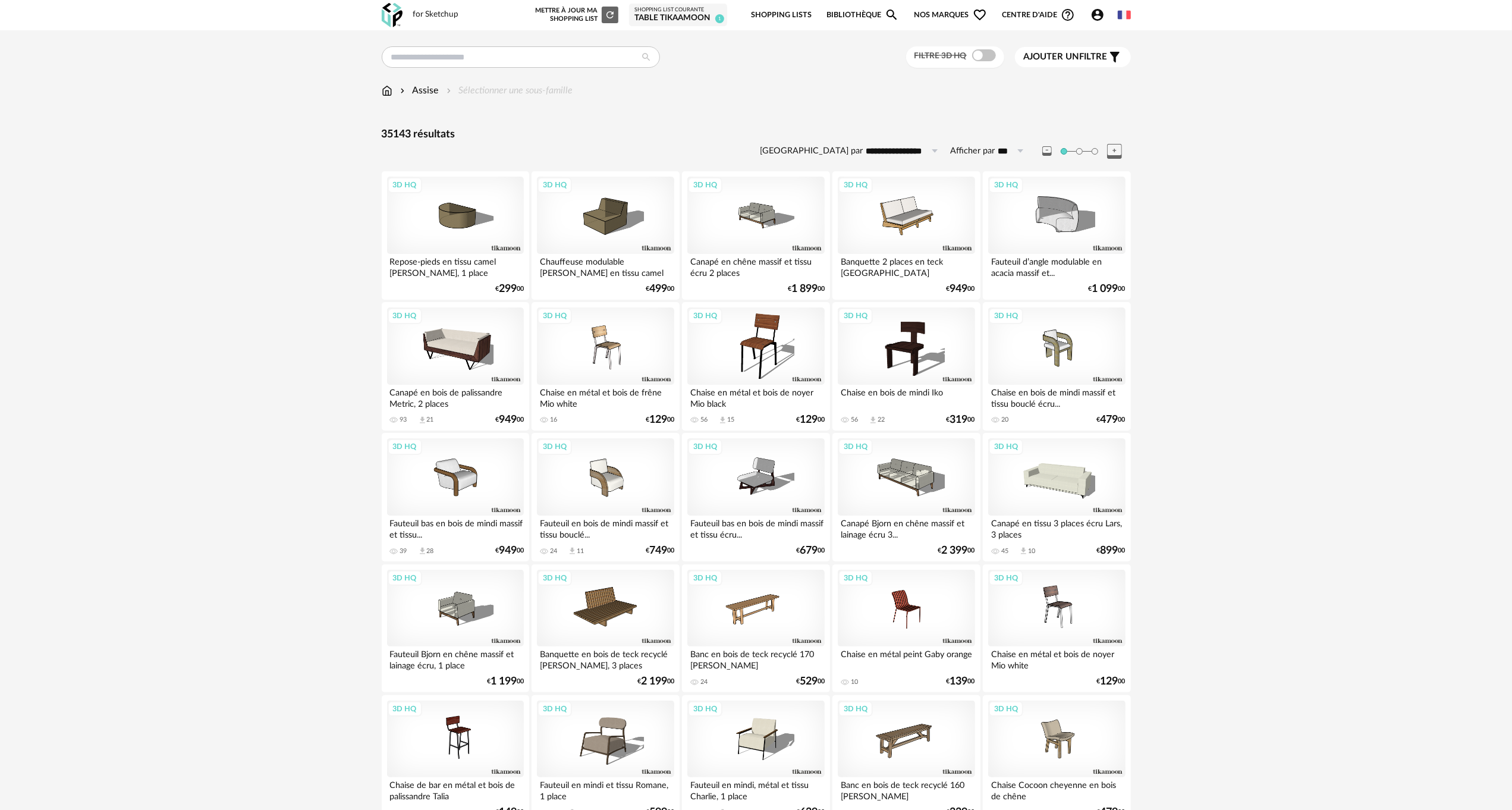
click at [773, 351] on div "3D HQ" at bounding box center [756, 346] width 137 height 77
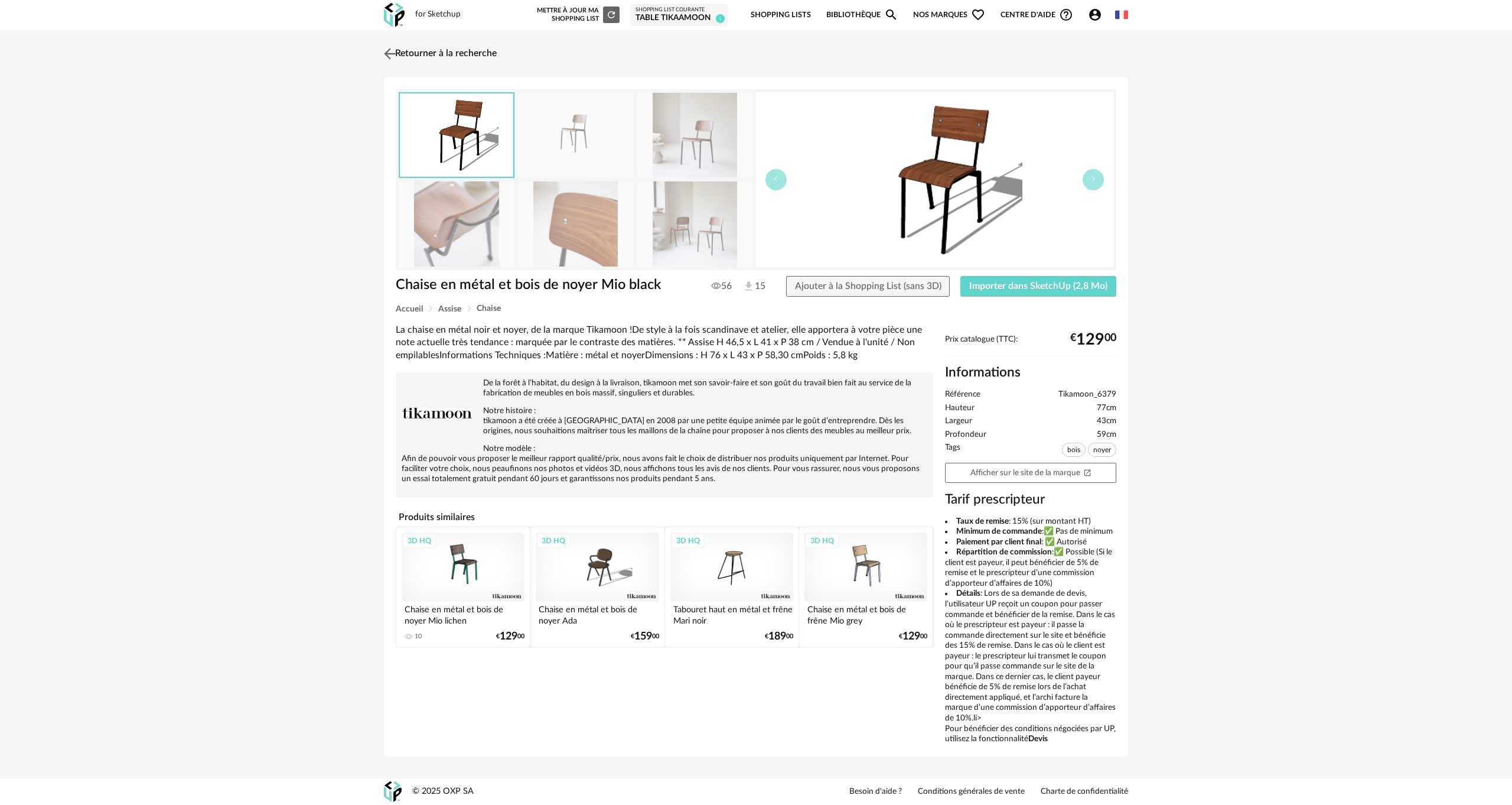
click at [431, 58] on link "Retourner à la recherche" at bounding box center [439, 53] width 115 height 26
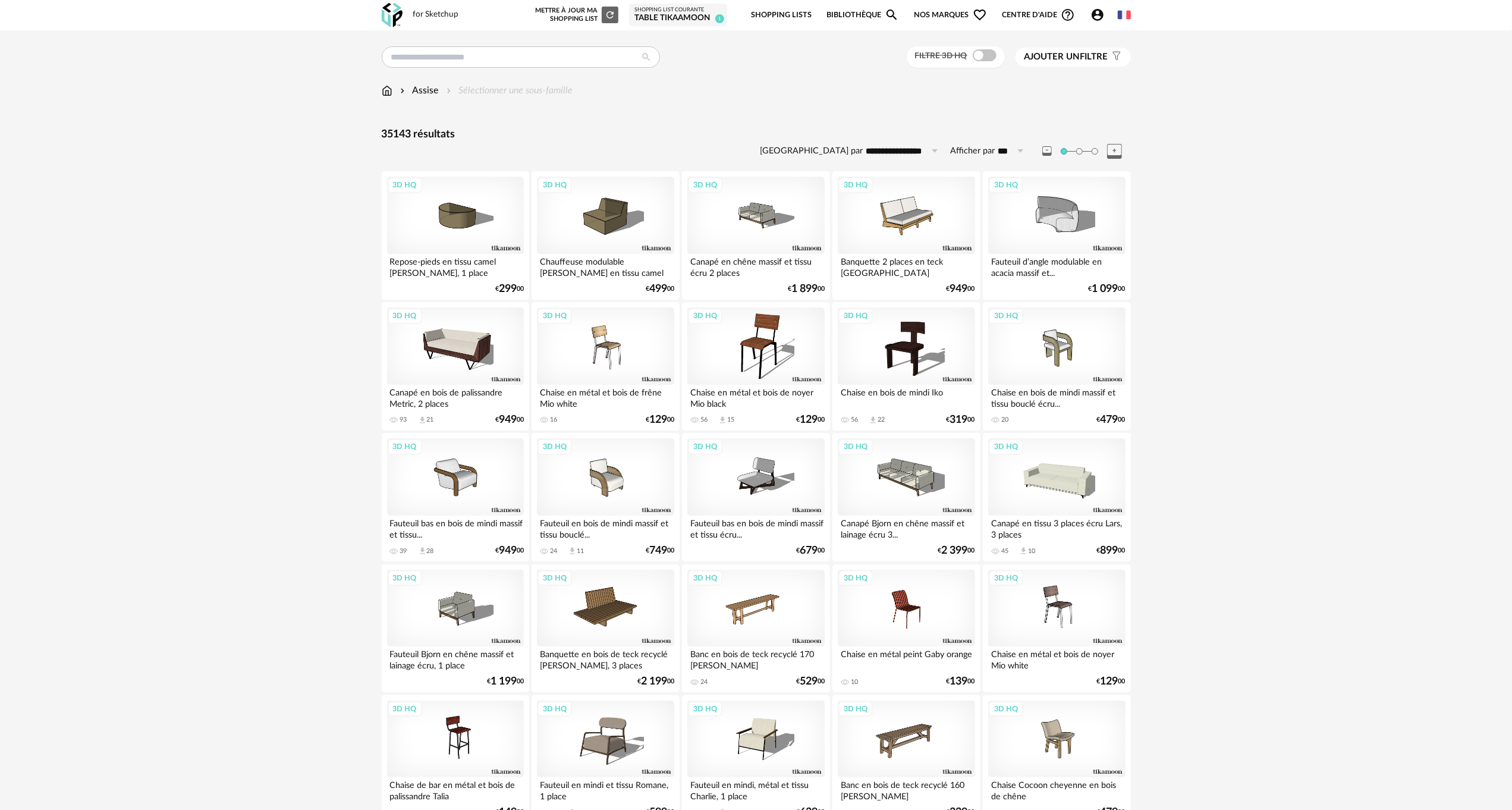
click at [387, 94] on img at bounding box center [387, 90] width 11 height 14
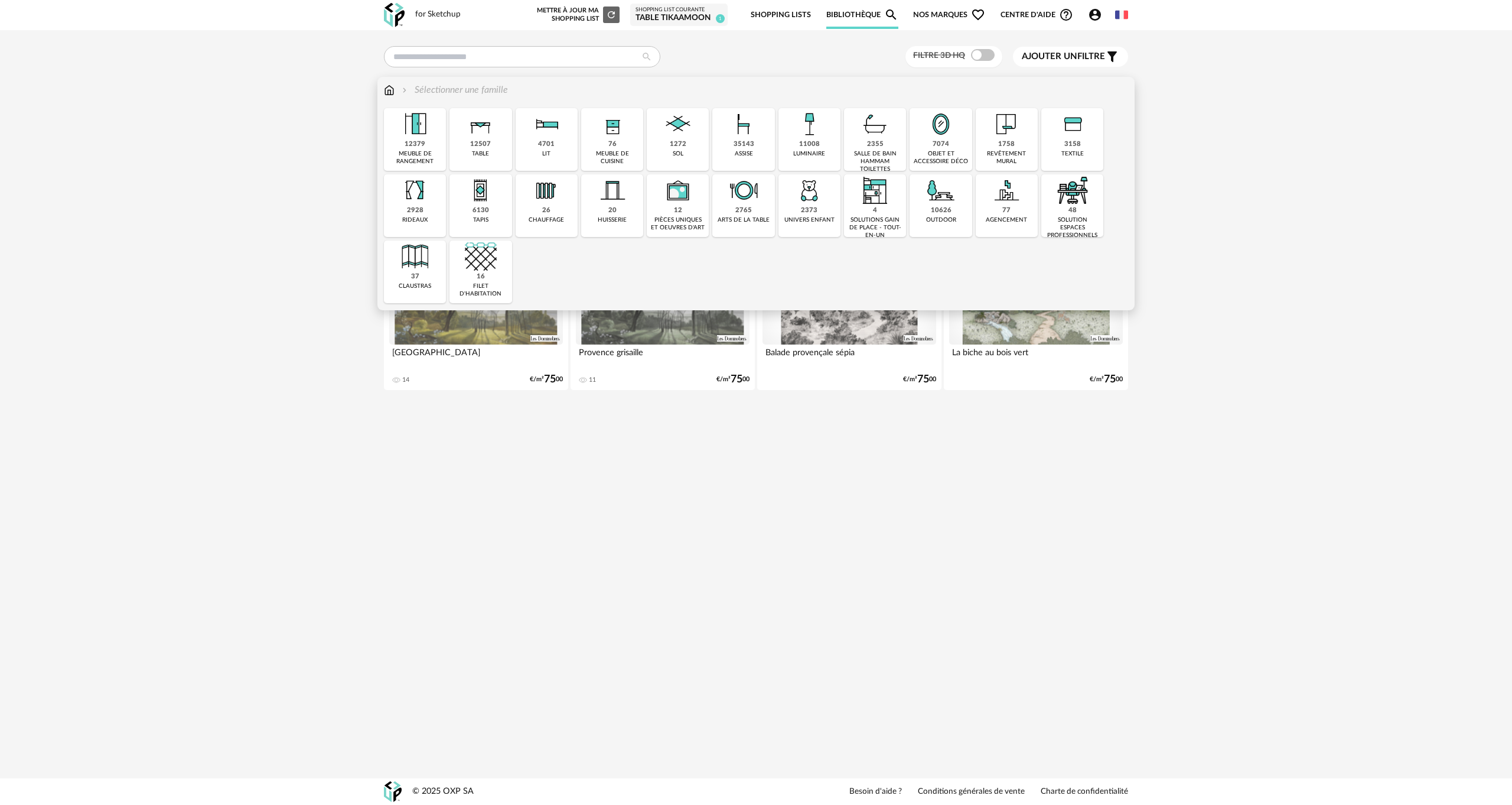
click at [932, 132] on img at bounding box center [940, 124] width 32 height 32
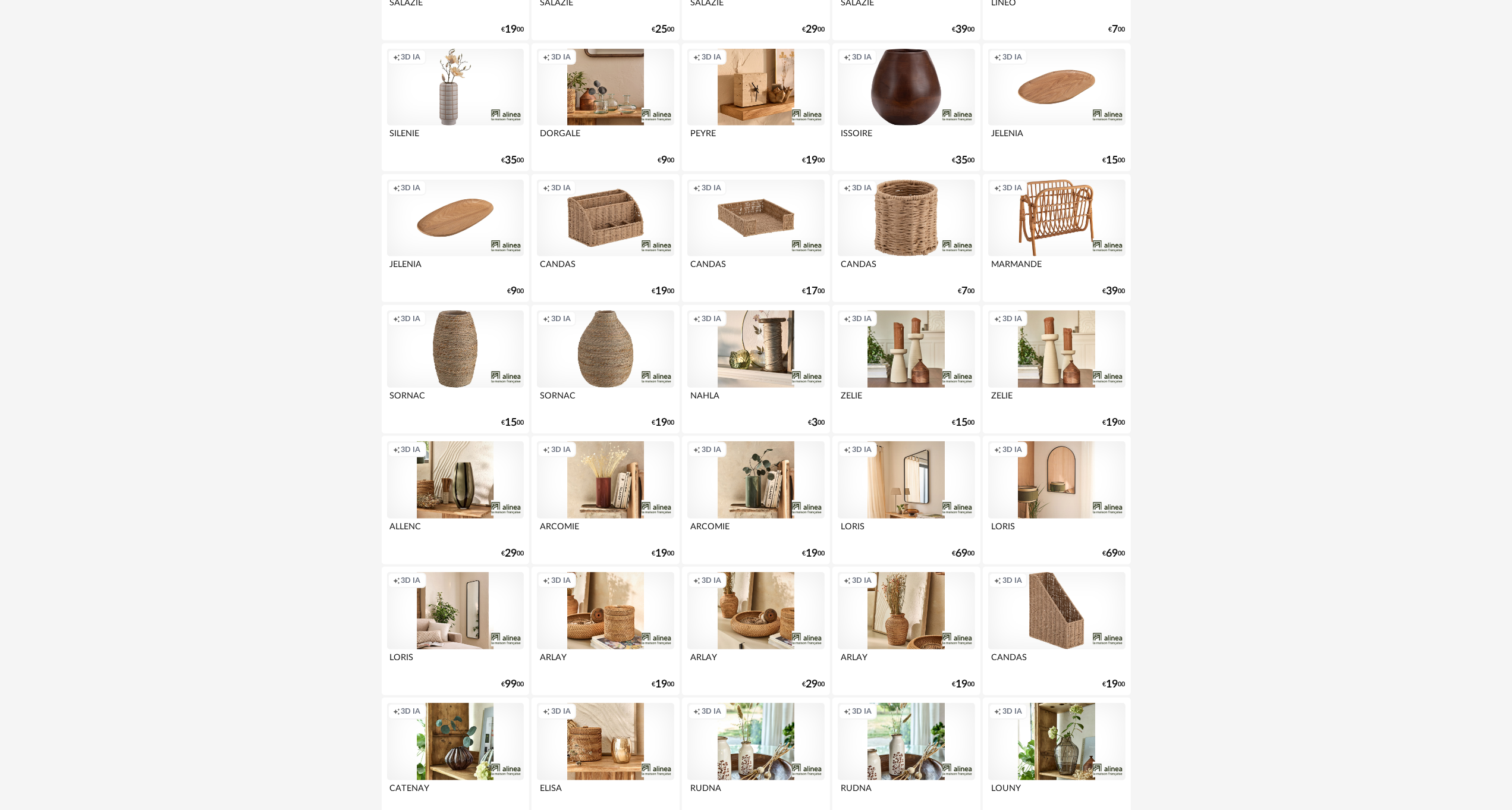
scroll to position [1011, 0]
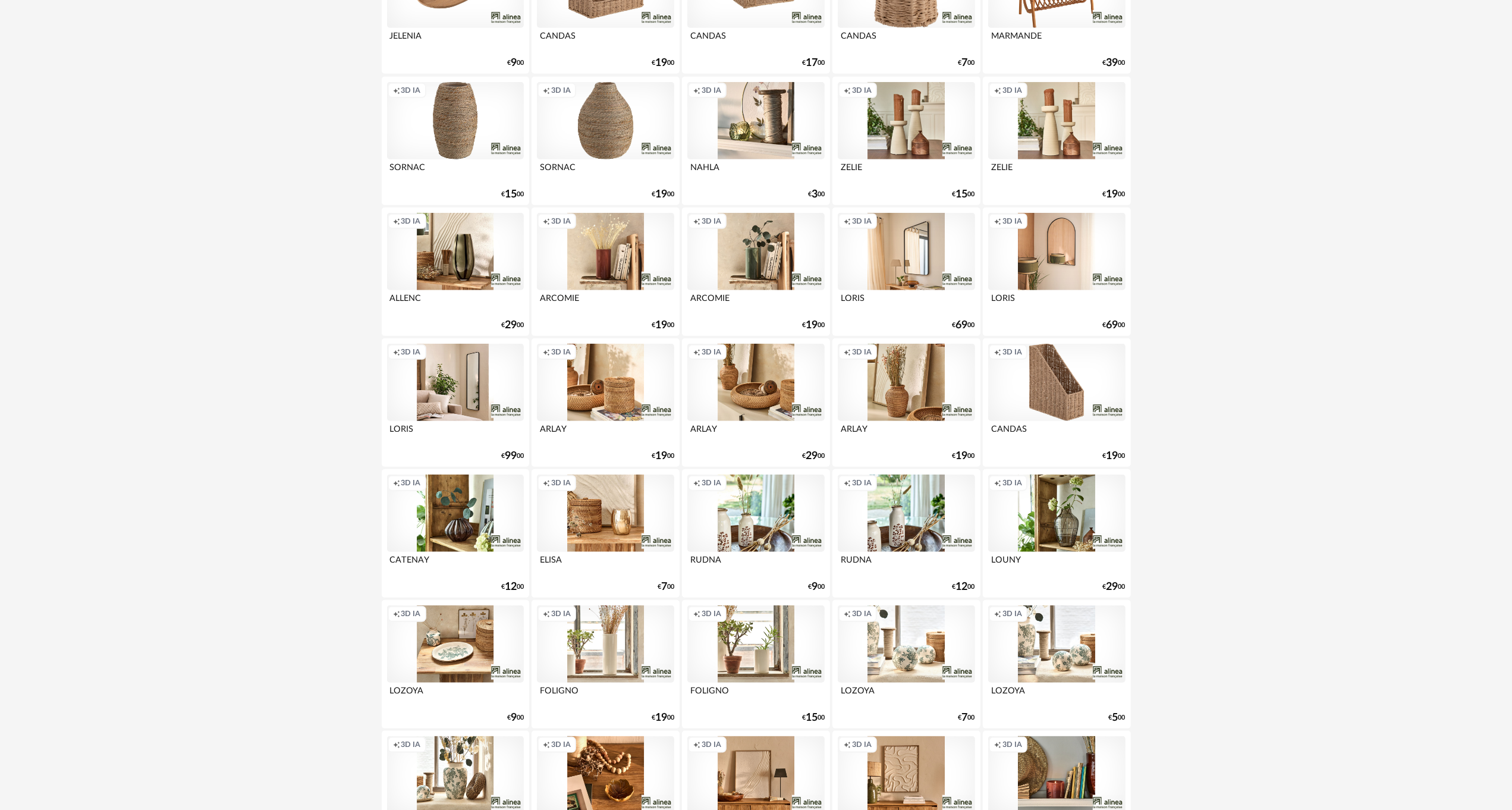
click at [434, 511] on div "Creation icon 3D IA" at bounding box center [456, 513] width 137 height 77
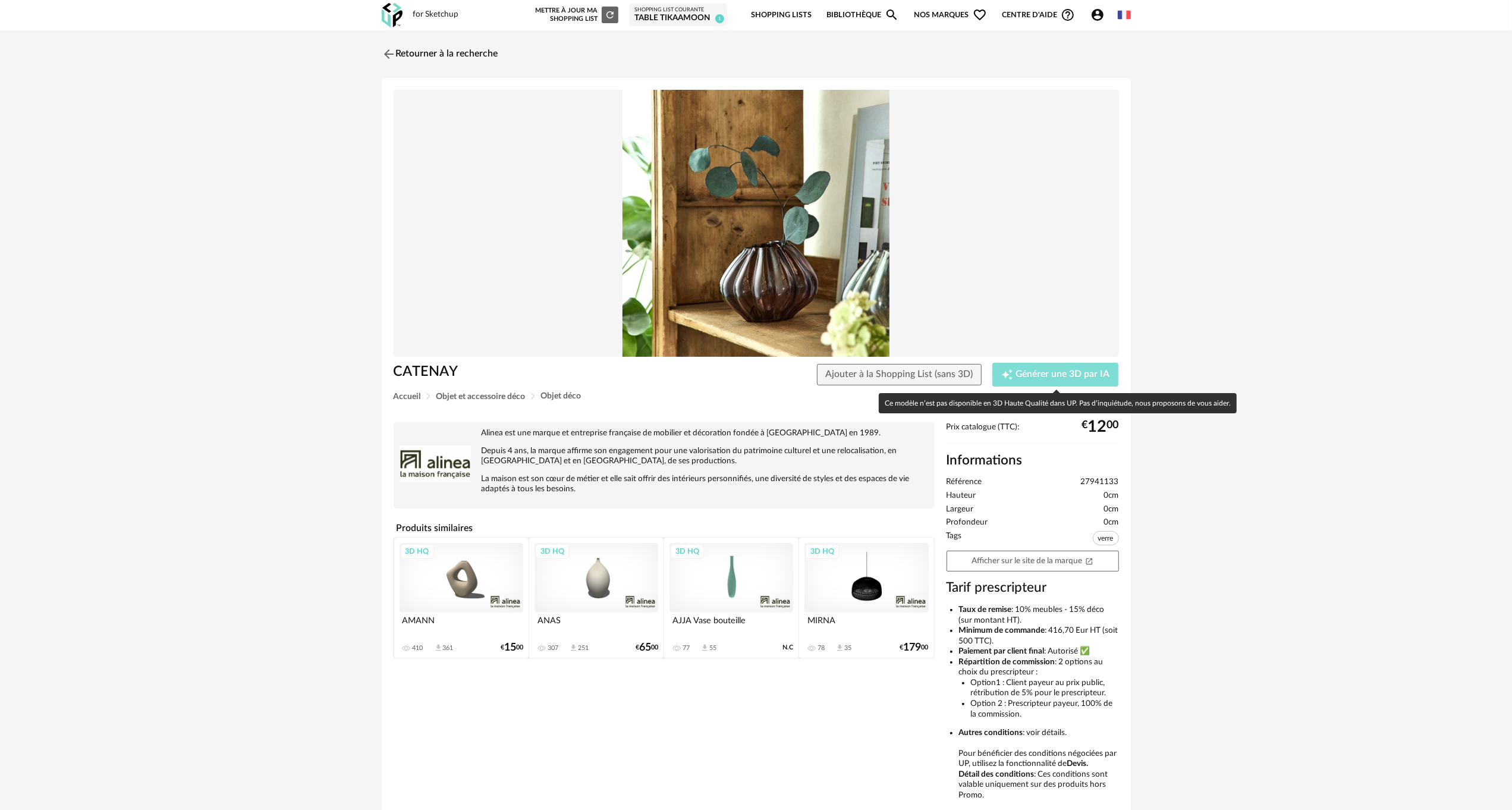
click at [1056, 376] on span "Générer une 3D par IA" at bounding box center [1063, 374] width 94 height 9
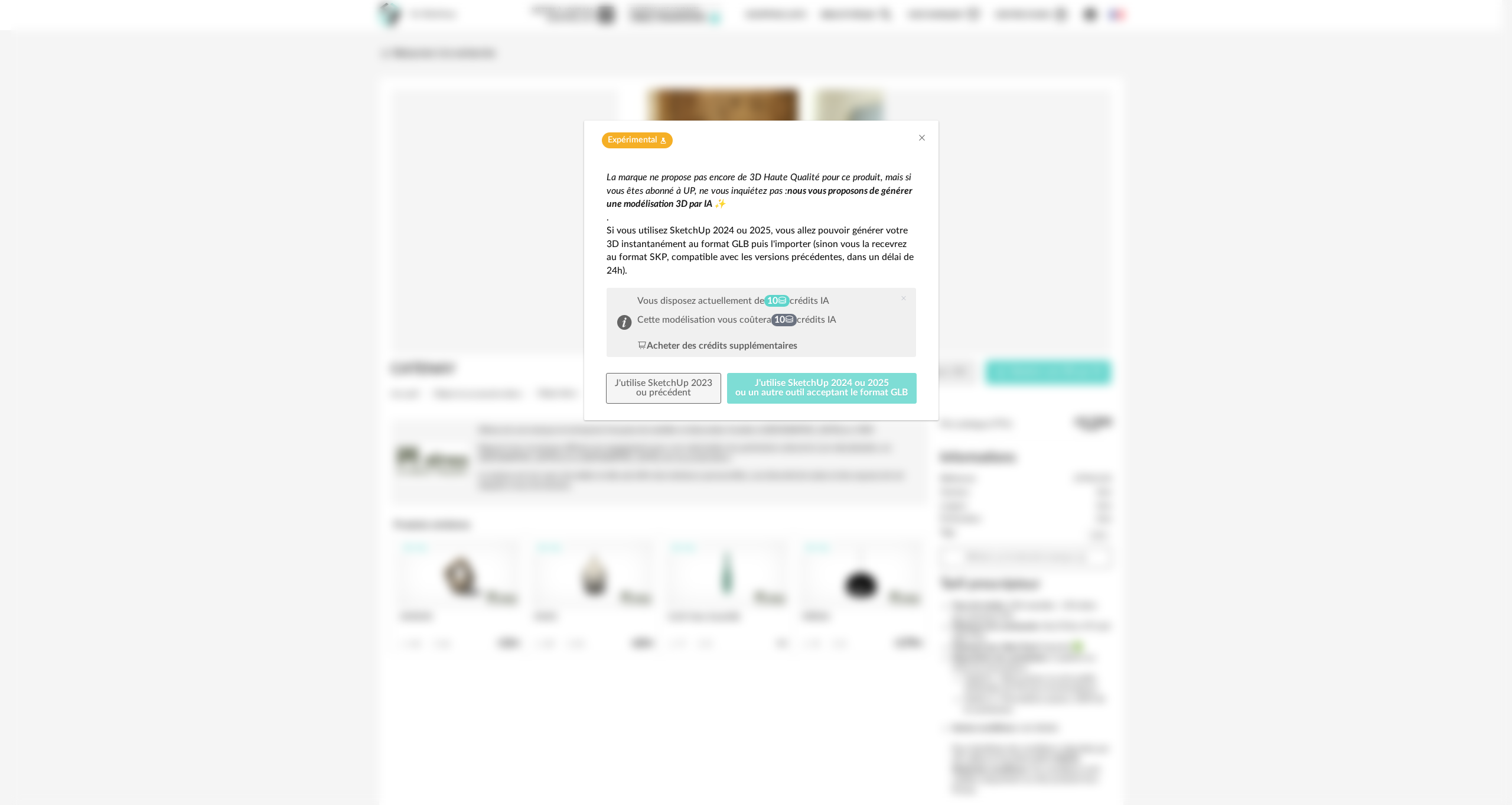
click at [761, 386] on button "J'utilise SketchUp 2024 ou 2025 ou un autre outil acceptant le format GLB" at bounding box center [822, 388] width 191 height 31
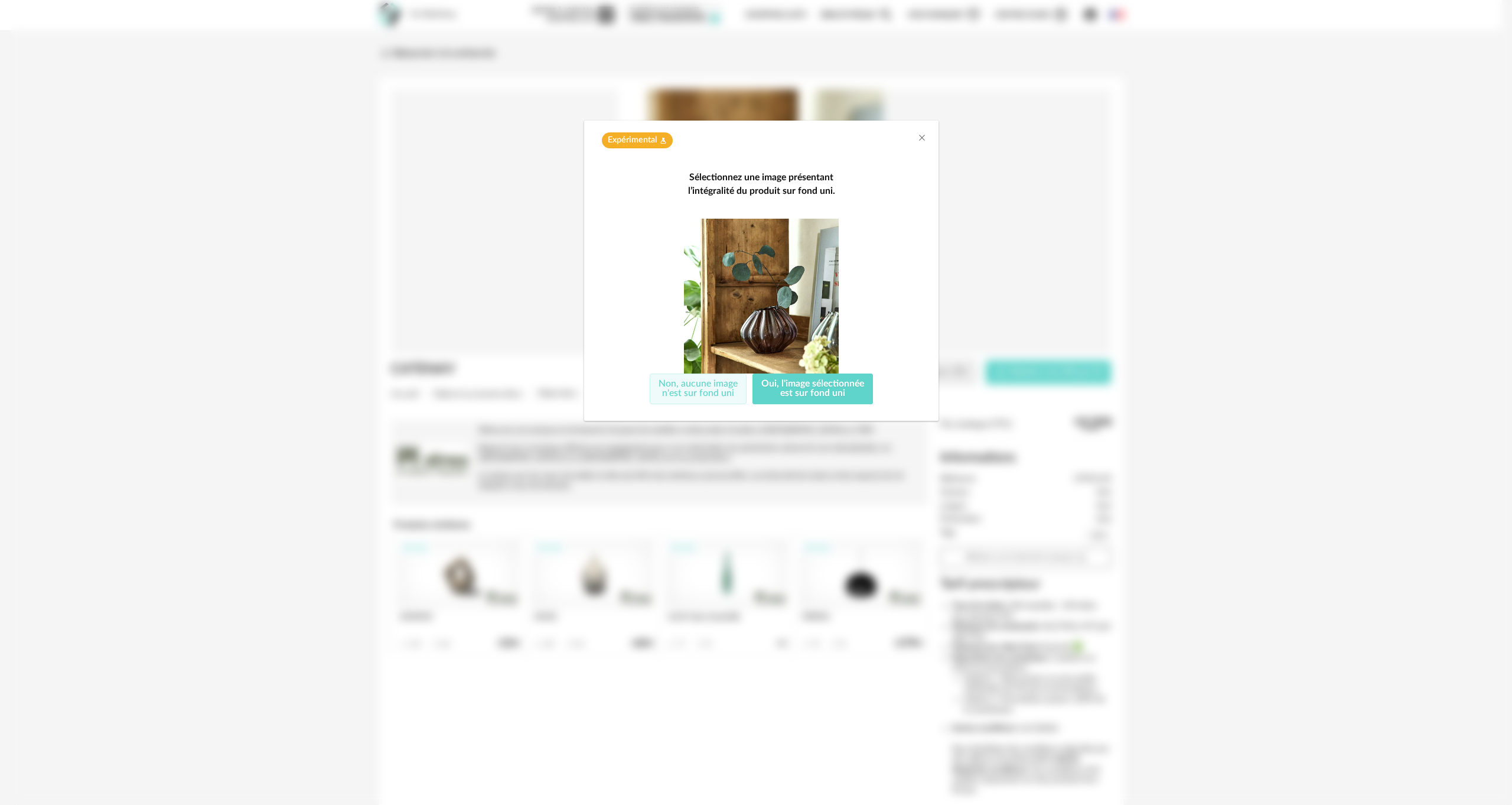
click at [702, 388] on button "Non, aucune image n'est sur fond uni" at bounding box center [698, 388] width 97 height 31
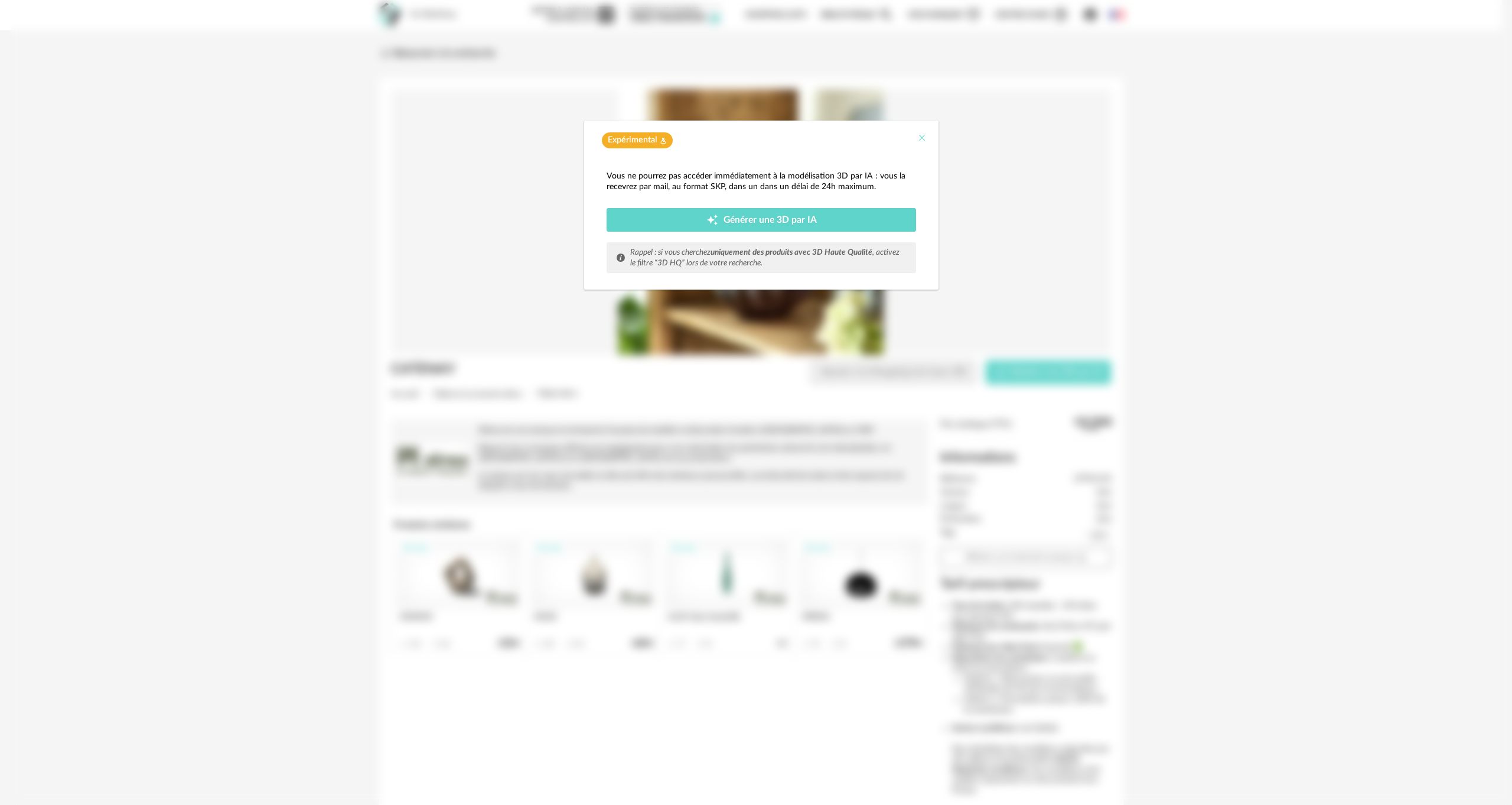
click at [924, 135] on icon "Close" at bounding box center [922, 137] width 9 height 9
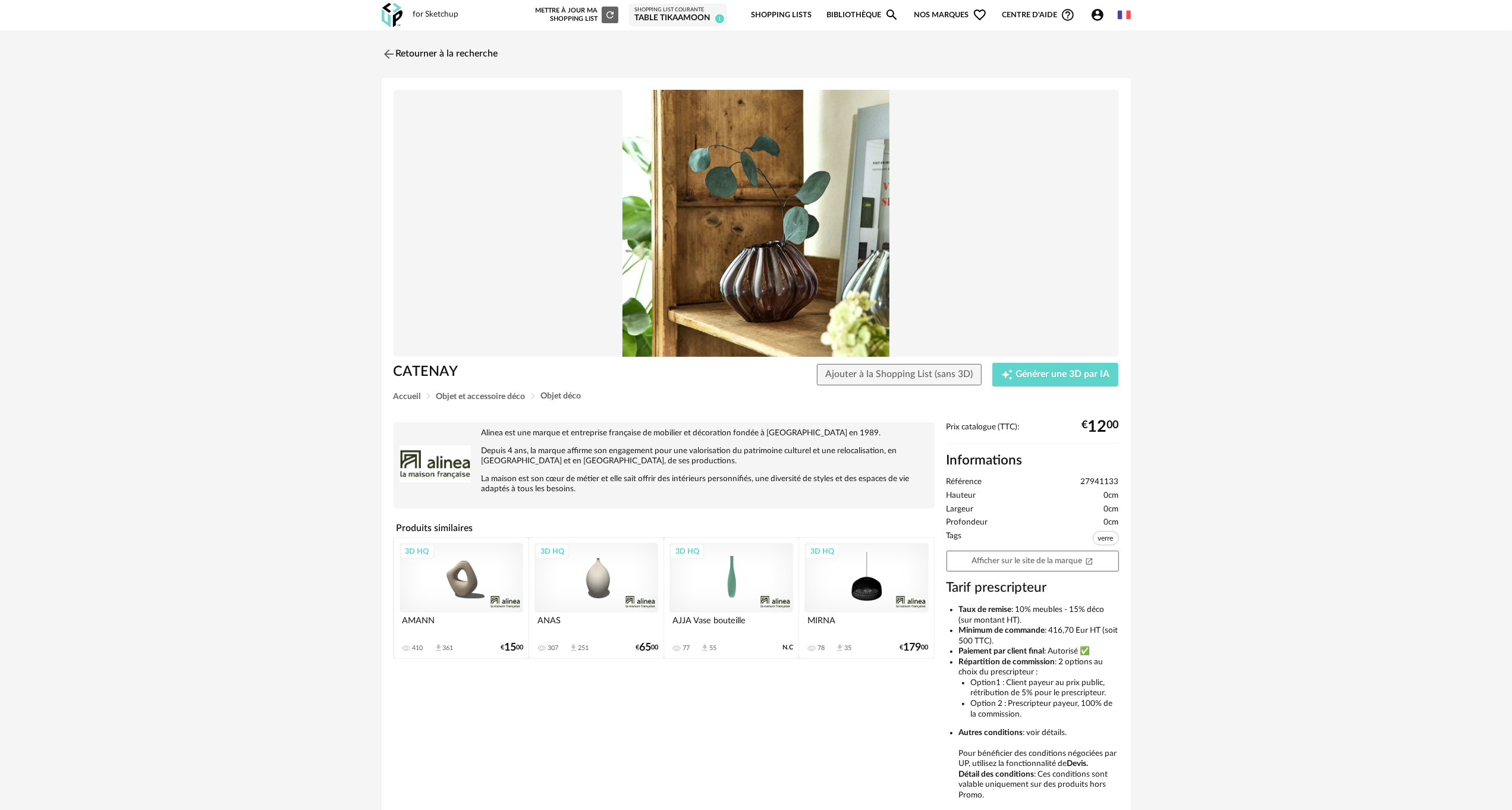
click at [862, 11] on link "Bibliothèque Magnify icon" at bounding box center [862, 15] width 73 height 28
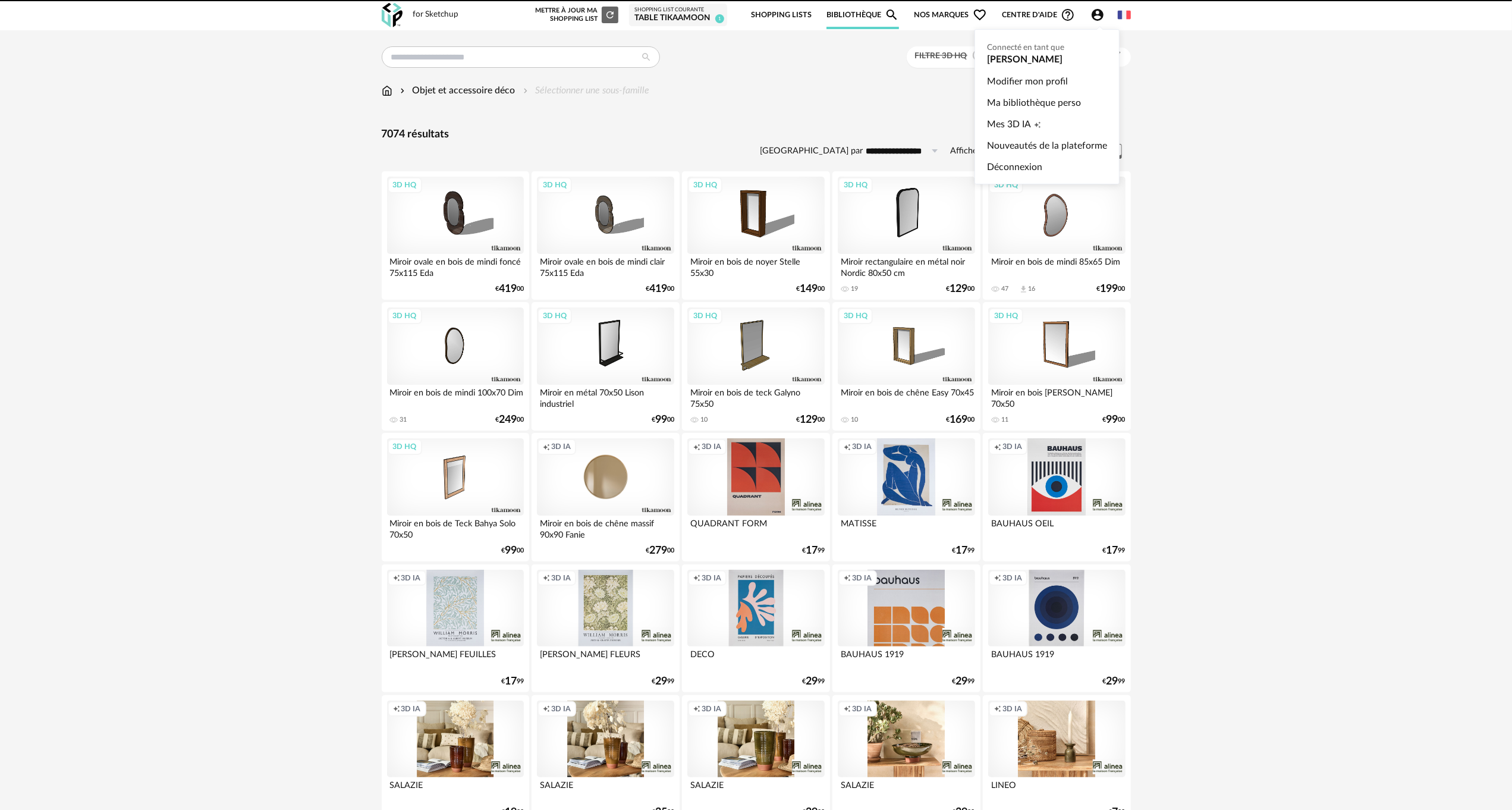
click at [1094, 15] on icon "Account Circle icon" at bounding box center [1097, 15] width 12 height 12
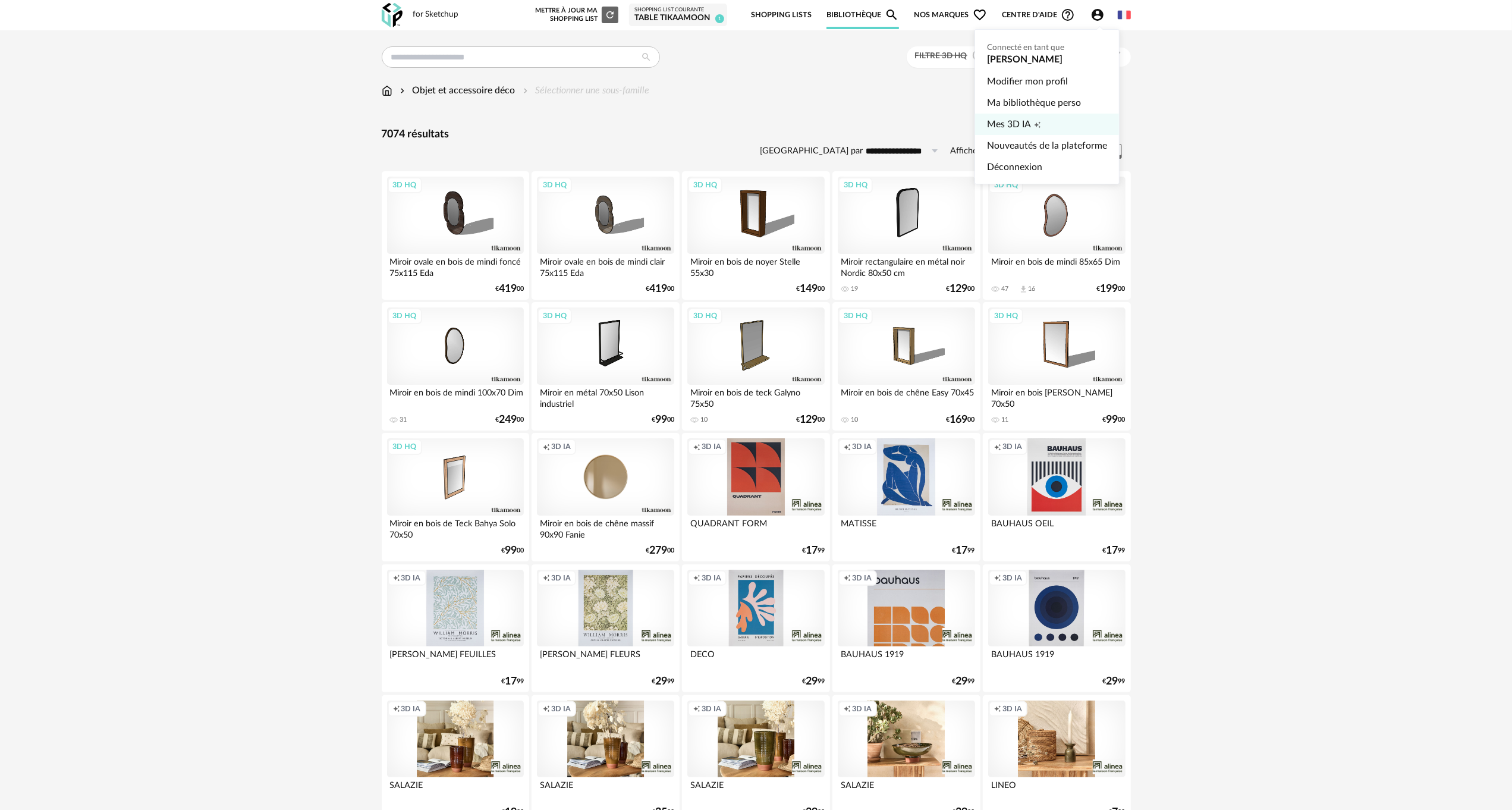
click at [1026, 129] on span "Mes 3D IA" at bounding box center [1008, 123] width 44 height 21
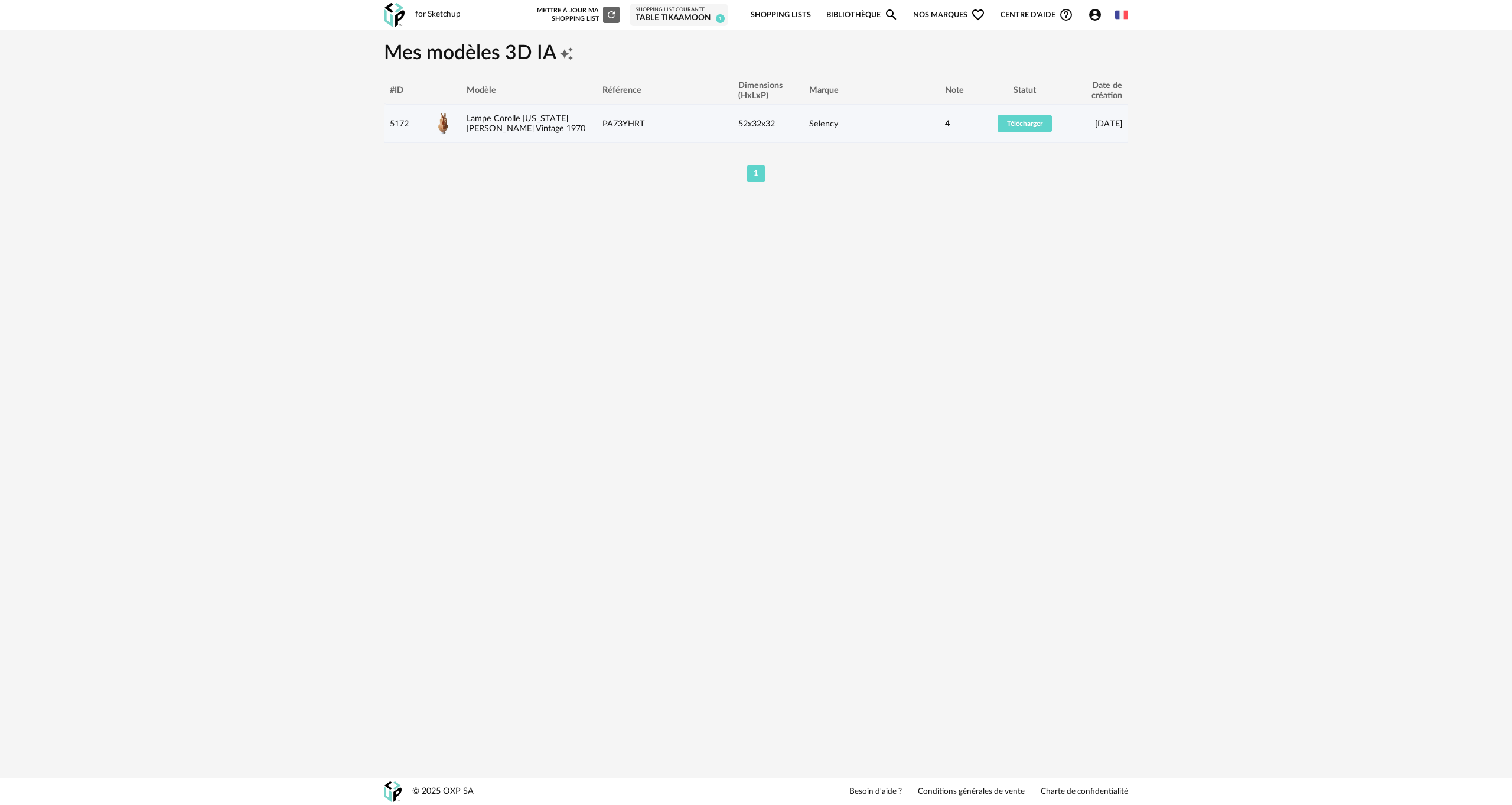
click at [499, 122] on div "Lampe Corolle Georgia Jacob Vintage 1970" at bounding box center [528, 123] width 136 height 21
click at [498, 115] on link "Lampe Corolle Georgia Jacob Vintage 1970" at bounding box center [525, 123] width 118 height 19
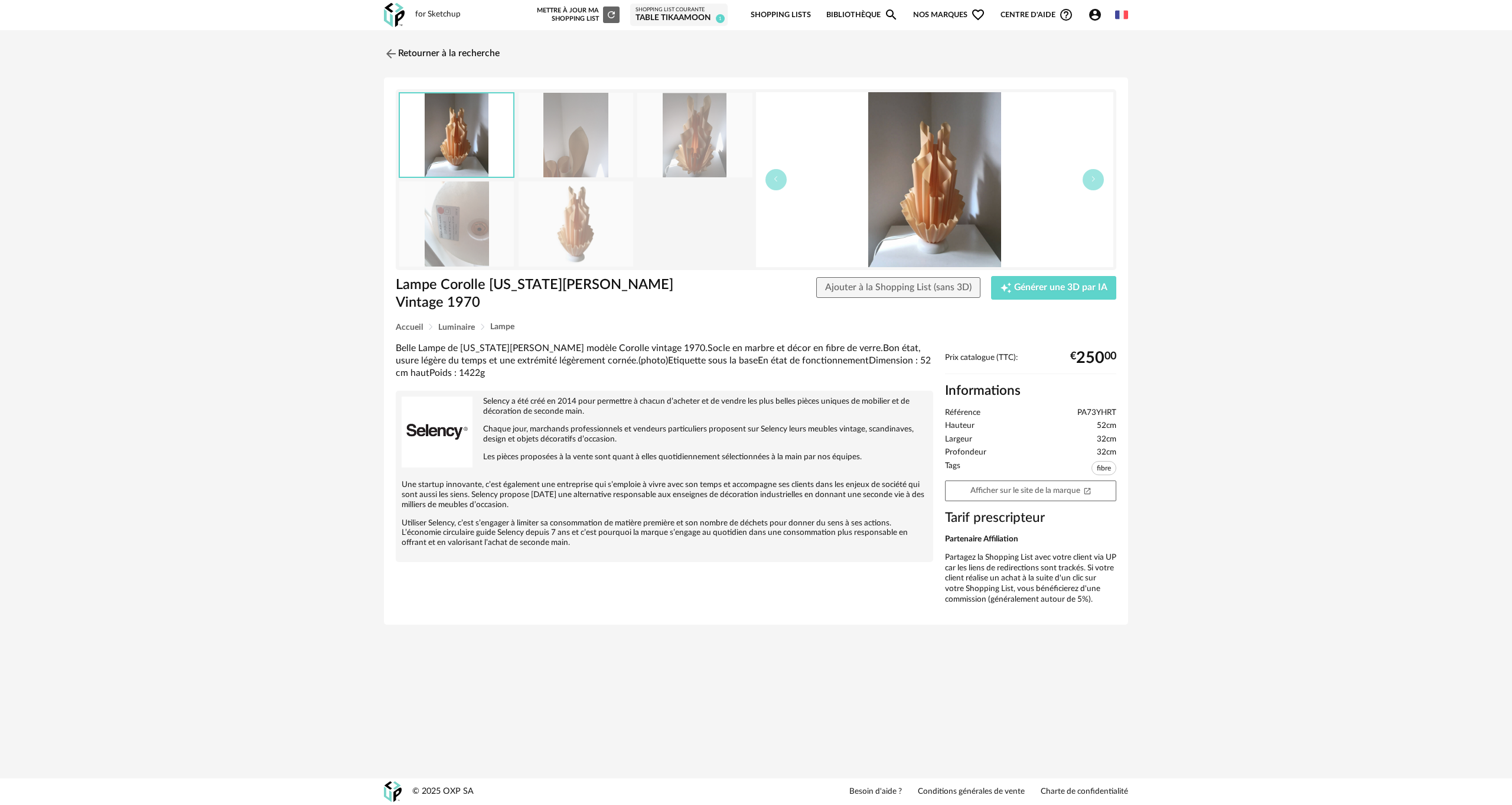
click at [576, 214] on img at bounding box center [575, 223] width 115 height 84
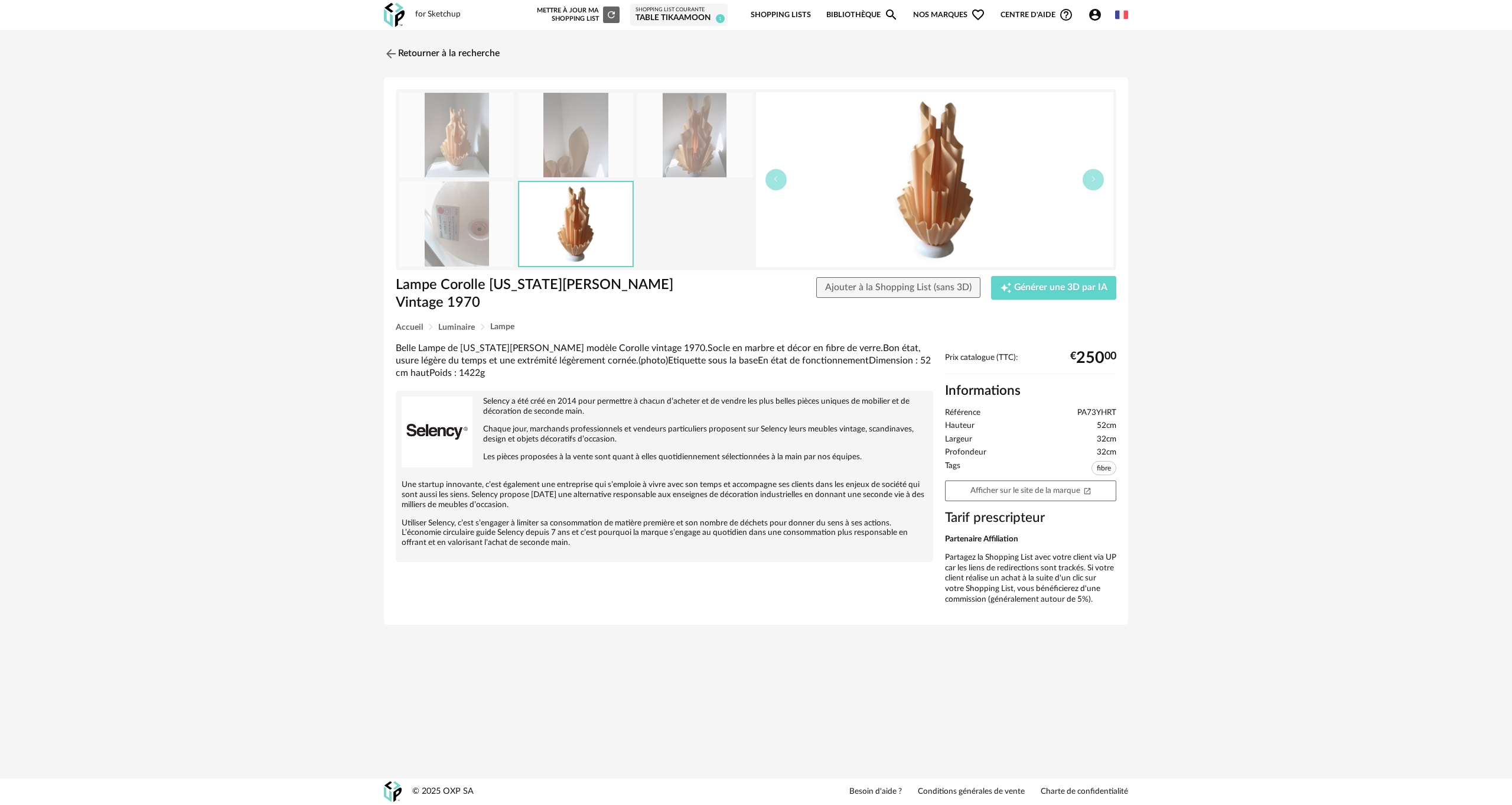
click at [683, 146] on img at bounding box center [694, 134] width 115 height 84
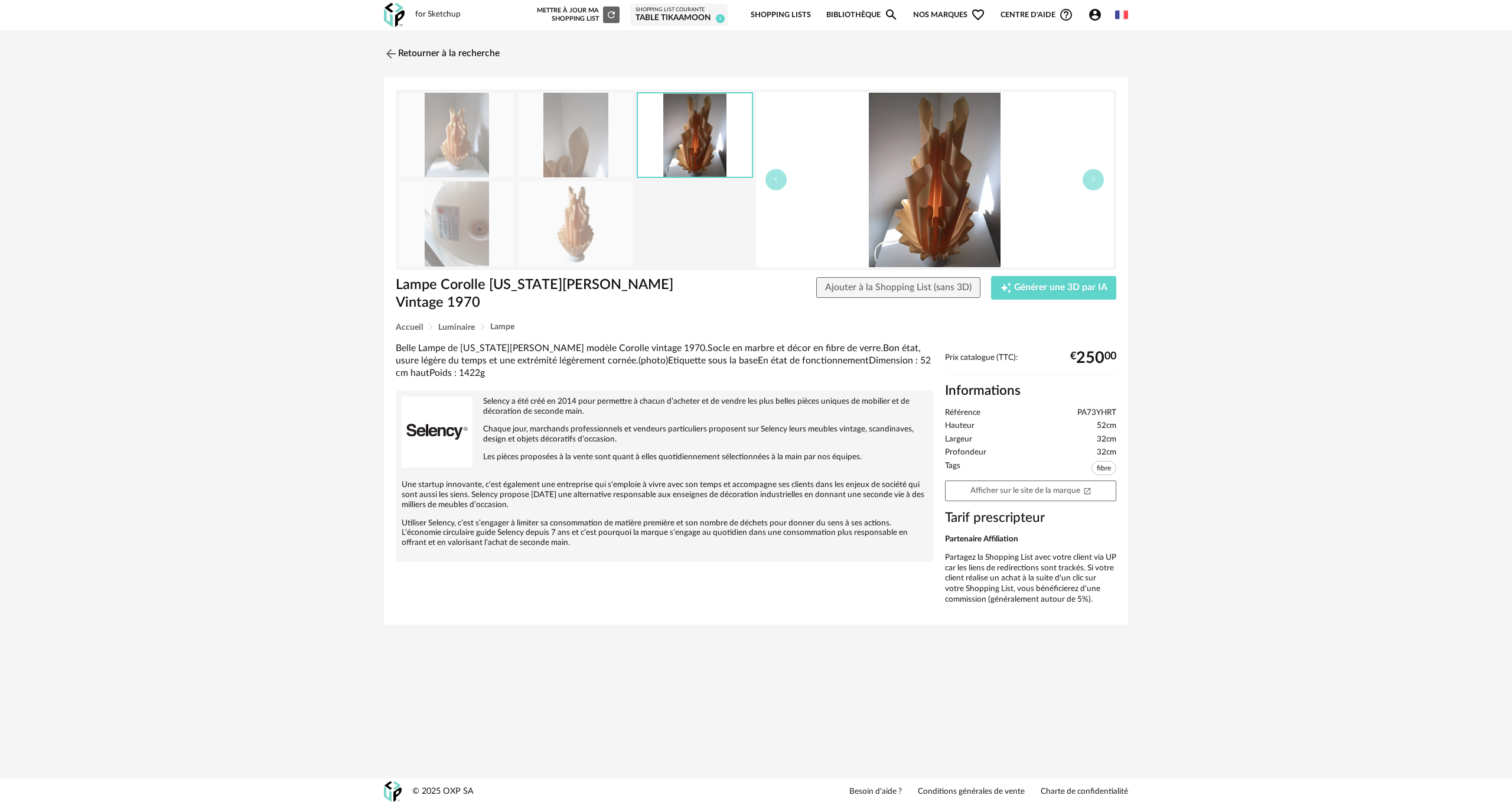
click at [456, 124] on img at bounding box center [456, 134] width 115 height 84
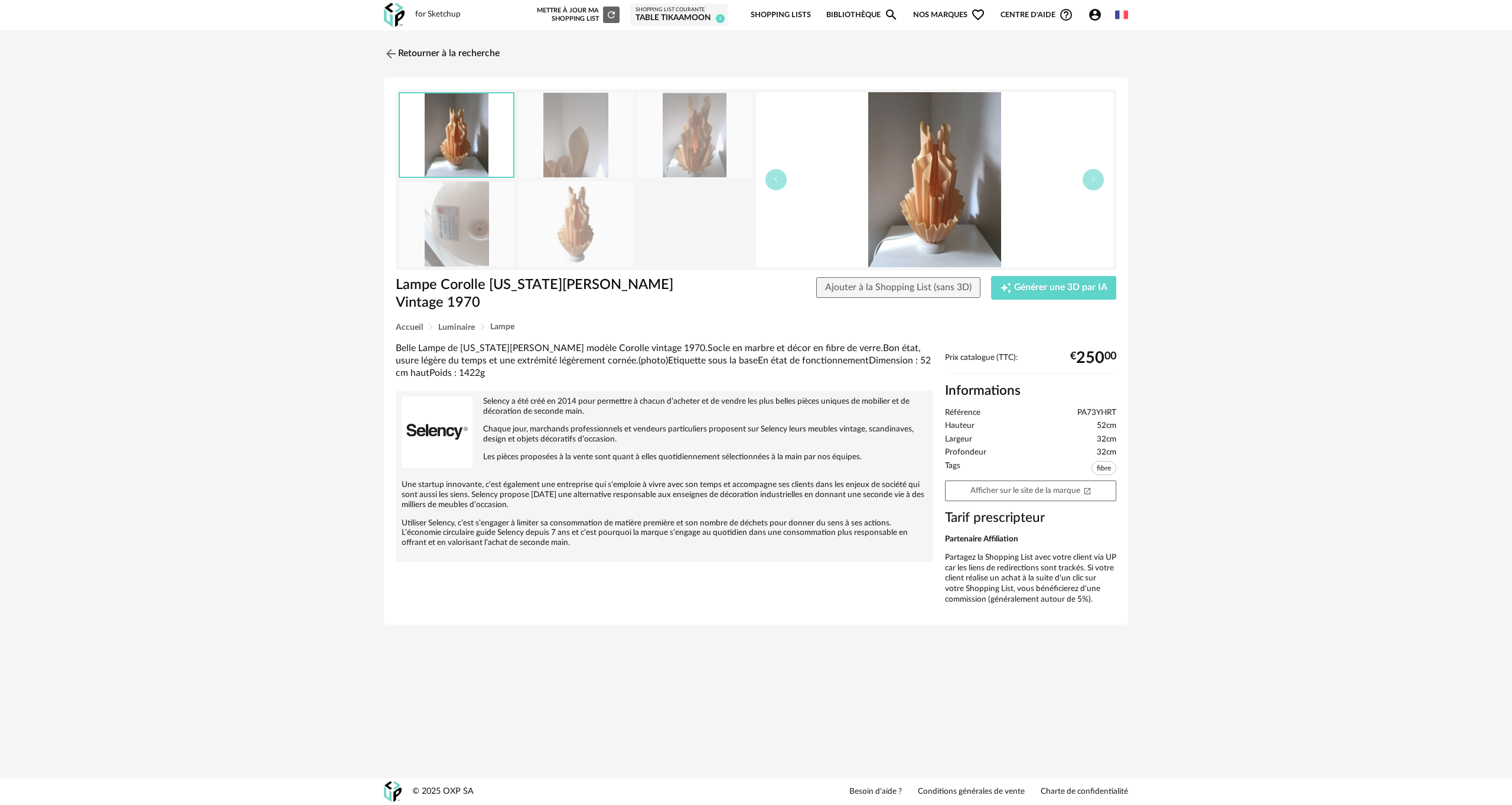
click at [571, 234] on img at bounding box center [575, 223] width 115 height 84
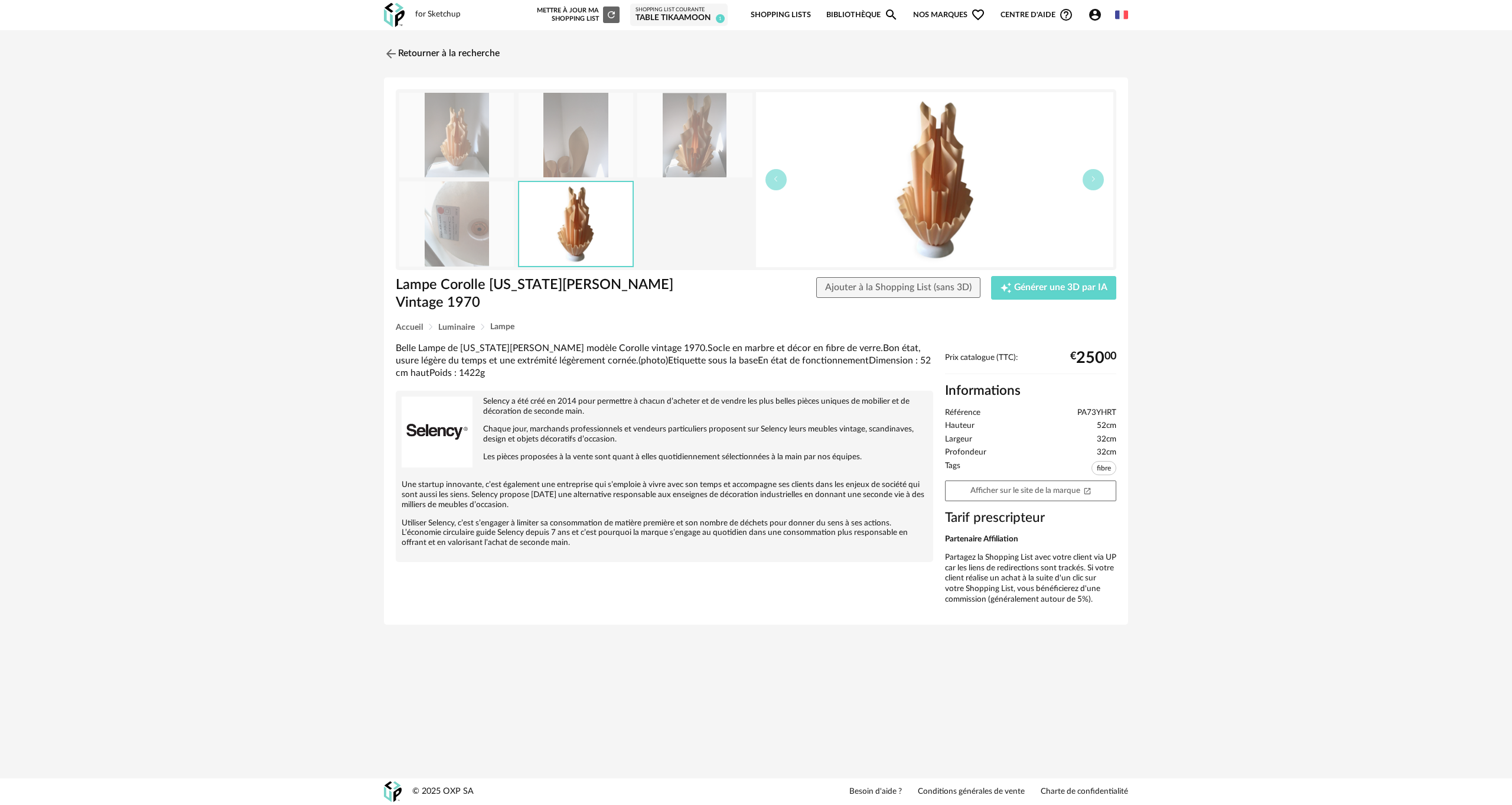
click at [453, 99] on img at bounding box center [456, 134] width 115 height 84
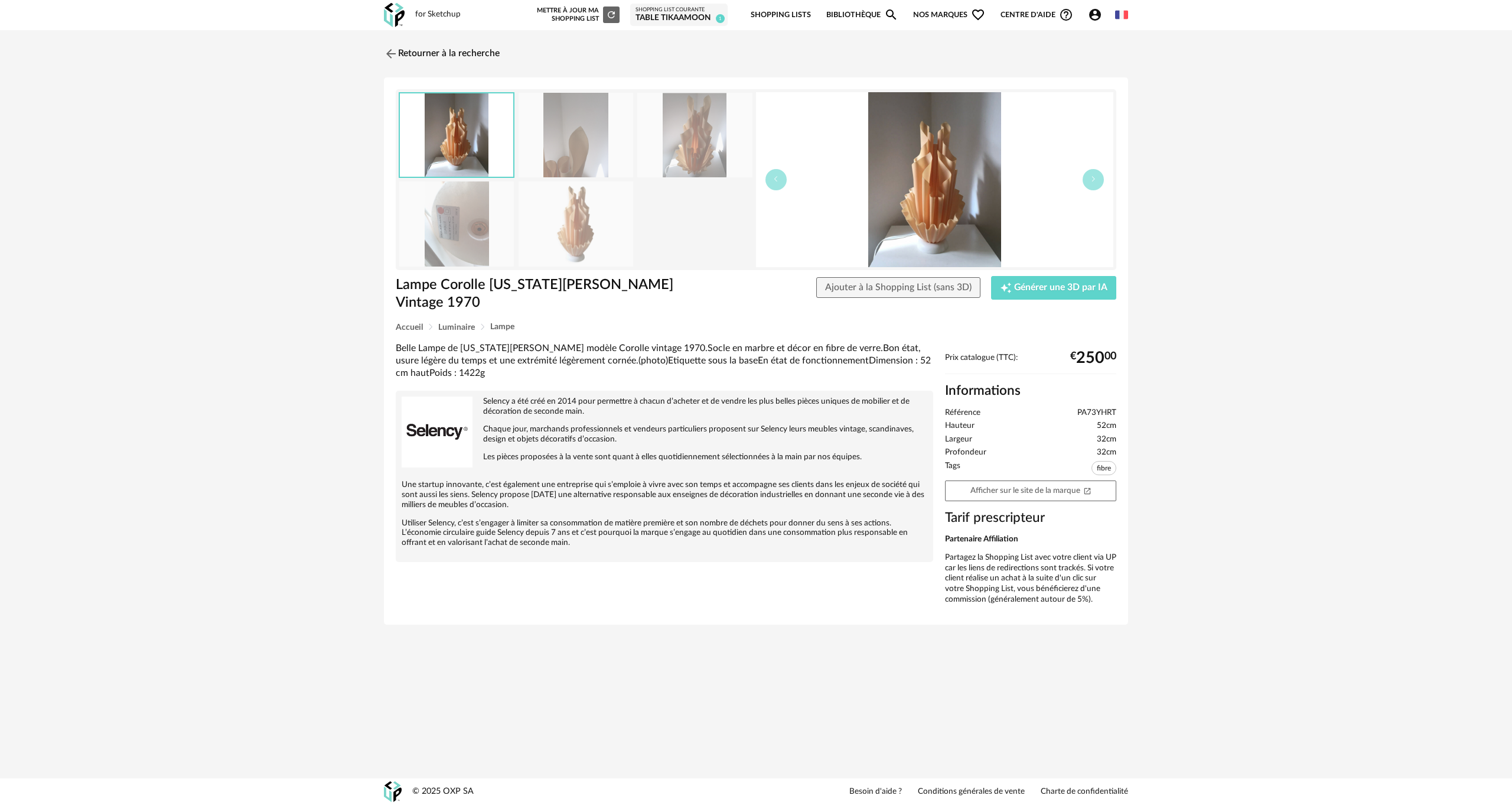
click at [588, 210] on img at bounding box center [575, 223] width 115 height 84
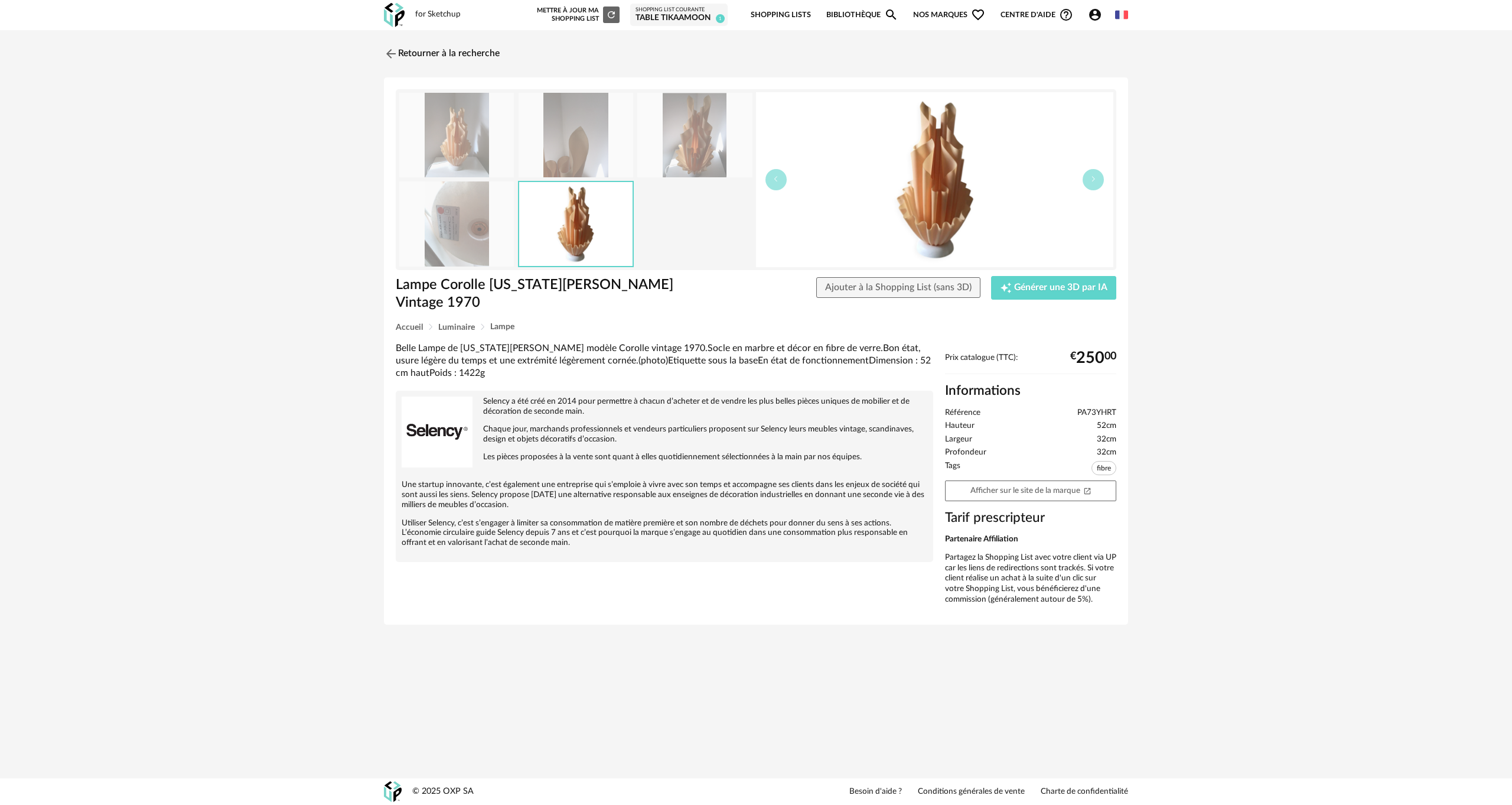
click at [709, 136] on img at bounding box center [694, 134] width 115 height 84
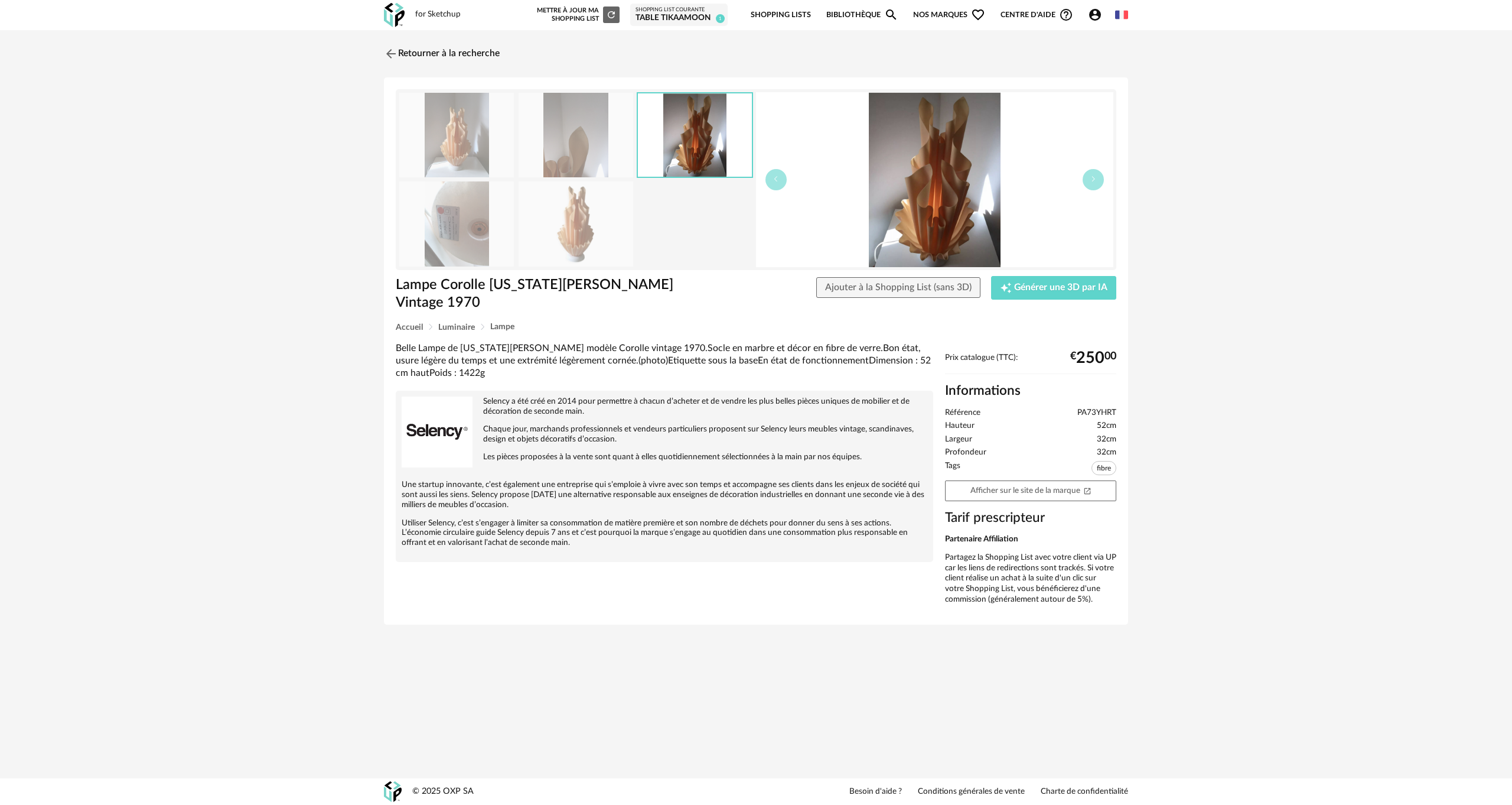
click at [584, 209] on img at bounding box center [575, 223] width 115 height 84
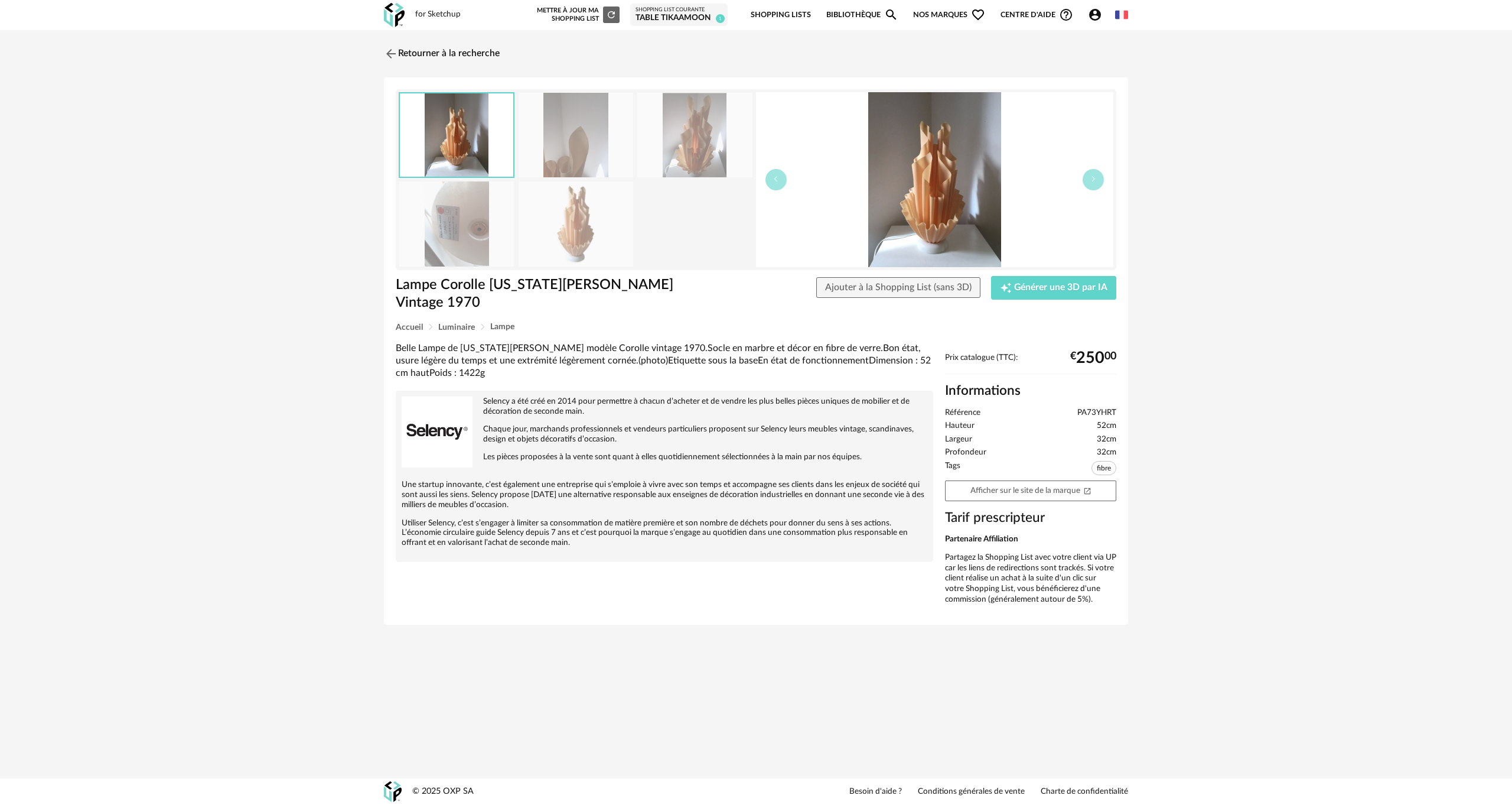
click at [935, 180] on img at bounding box center [934, 180] width 357 height 175
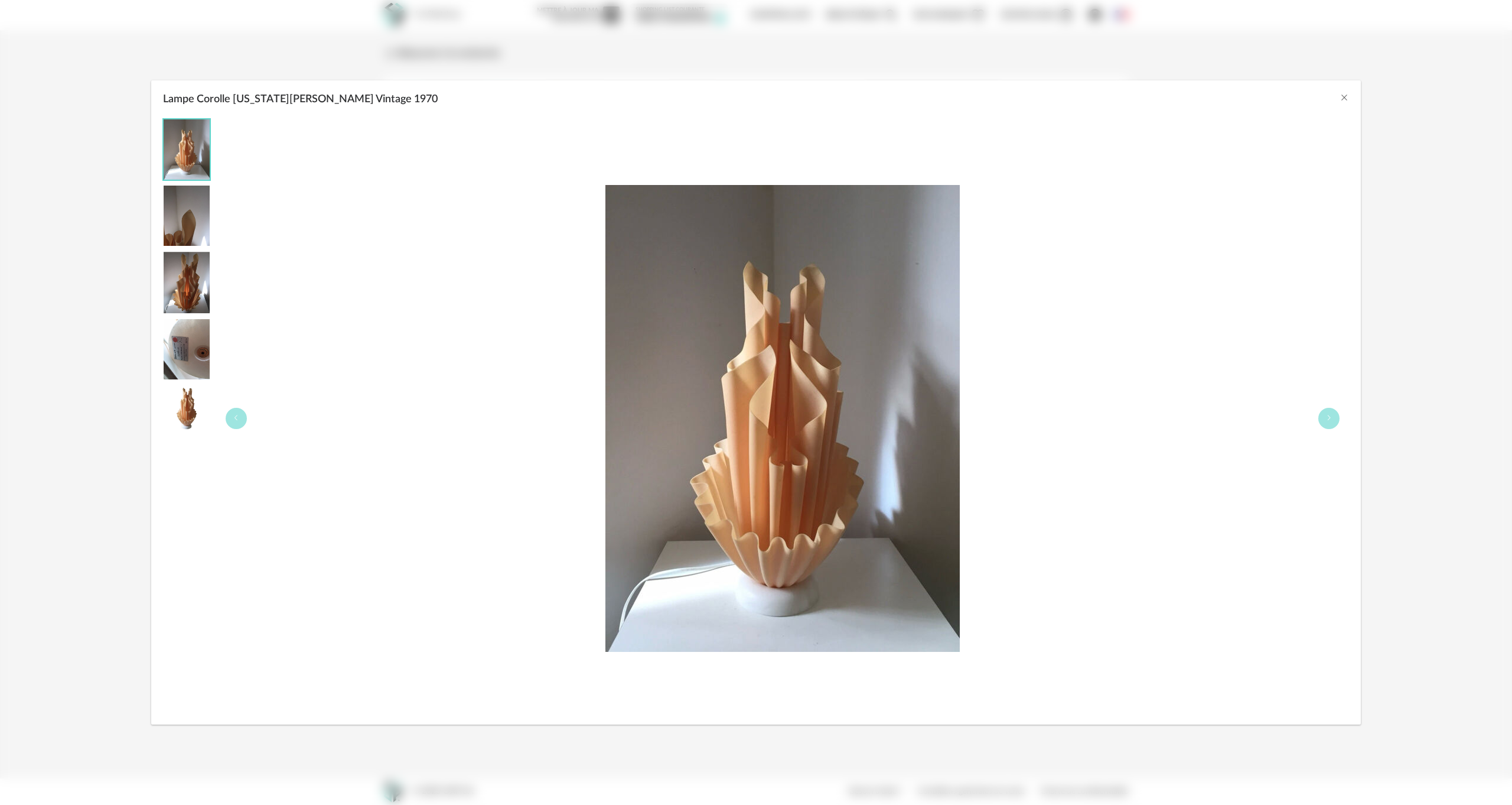
click at [1441, 286] on div "Lampe Corolle [US_STATE][PERSON_NAME] Vintage 1970" at bounding box center [756, 402] width 1512 height 805
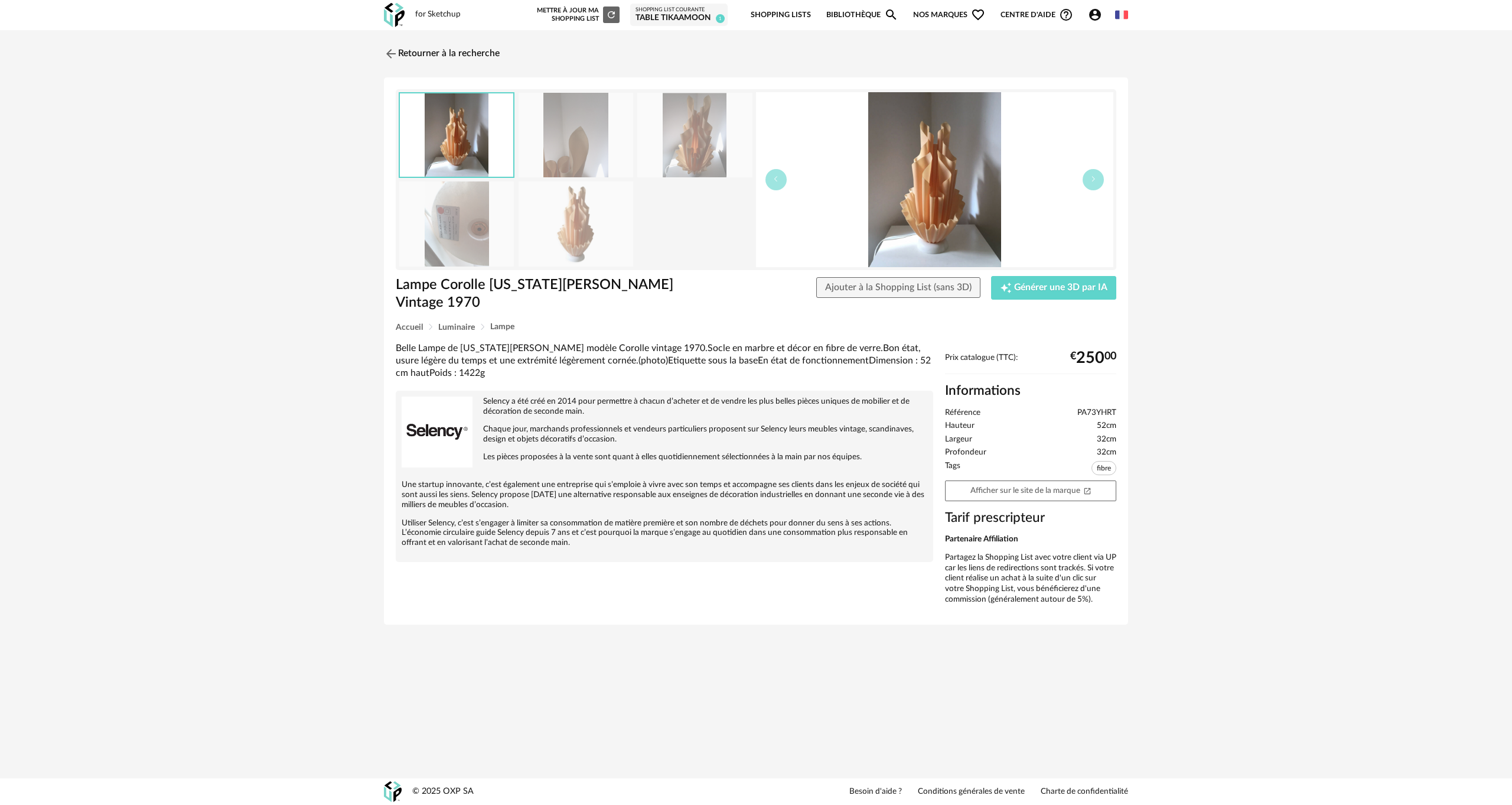
click at [408, 13] on div "for Sketchup Nouvelle shopping list Mettre à jour ma Shopping List Refresh icon…" at bounding box center [756, 15] width 766 height 30
click at [398, 15] on img at bounding box center [394, 15] width 21 height 25
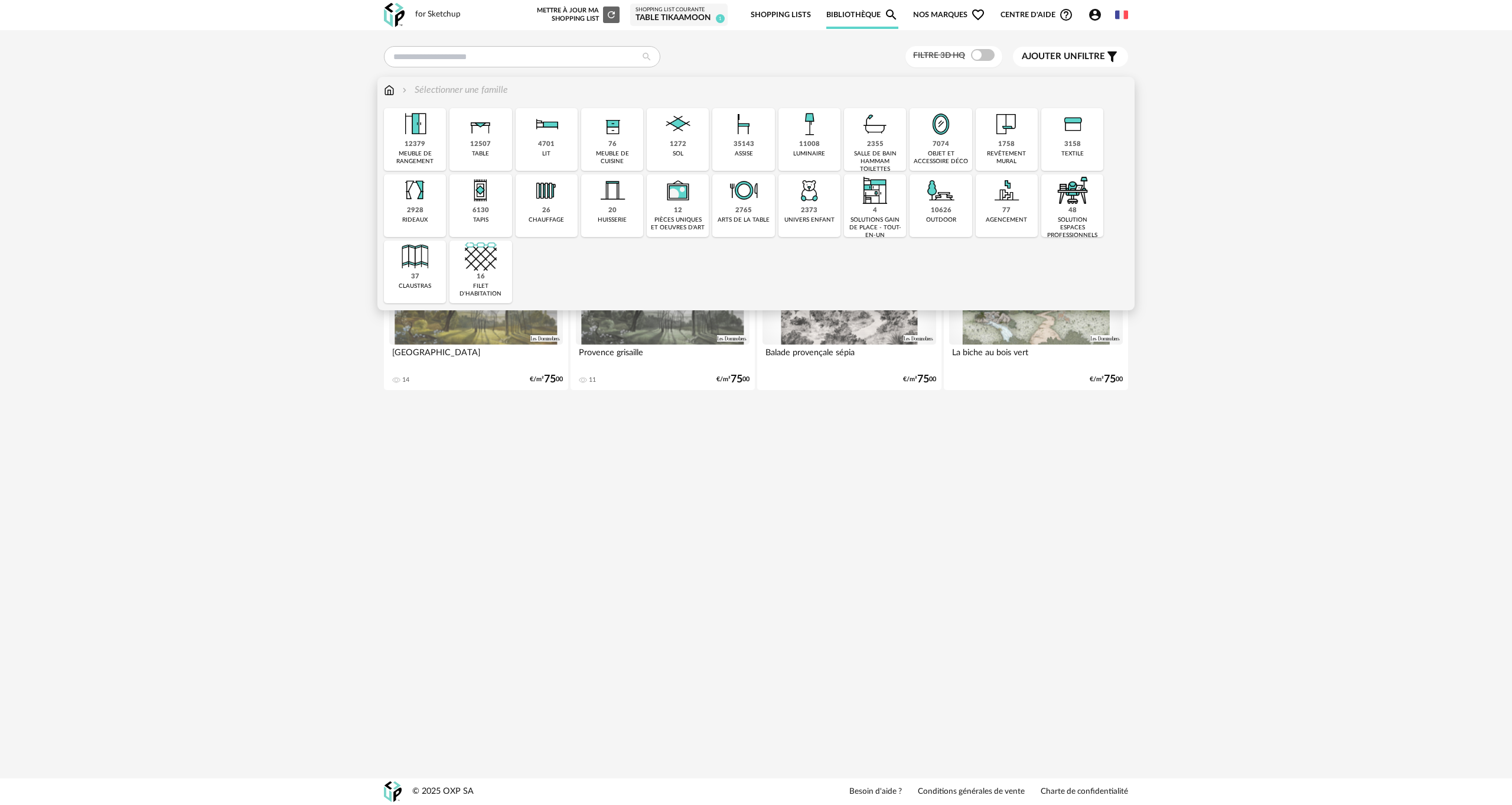
click at [945, 136] on img at bounding box center [940, 124] width 32 height 32
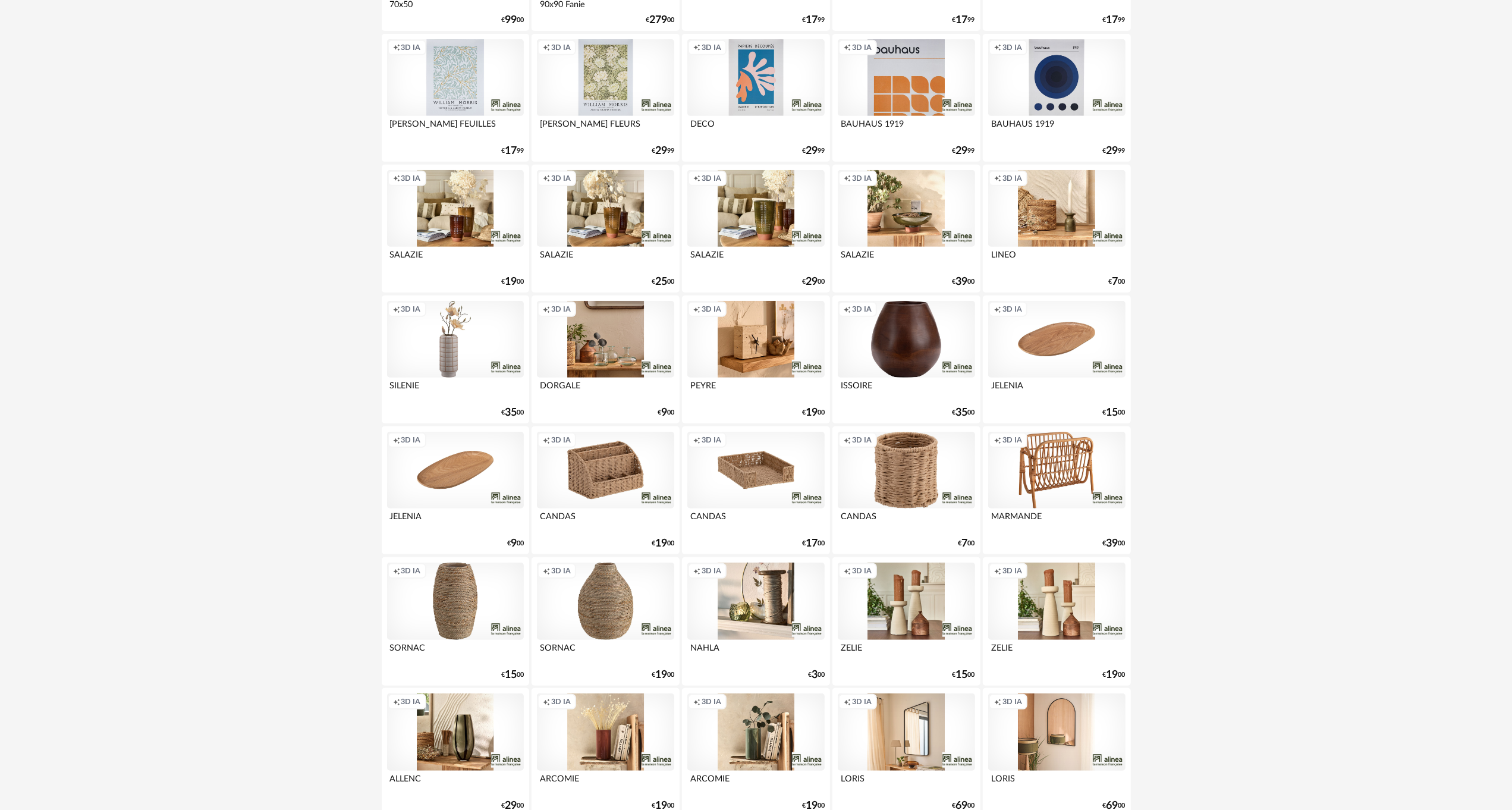
scroll to position [535, 0]
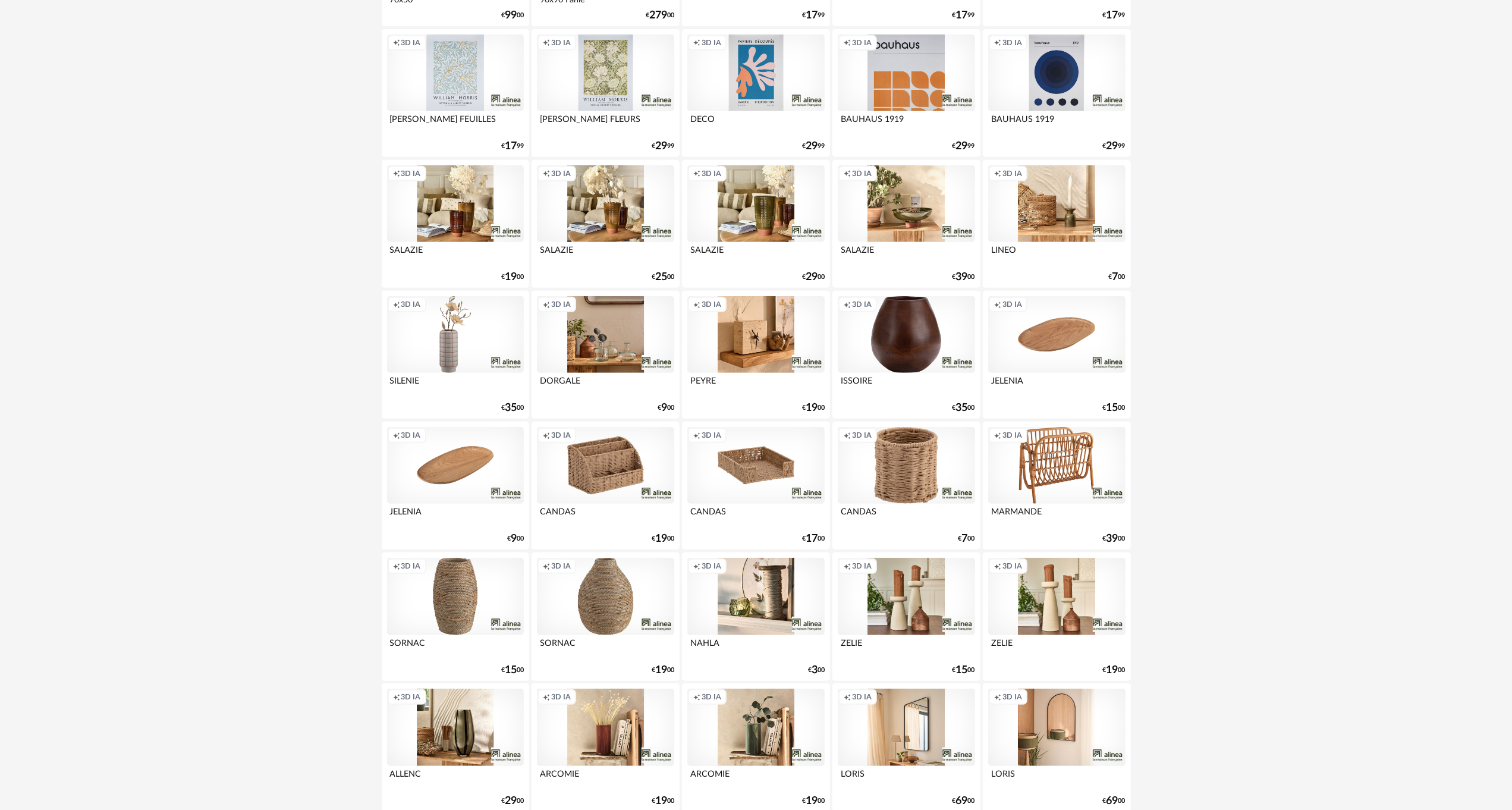
click at [575, 477] on div "Creation icon 3D IA" at bounding box center [605, 466] width 137 height 77
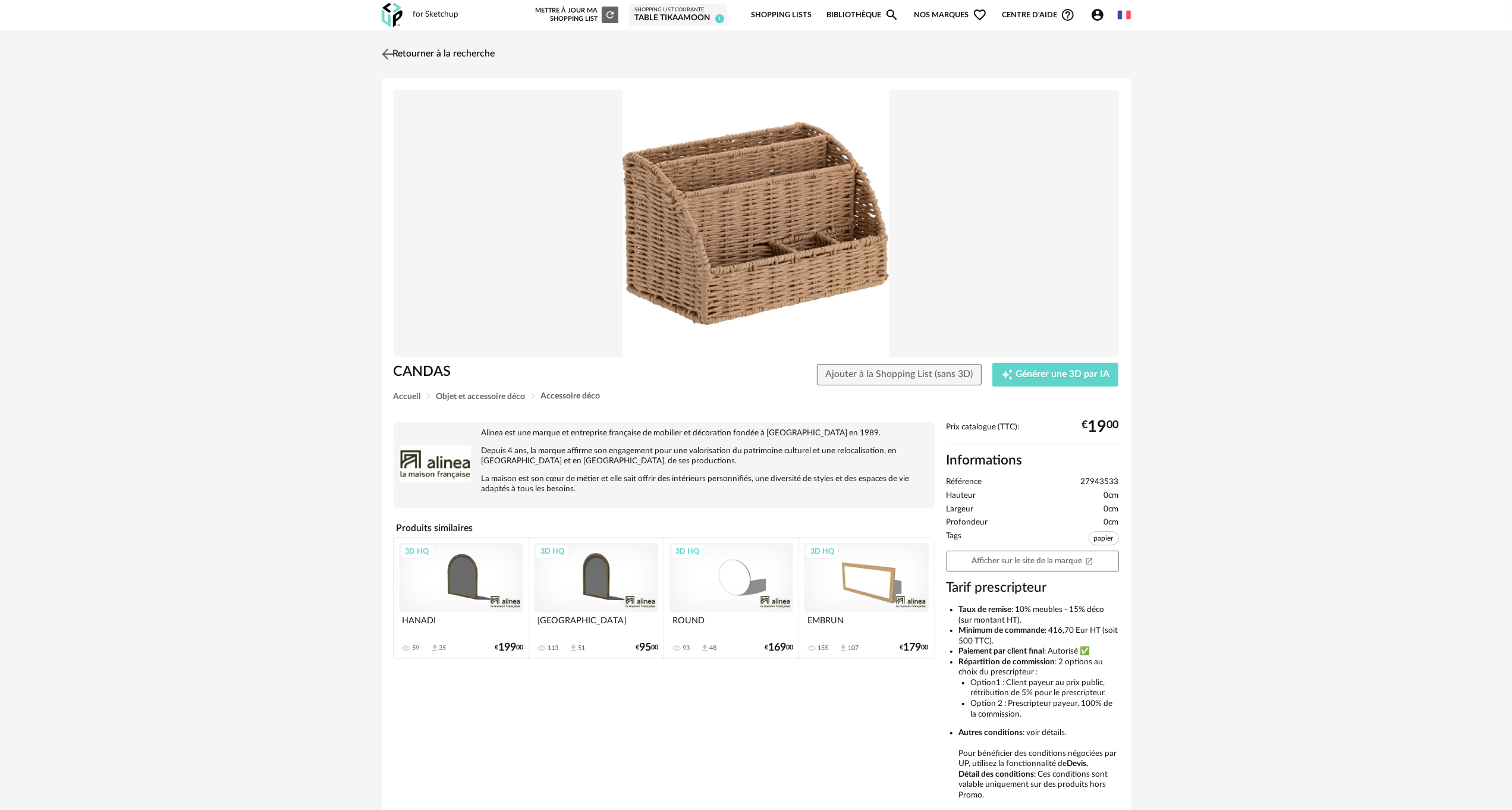
click at [405, 46] on link "Retourner à la recherche" at bounding box center [437, 54] width 116 height 26
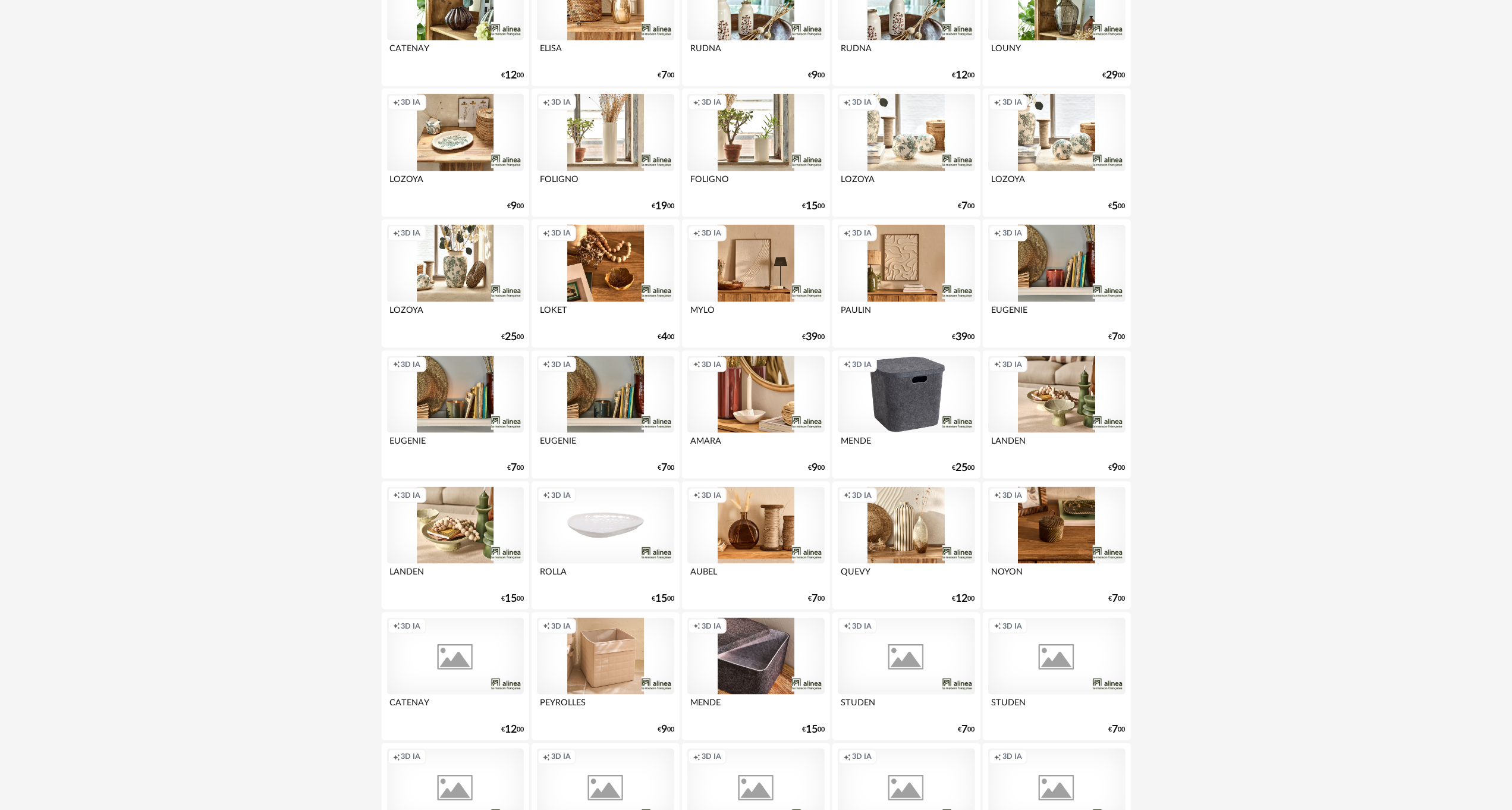
scroll to position [1546, 0]
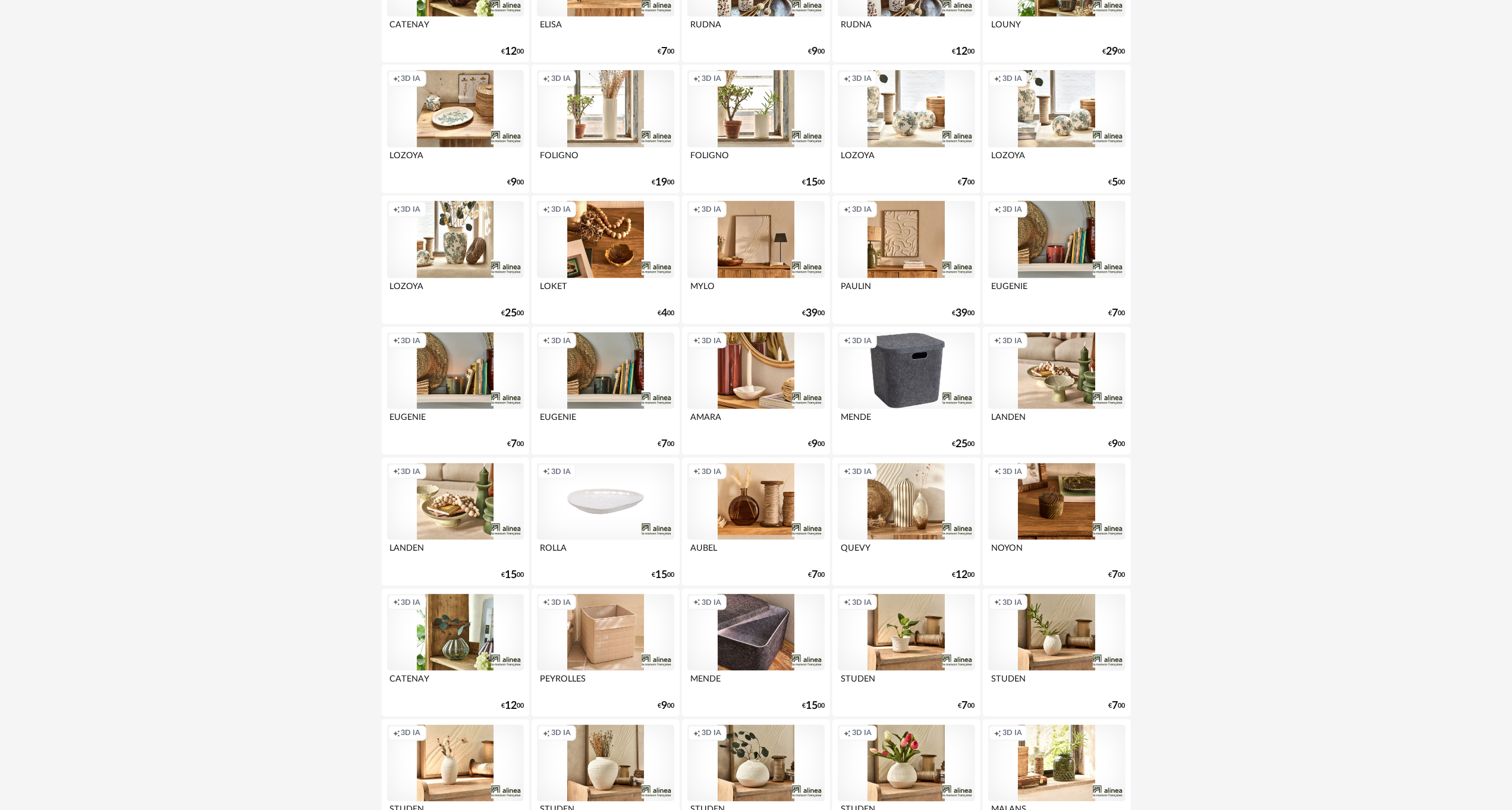
click at [905, 239] on div "Creation icon 3D IA" at bounding box center [906, 240] width 137 height 77
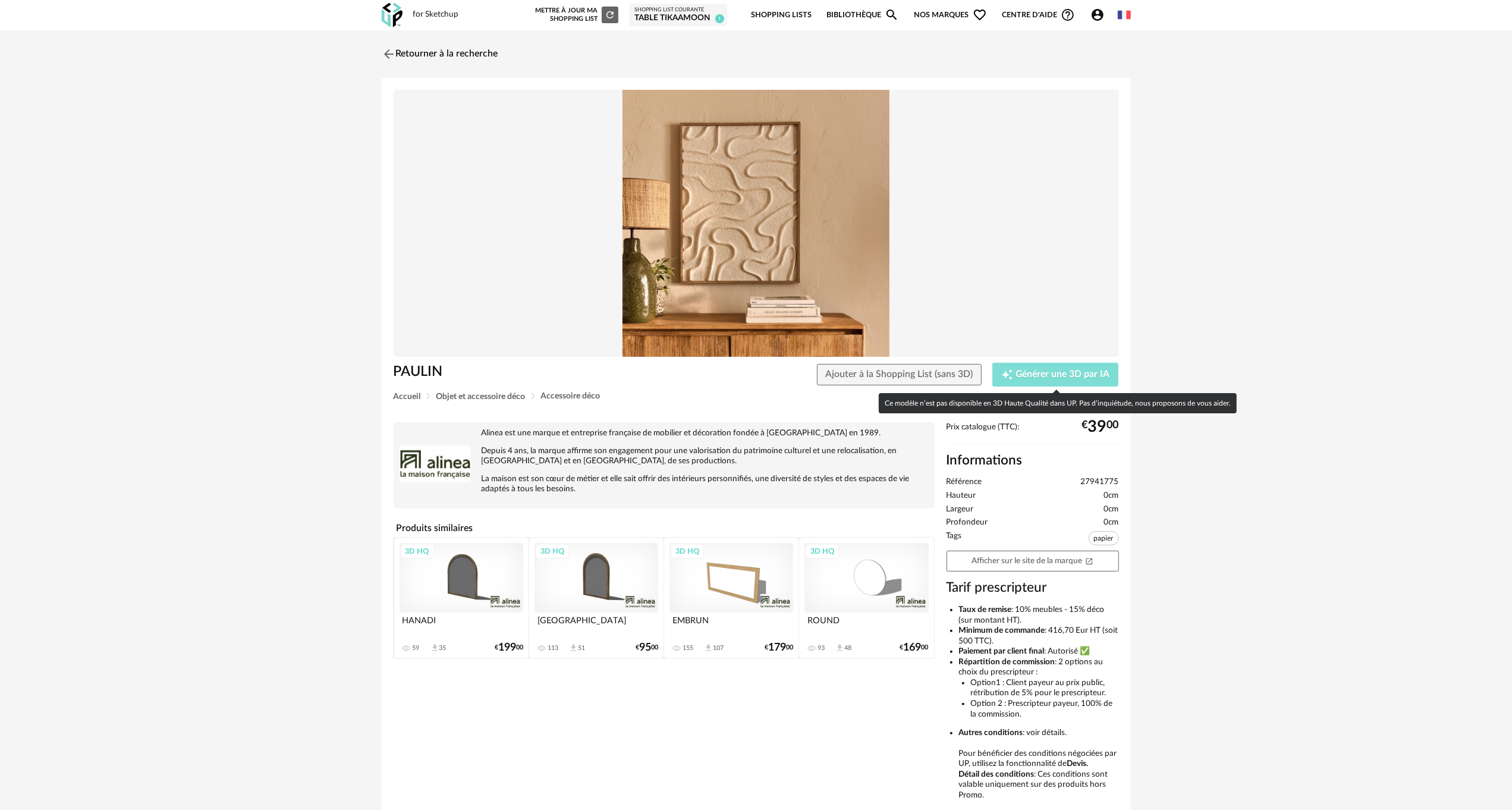
click at [1026, 366] on button "Creation icon Générer une 3D par IA" at bounding box center [1055, 374] width 126 height 24
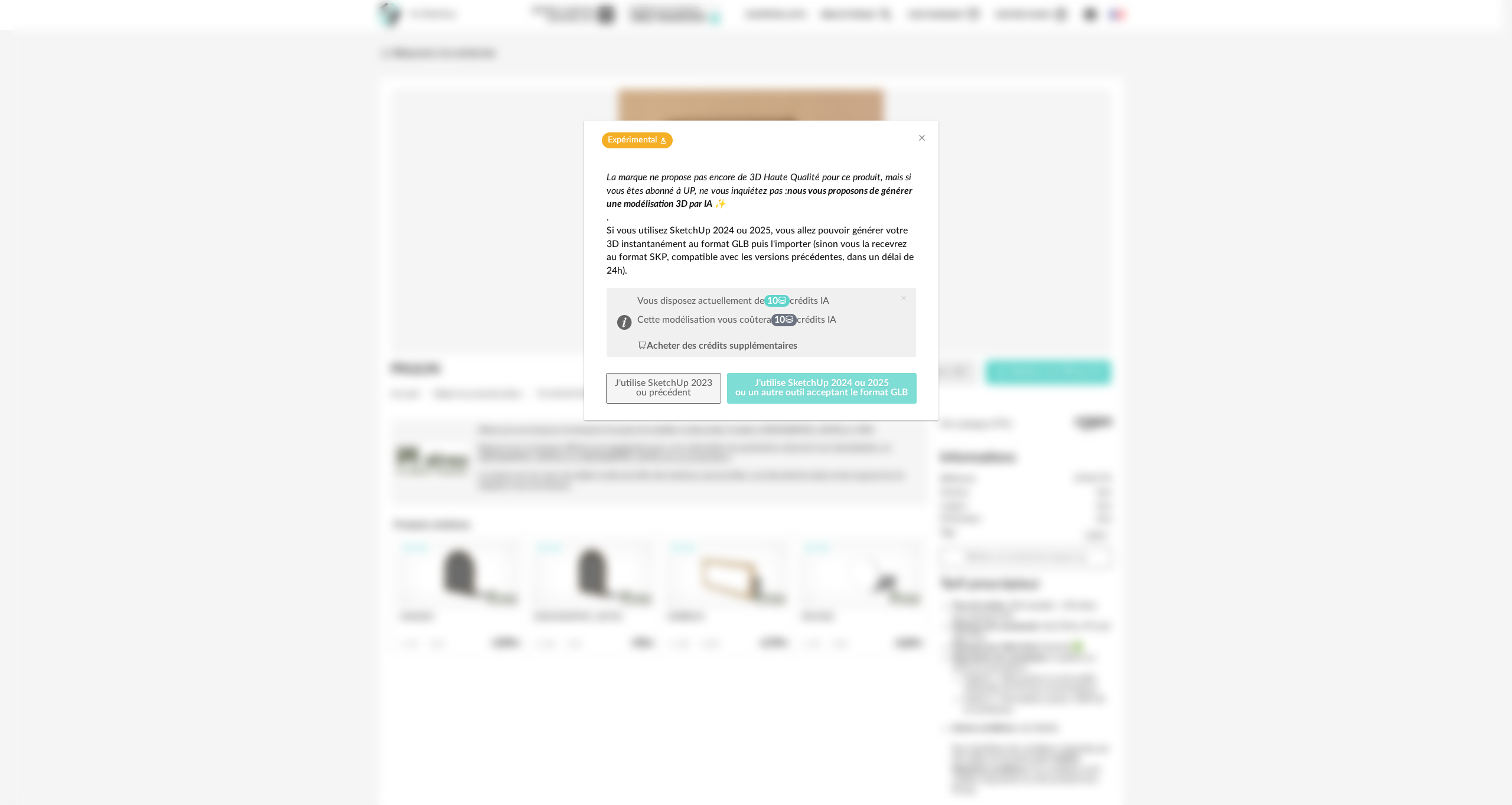
click at [766, 386] on button "J'utilise SketchUp 2024 ou 2025 ou un autre outil acceptant le format GLB" at bounding box center [822, 388] width 191 height 31
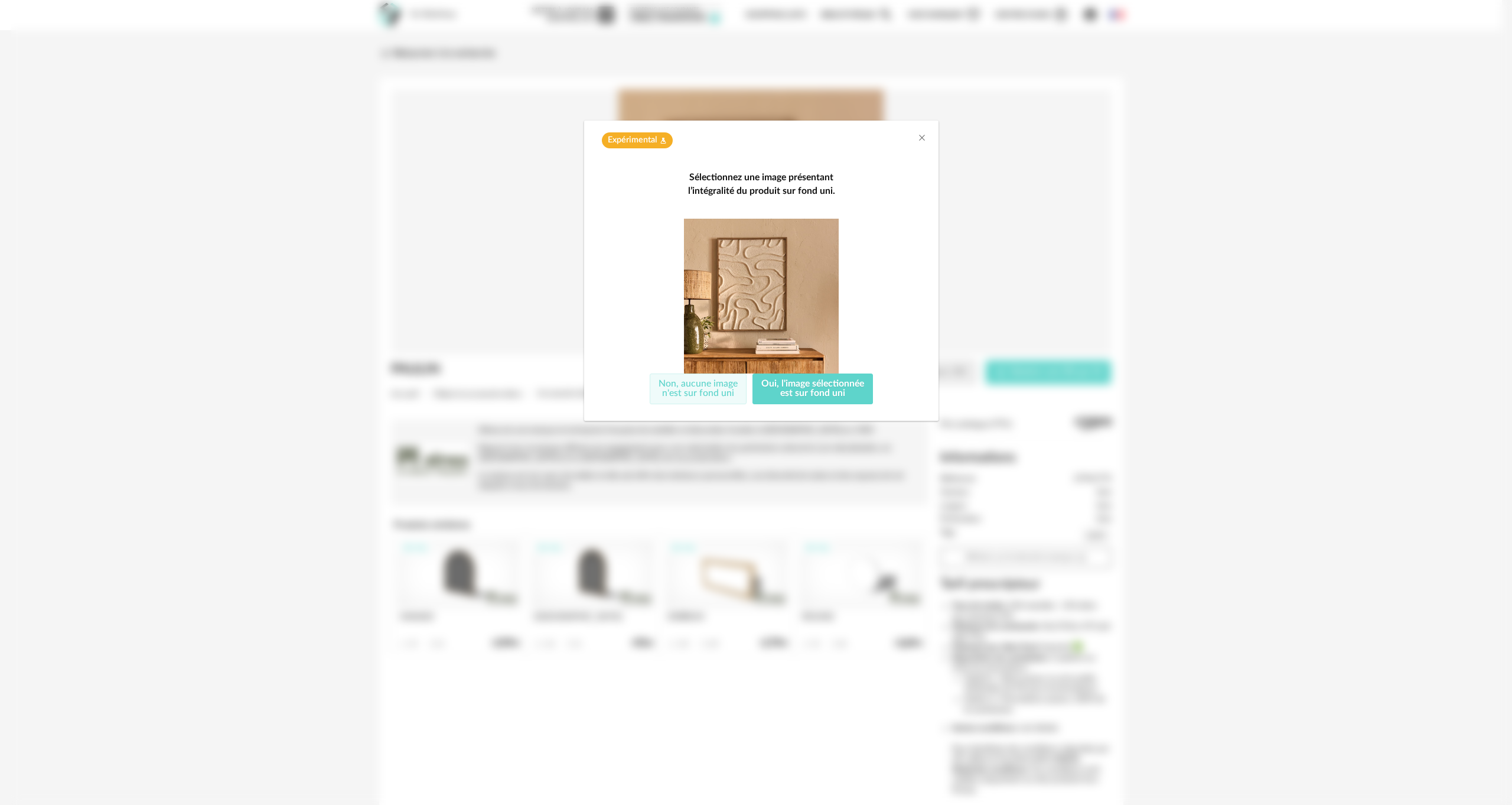
click at [681, 390] on button "Non, aucune image n'est sur fond uni" at bounding box center [698, 388] width 97 height 31
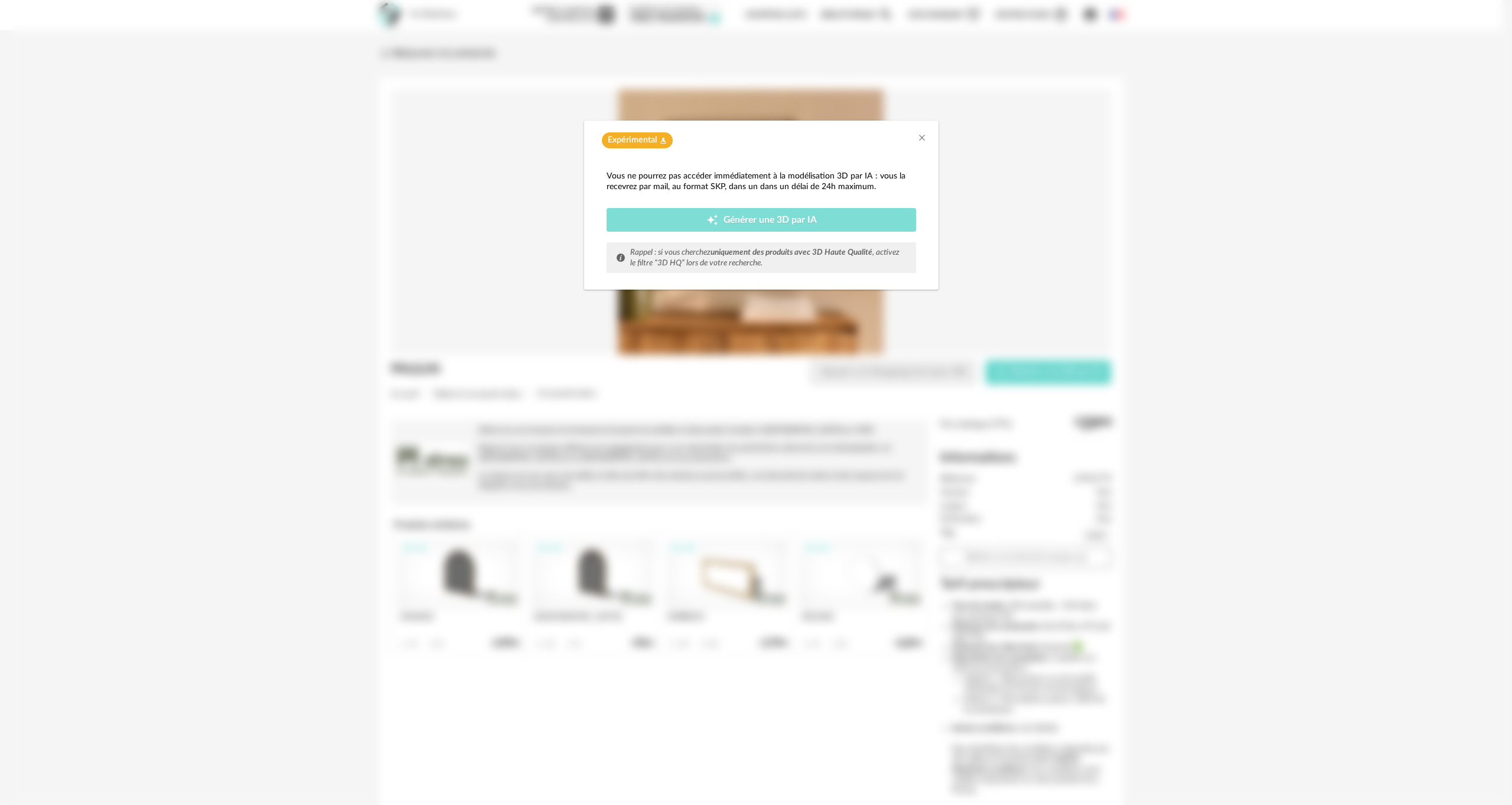
click at [753, 208] on button "Creation icon Générer une 3D par IA" at bounding box center [761, 219] width 310 height 24
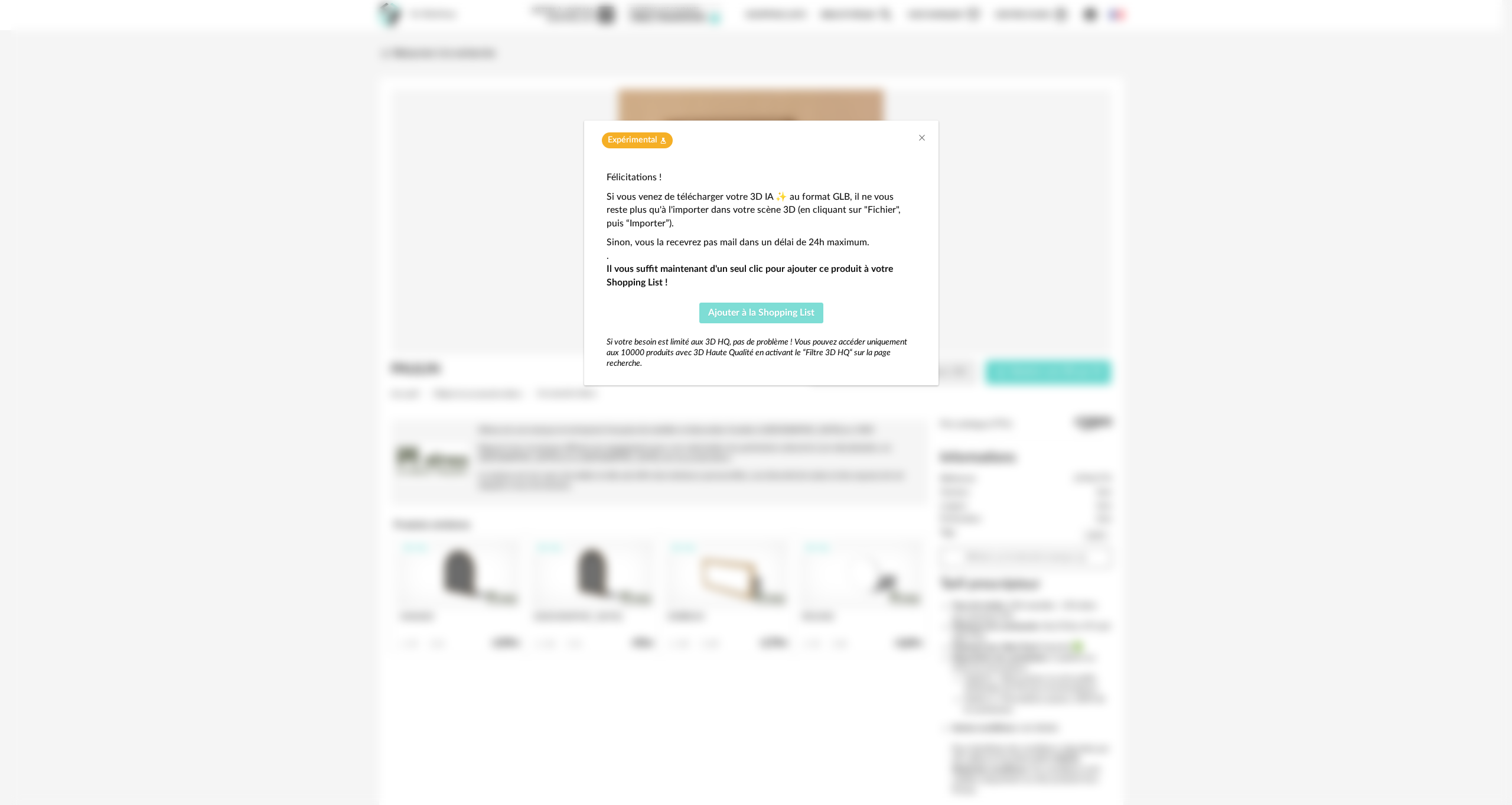
click at [752, 314] on span "Ajouter à la Shopping List" at bounding box center [761, 312] width 106 height 9
click at [922, 134] on icon "Close" at bounding box center [922, 137] width 9 height 9
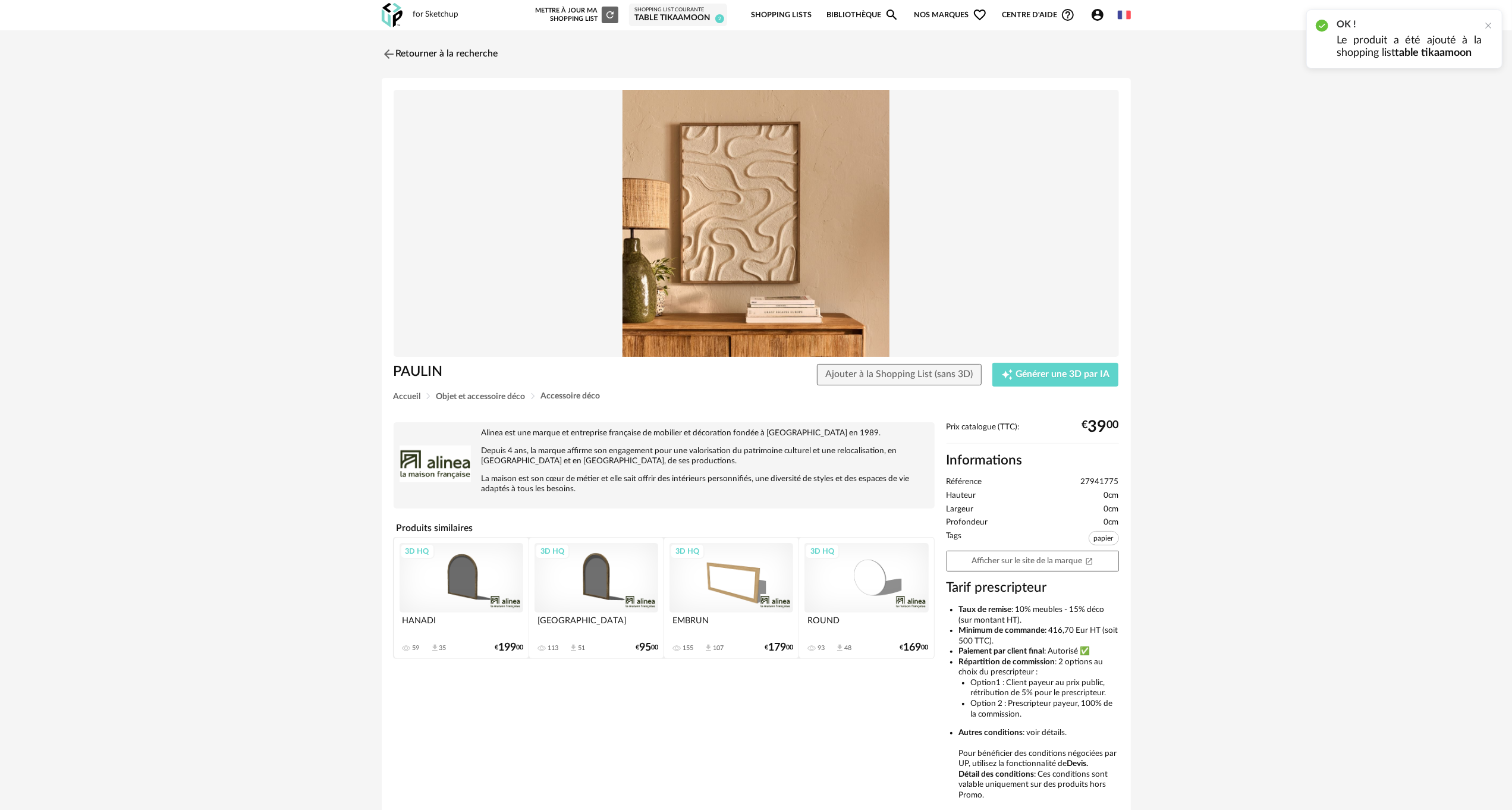
click at [1384, 37] on p "Le produit a été ajouté à la shopping list table tikaamoon" at bounding box center [1410, 46] width 145 height 25
click at [838, 18] on link "Bibliothèque Magnify icon" at bounding box center [862, 15] width 73 height 28
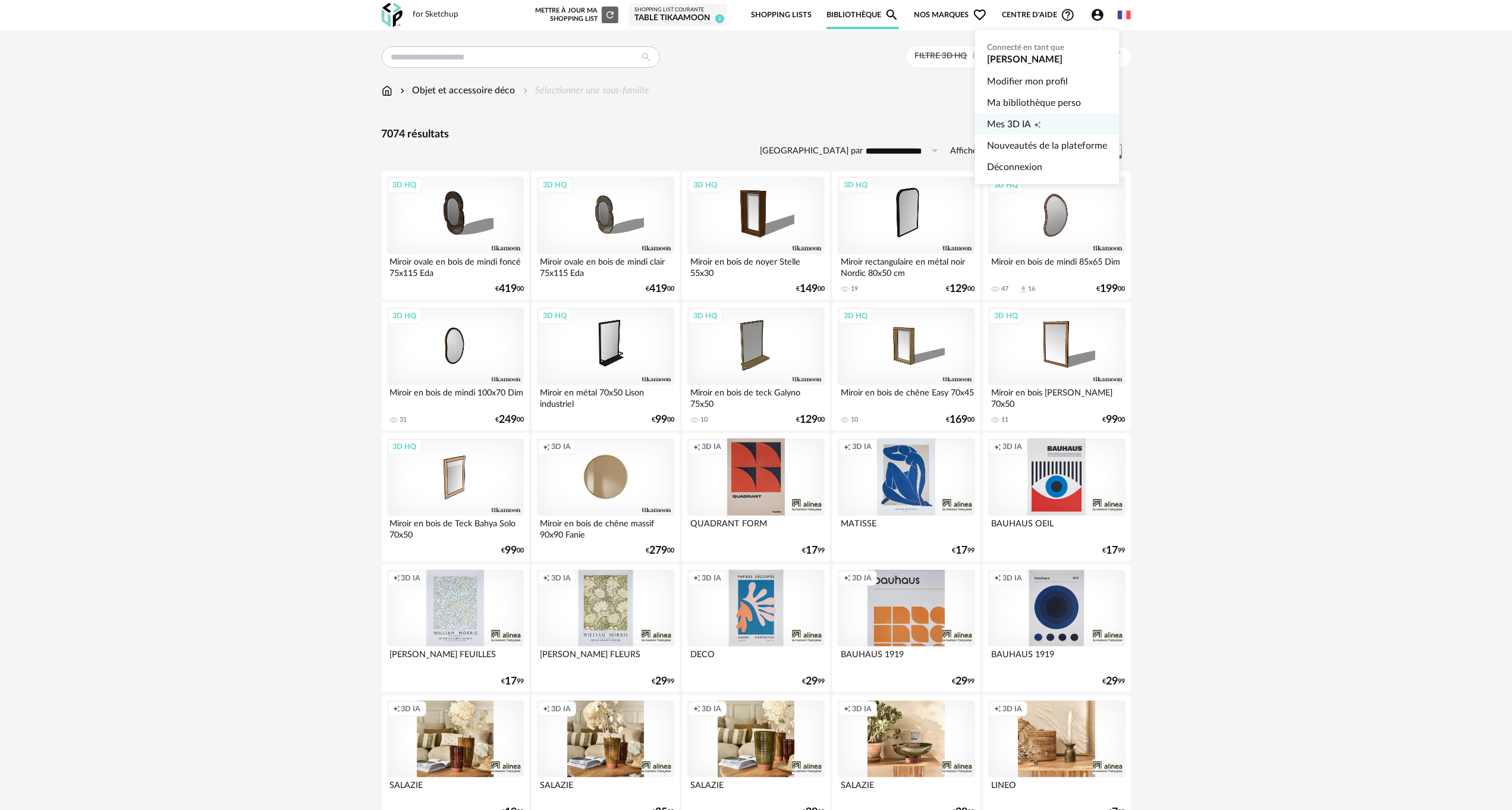
click at [1013, 124] on span "Mes 3D IA" at bounding box center [1008, 123] width 44 height 21
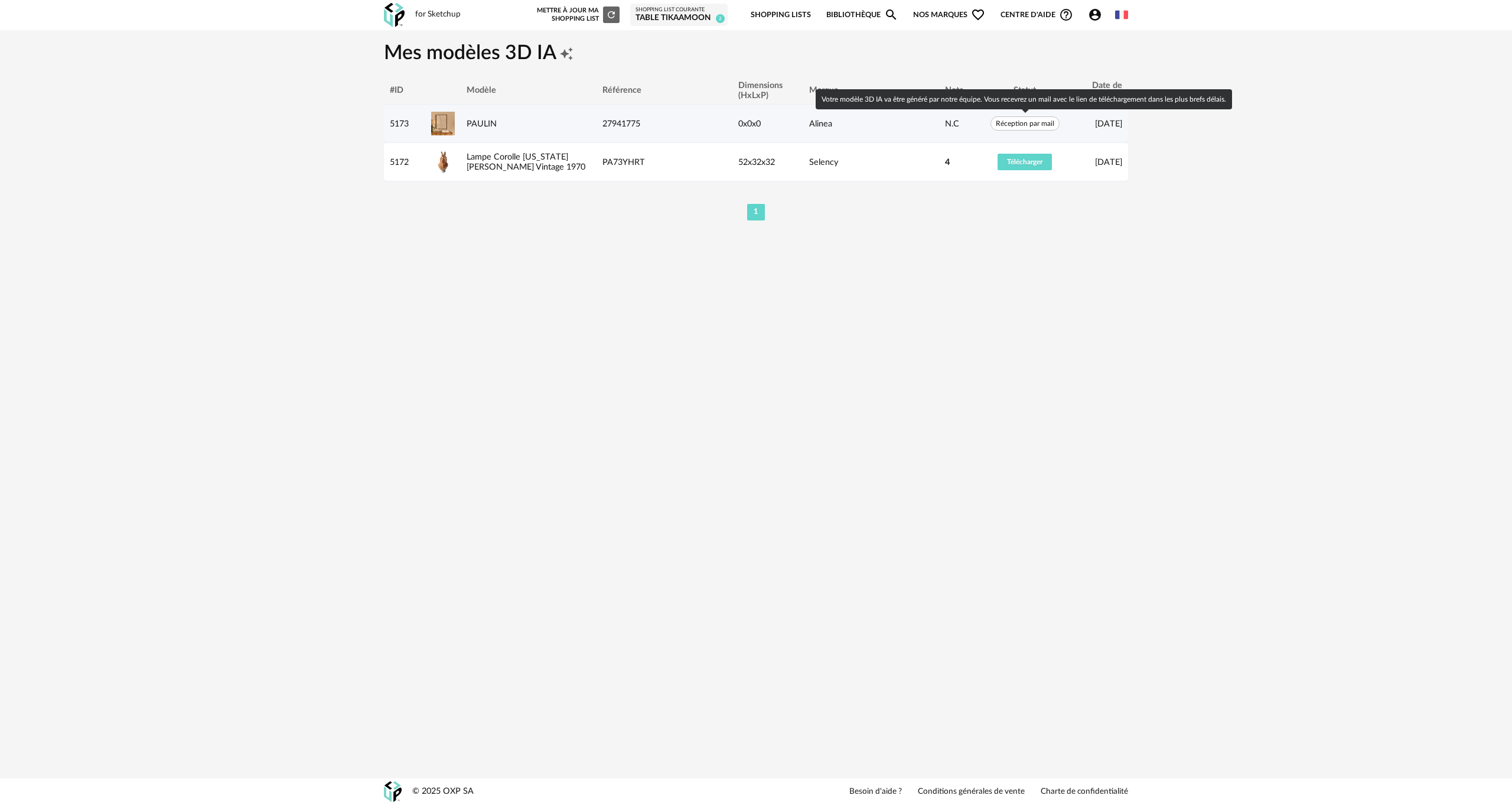
click at [835, 124] on div "Alinea" at bounding box center [871, 123] width 136 height 10
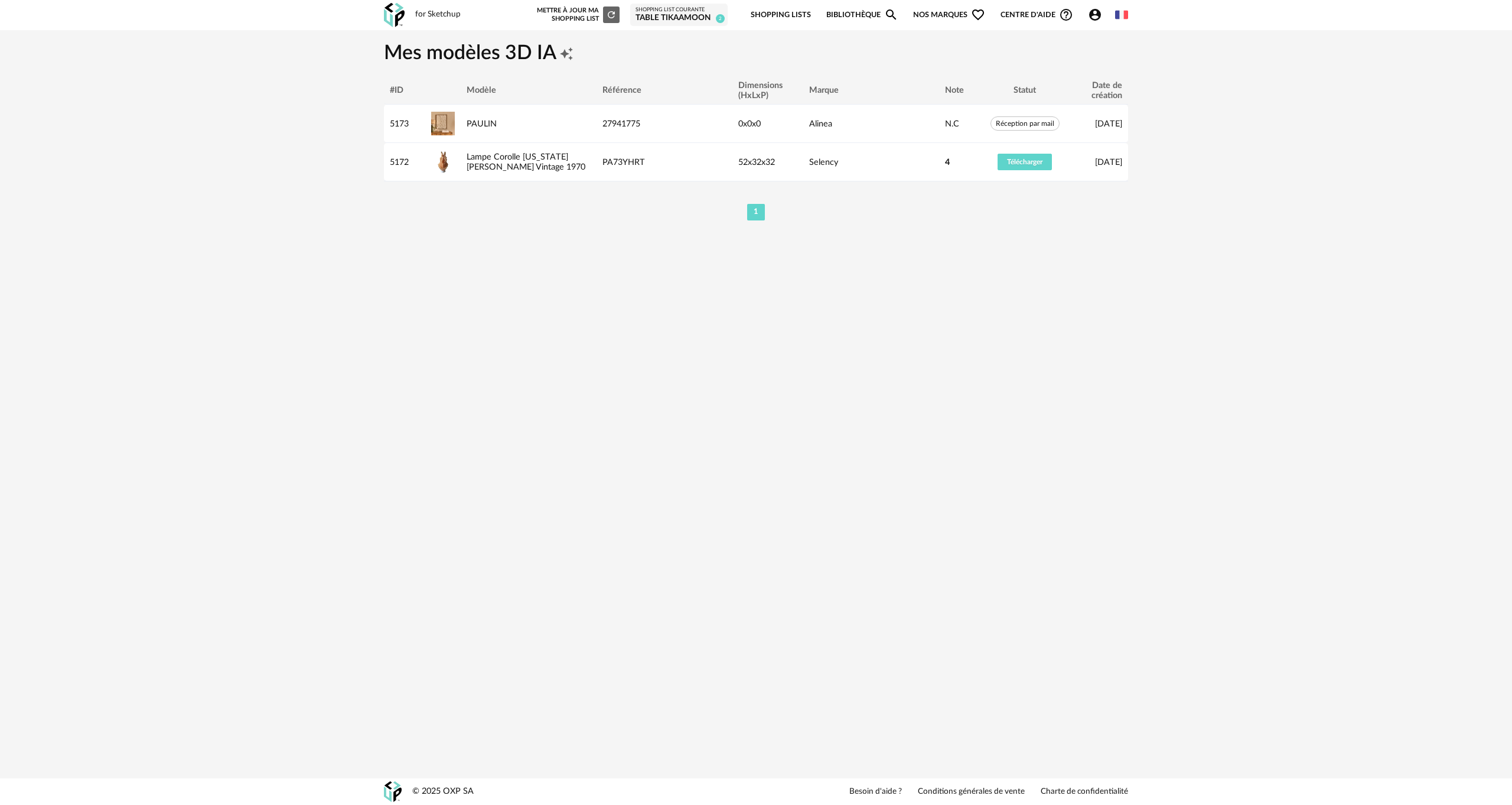
click at [447, 14] on div "for Sketchup" at bounding box center [437, 14] width 45 height 11
click at [433, 53] on h1 "Mes modèles 3D IA Creation icon" at bounding box center [756, 53] width 744 height 26
click at [395, 12] on img at bounding box center [394, 15] width 21 height 25
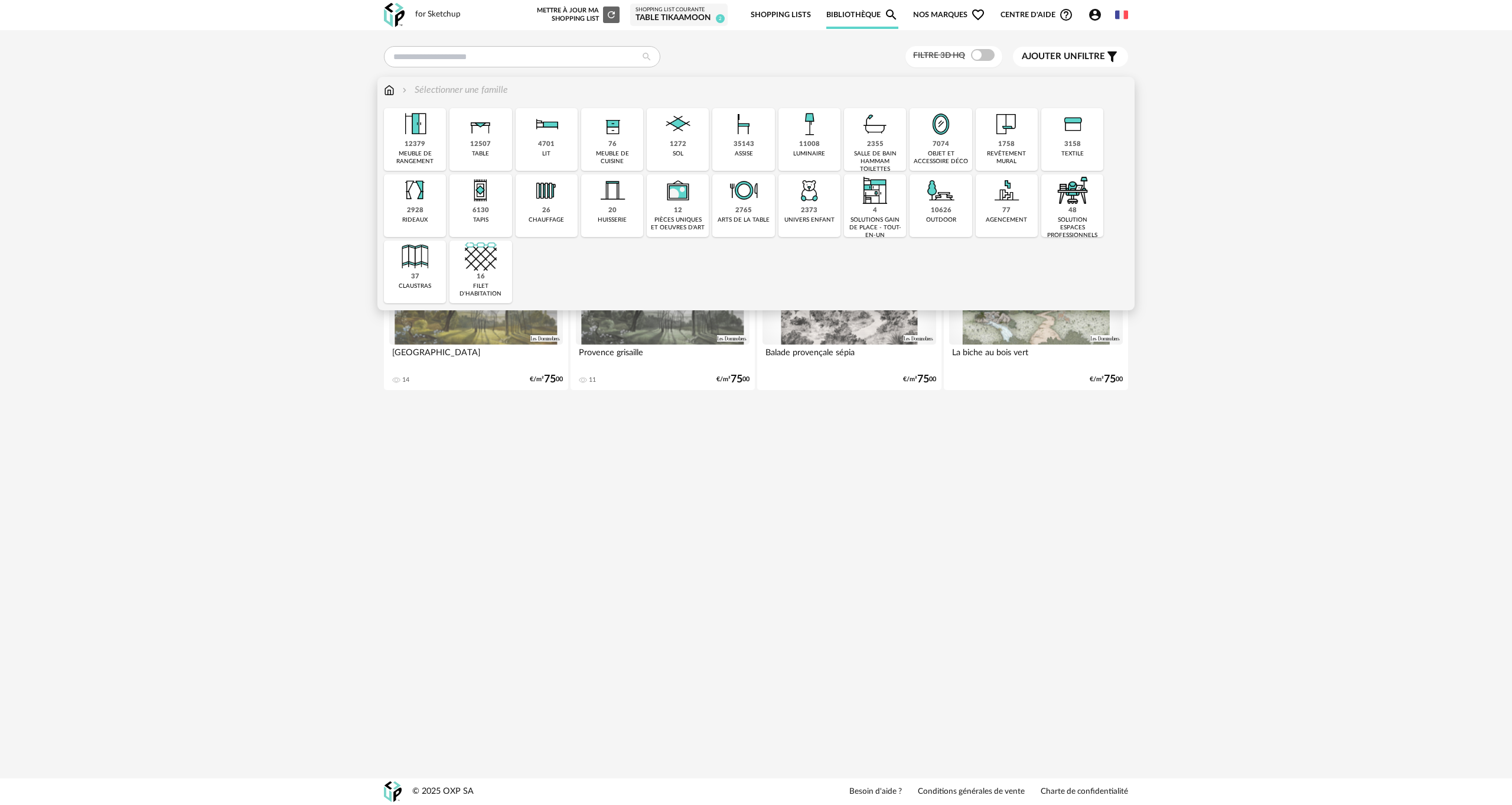
click at [616, 141] on div "76" at bounding box center [612, 144] width 8 height 9
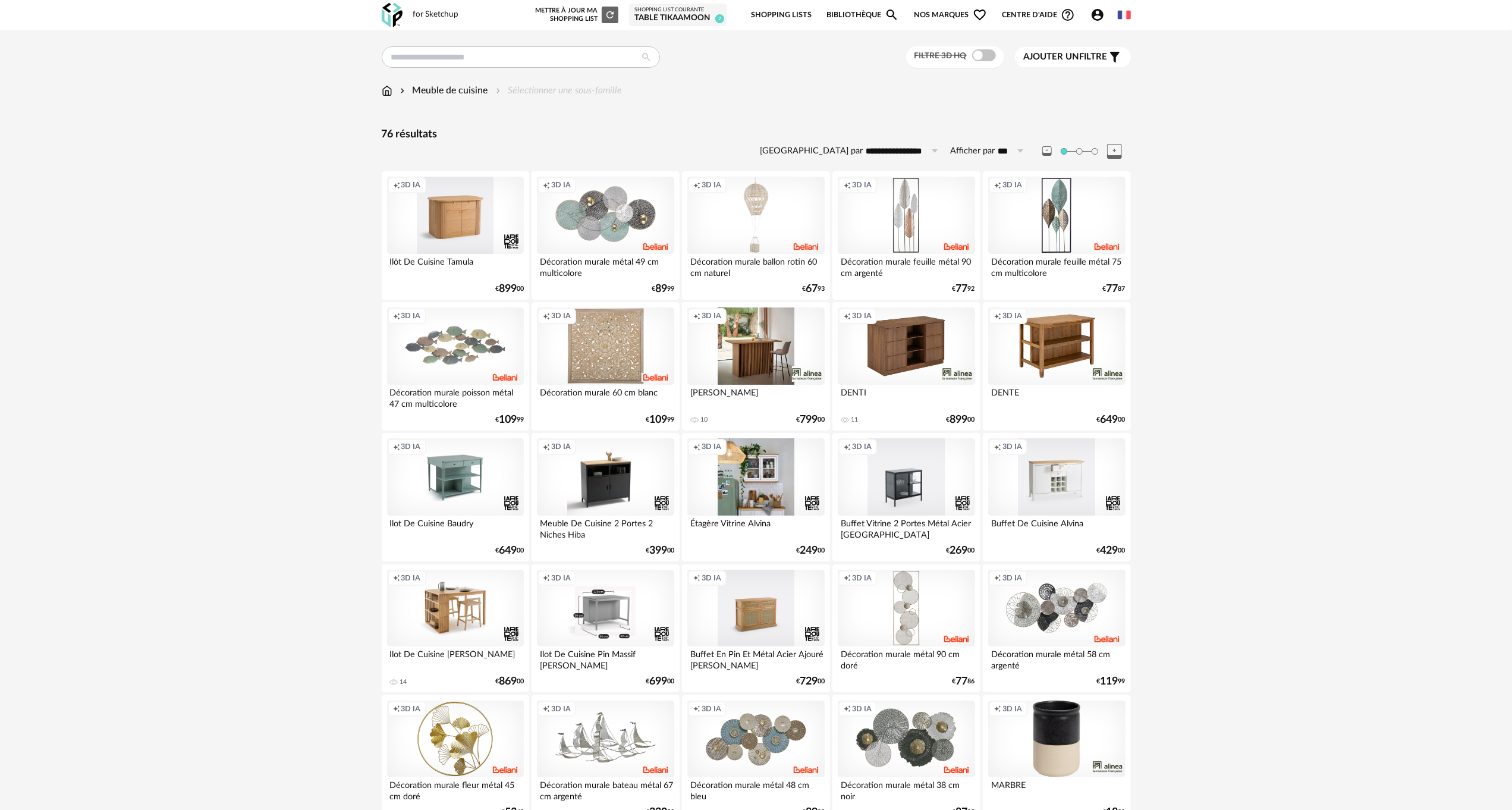
click at [440, 16] on div "for Sketchup" at bounding box center [436, 15] width 46 height 11
click at [379, 14] on div "for Sketchup Nouvelle shopping list Mettre à jour ma Shopping List Refresh icon…" at bounding box center [756, 15] width 771 height 31
click at [381, 14] on div "for Sketchup Nouvelle shopping list Mettre à jour ma Shopping List Refresh icon…" at bounding box center [756, 15] width 771 height 31
click at [395, 15] on img at bounding box center [392, 15] width 21 height 25
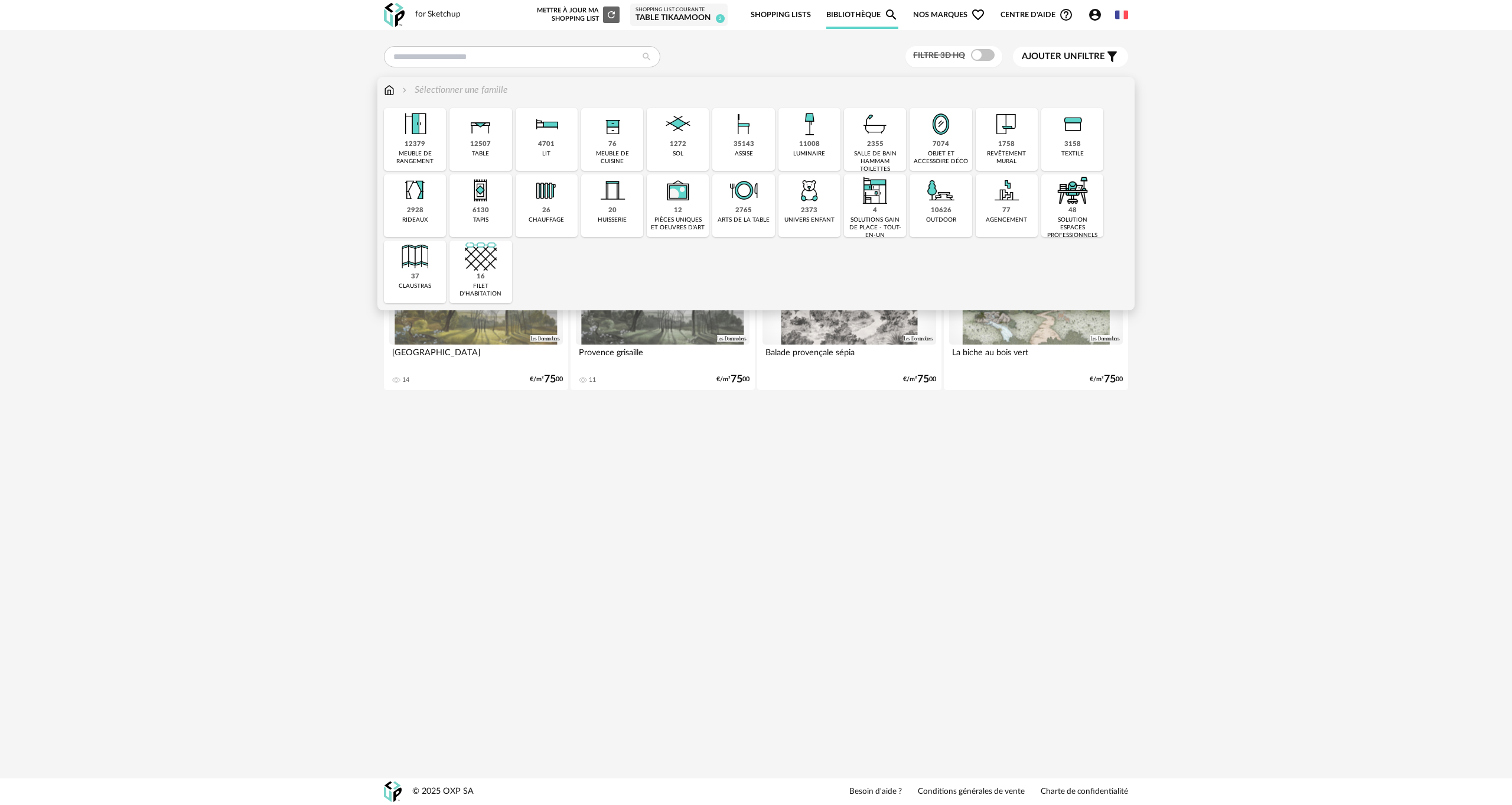
click at [548, 135] on img at bounding box center [546, 124] width 32 height 32
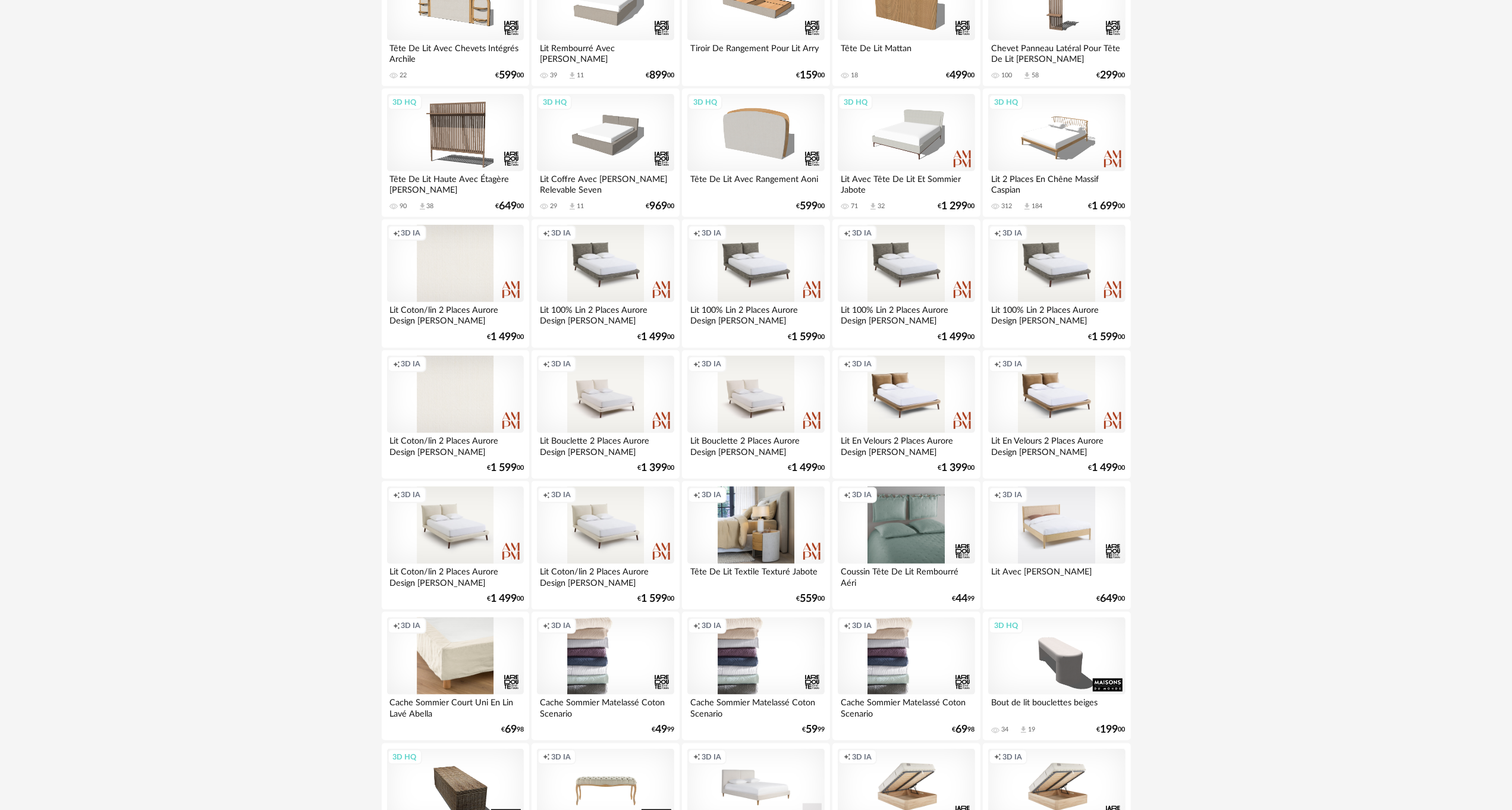
scroll to position [1367, 0]
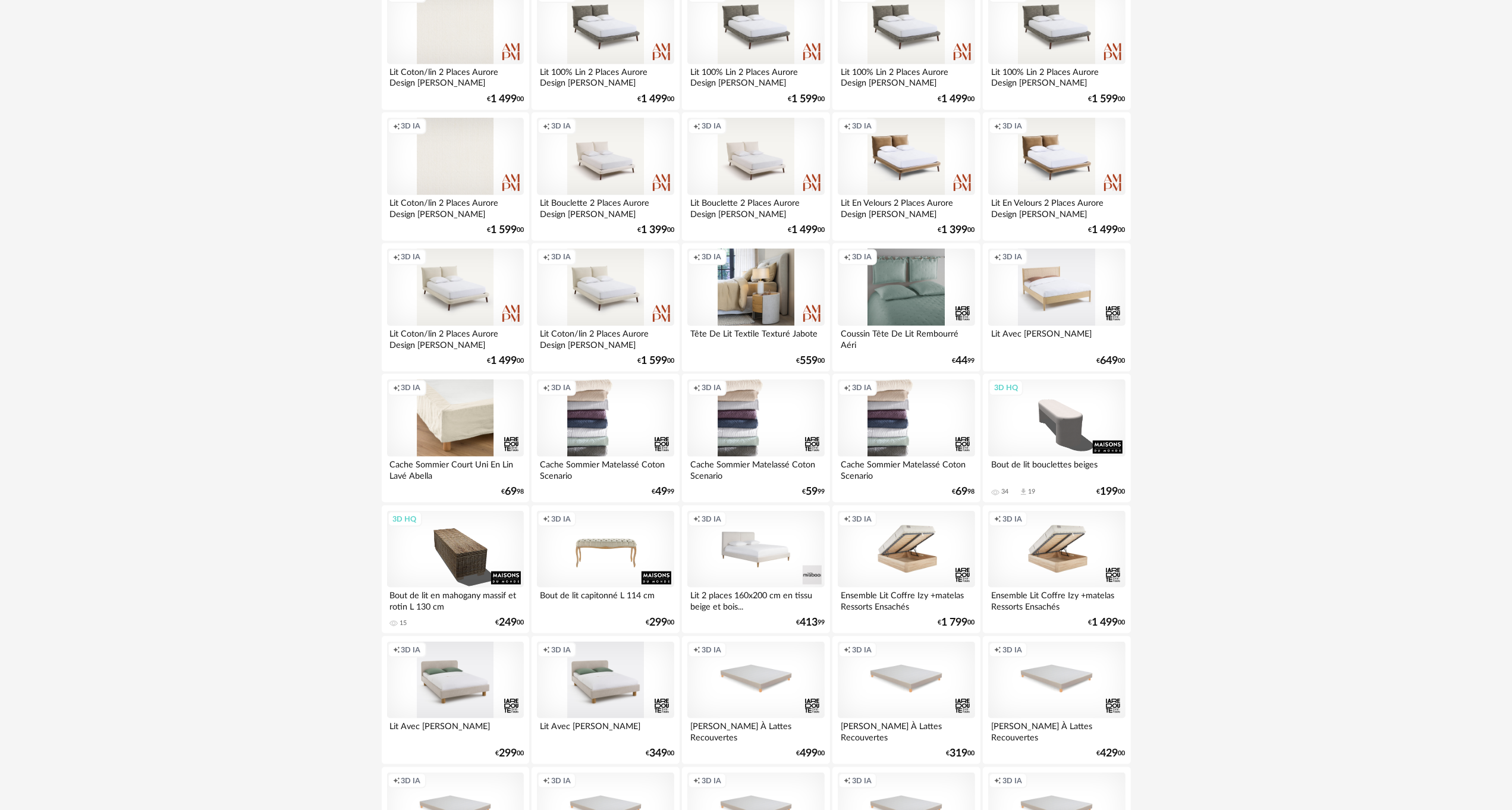
click at [910, 157] on div "Creation icon 3D IA" at bounding box center [906, 156] width 137 height 77
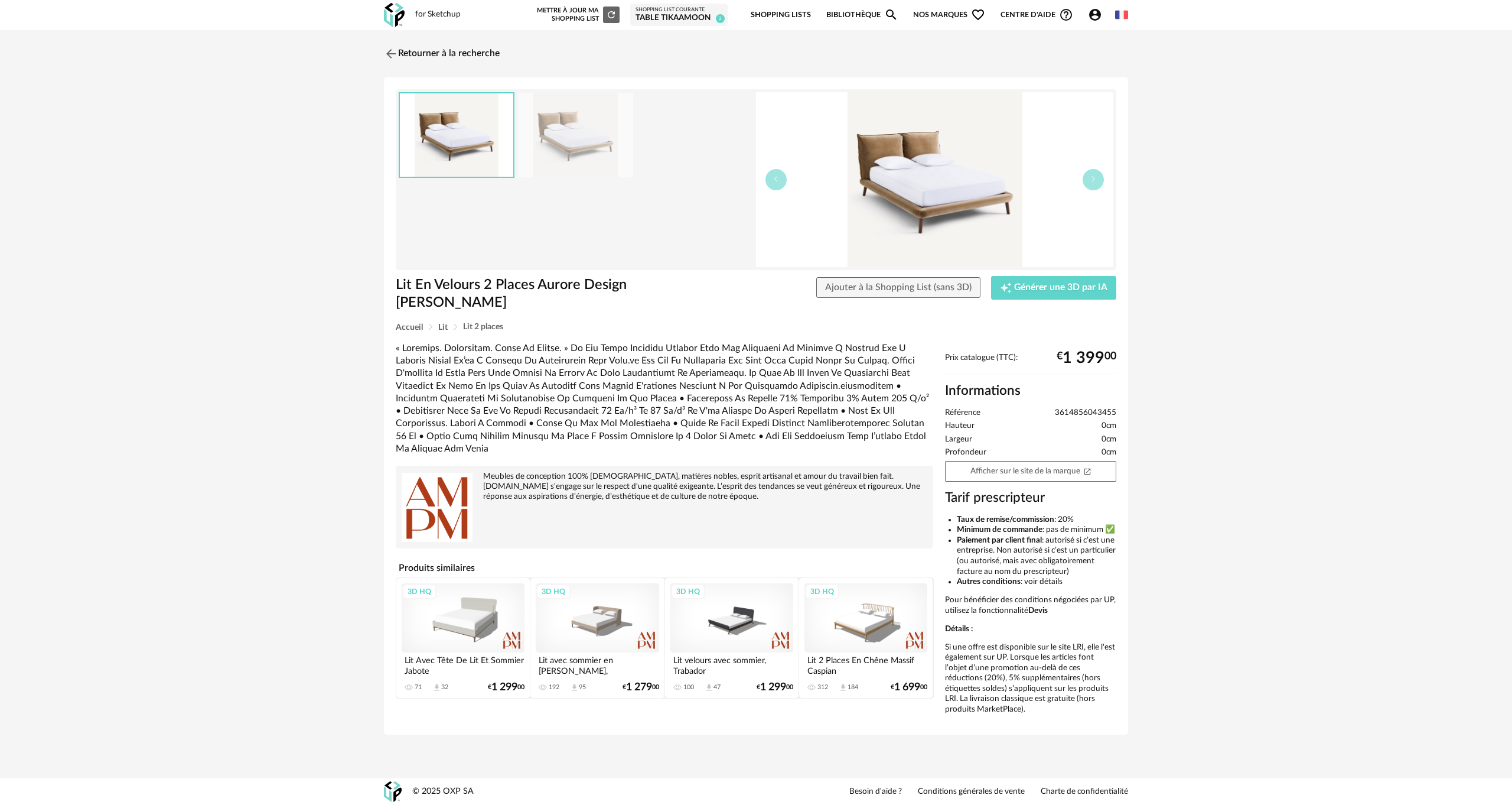
click at [386, 6] on img at bounding box center [394, 15] width 21 height 25
